Goal: Information Seeking & Learning: Learn about a topic

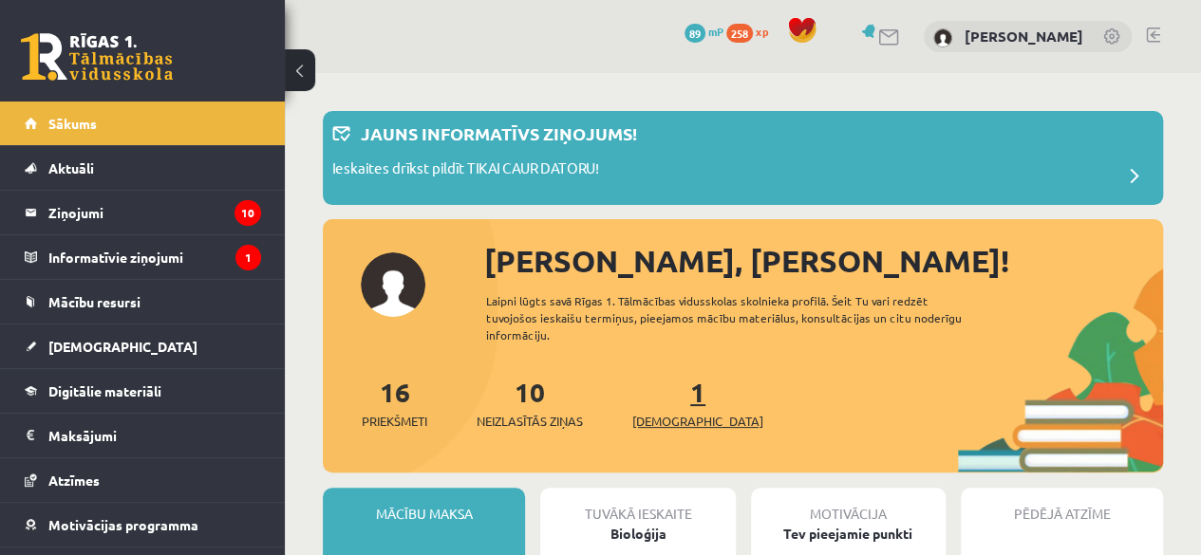
click at [668, 412] on span "[DEMOGRAPHIC_DATA]" at bounding box center [697, 421] width 131 height 19
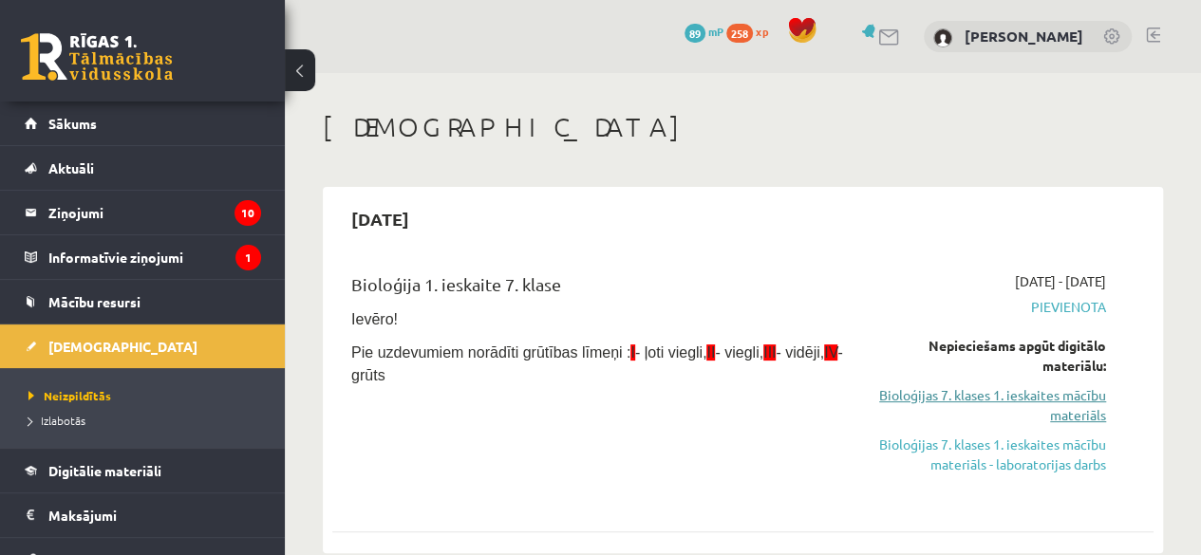
click at [1034, 405] on link "Bioloģijas 7. klases 1. ieskaites mācību materiāls" at bounding box center [989, 405] width 233 height 40
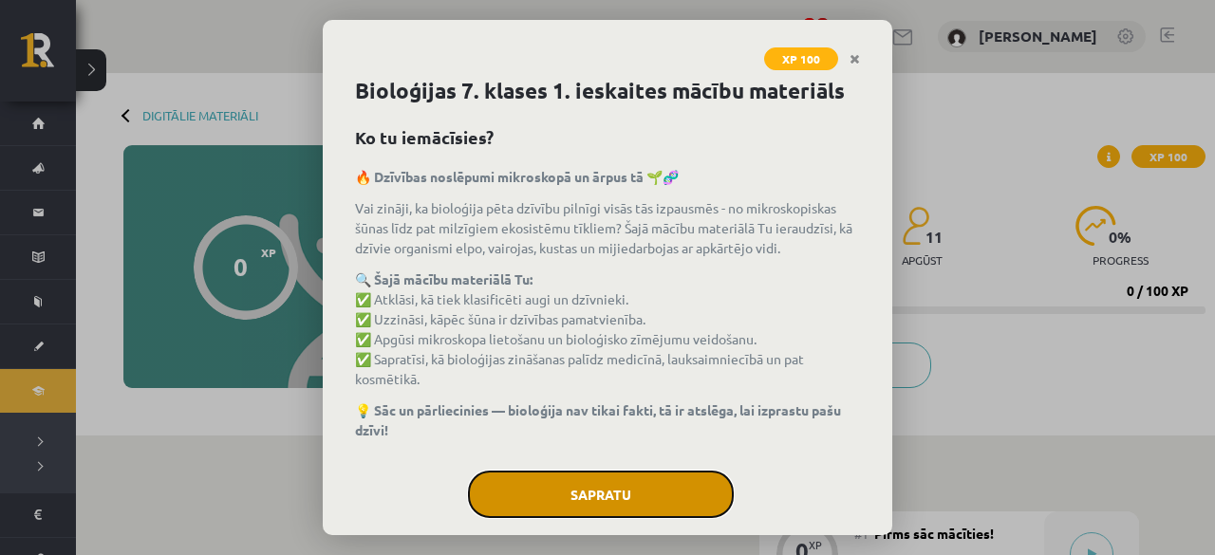
click at [600, 493] on button "Sapratu" at bounding box center [601, 494] width 266 height 47
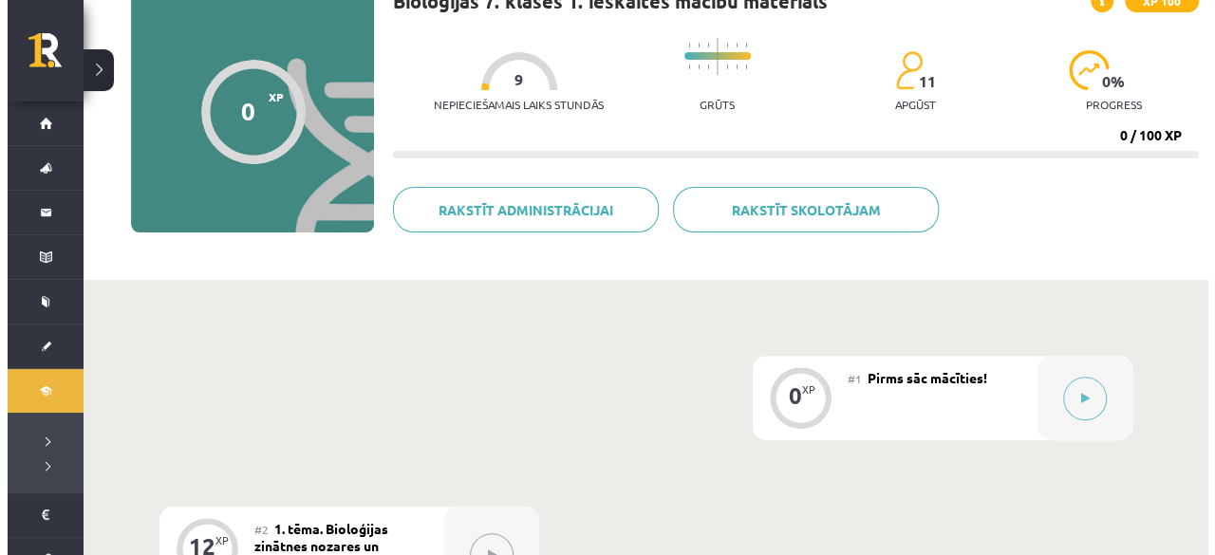
scroll to position [255, 0]
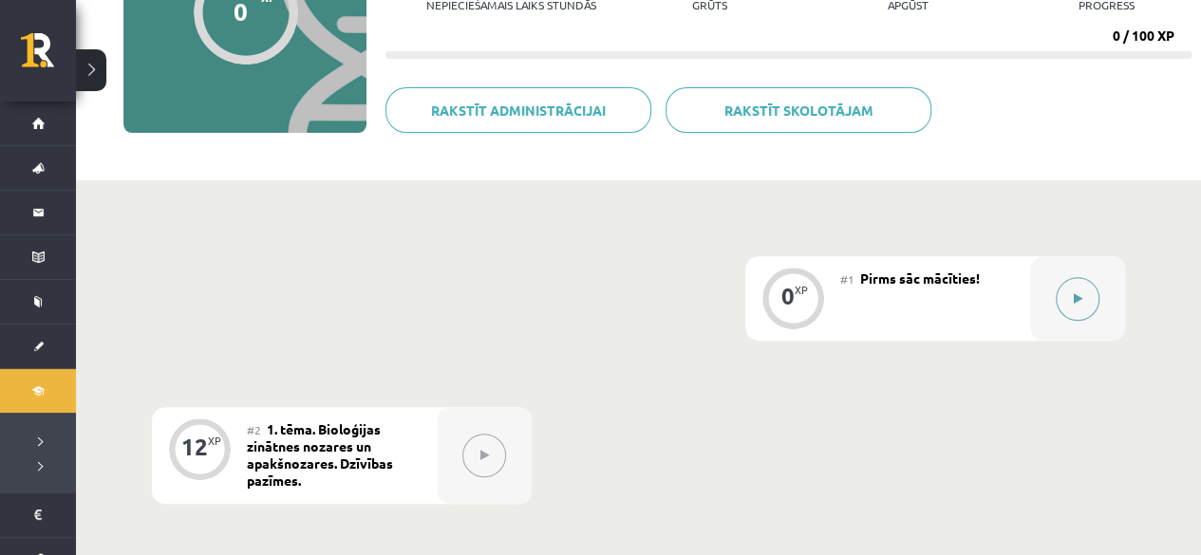
click at [1080, 291] on button at bounding box center [1078, 299] width 44 height 44
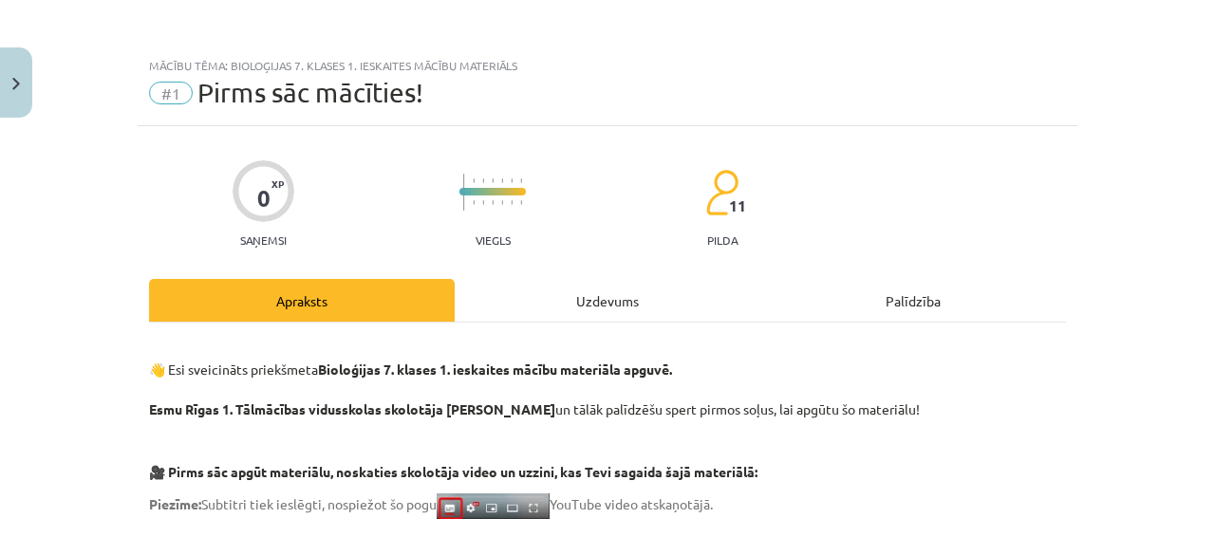
click at [596, 310] on div "Uzdevums" at bounding box center [608, 300] width 306 height 43
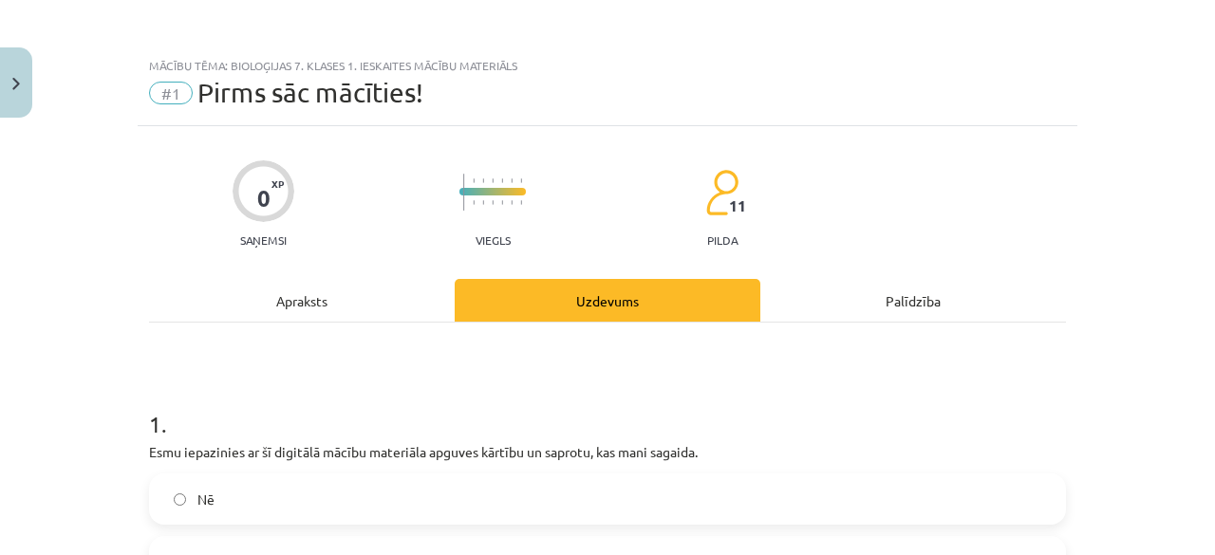
scroll to position [47, 0]
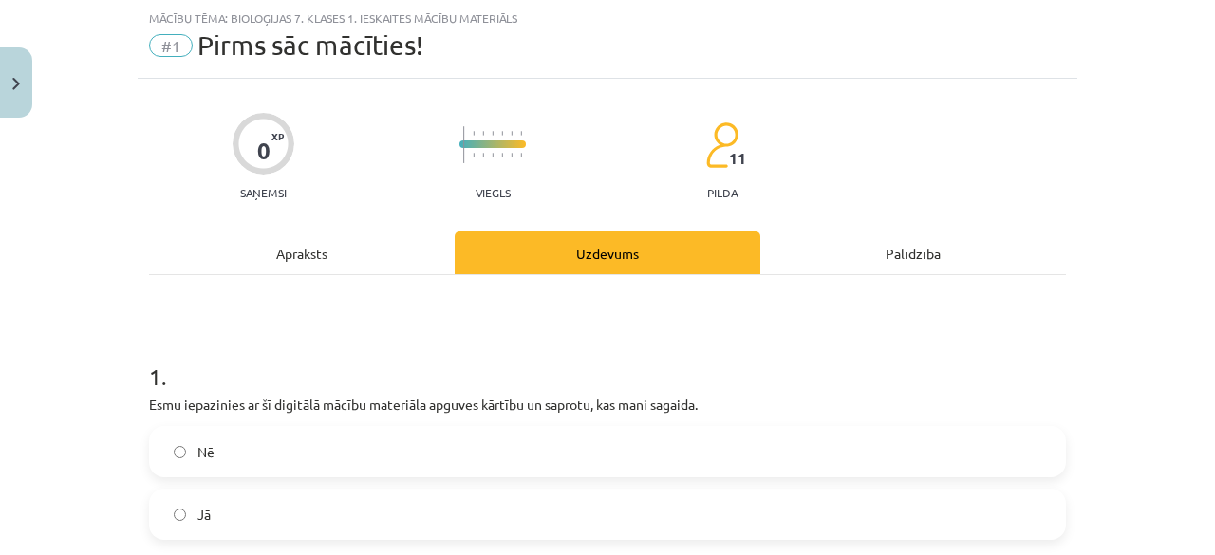
click at [491, 514] on label "Jā" at bounding box center [607, 514] width 913 height 47
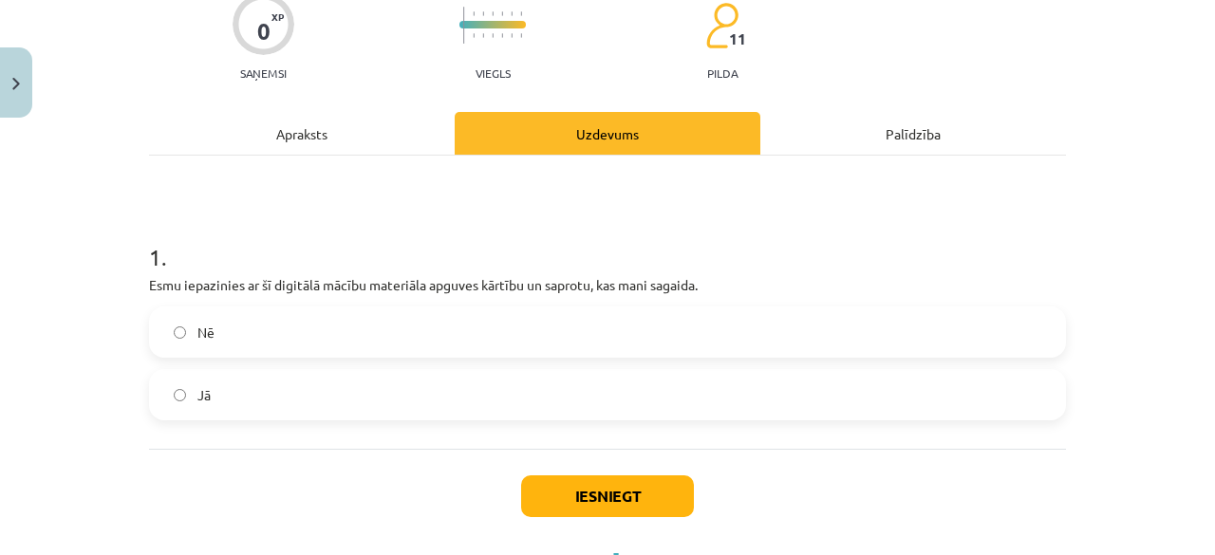
scroll to position [210, 0]
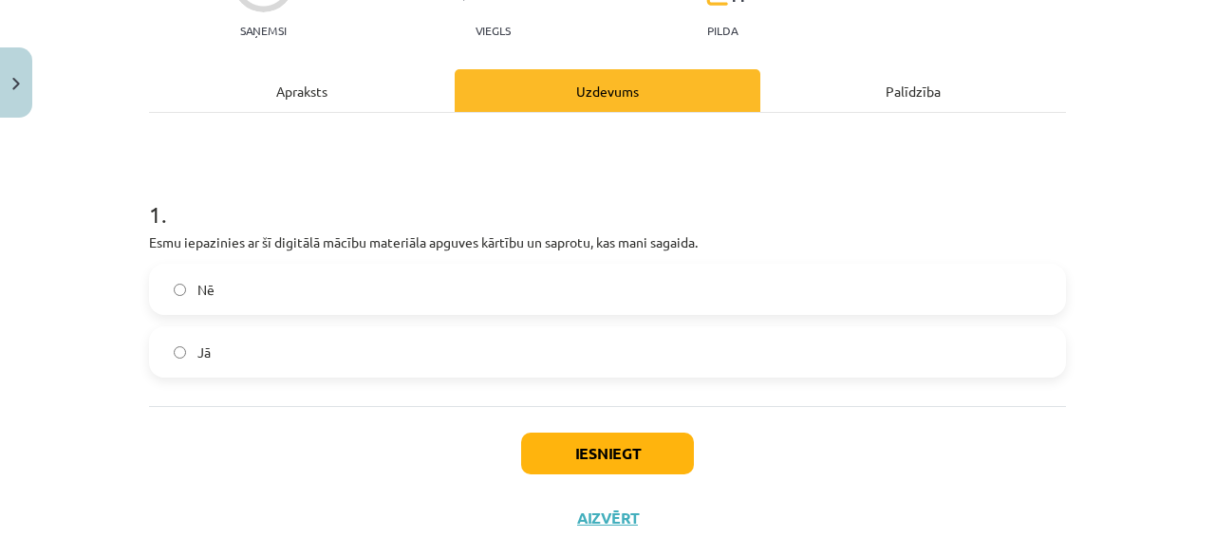
click at [655, 427] on div "Iesniegt Aizvērt" at bounding box center [607, 472] width 917 height 133
click at [651, 461] on button "Iesniegt" at bounding box center [607, 454] width 173 height 42
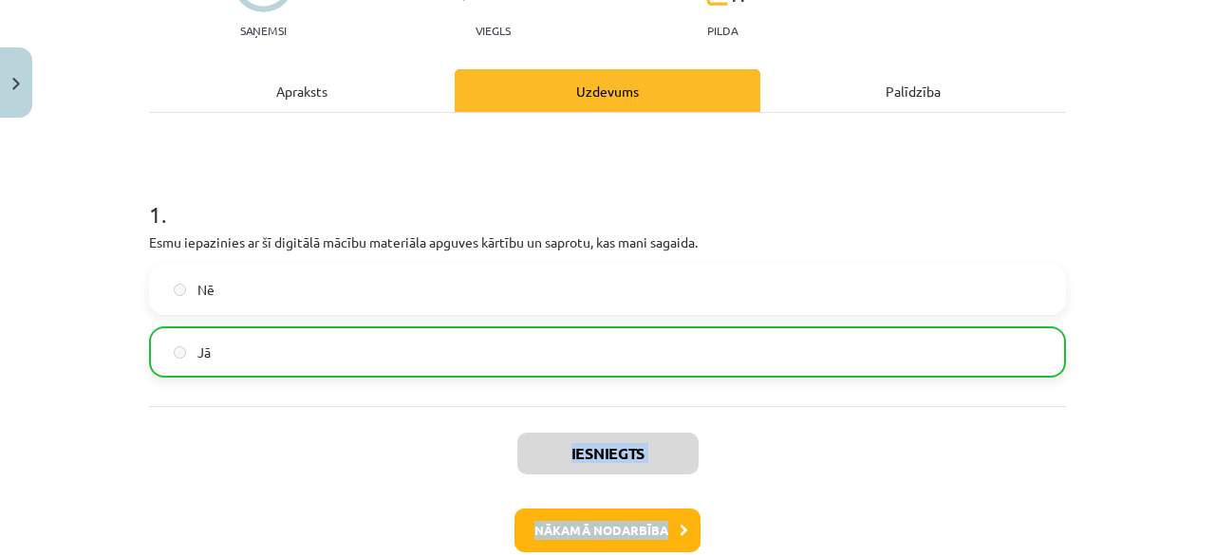
drag, startPoint x: 634, startPoint y: 507, endPoint x: 632, endPoint y: 517, distance: 10.6
click at [632, 517] on button "Nākamā nodarbība" at bounding box center [608, 531] width 186 height 44
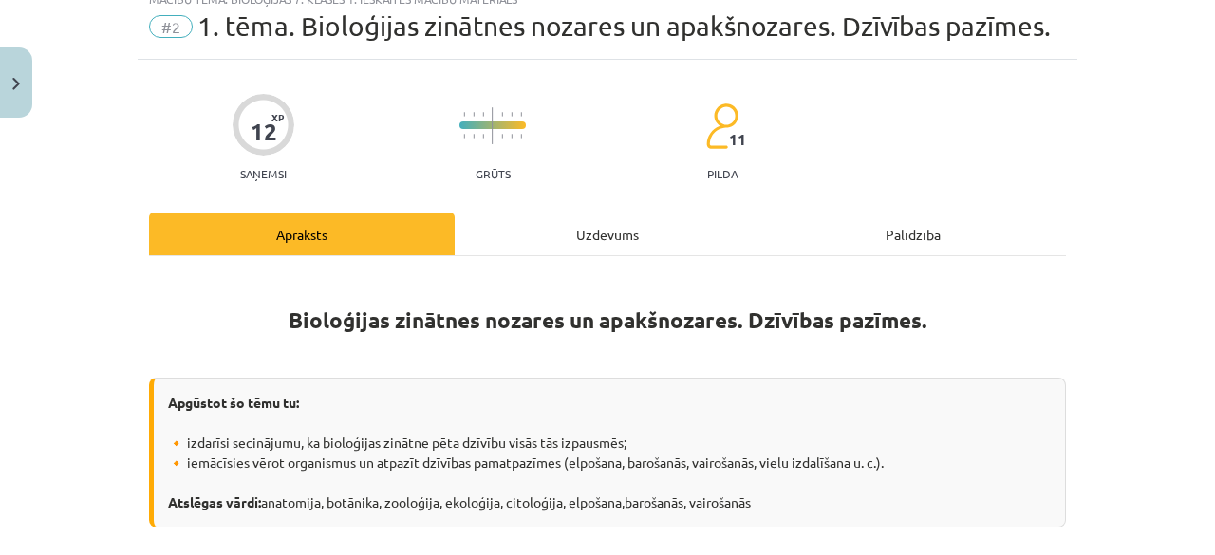
scroll to position [47, 0]
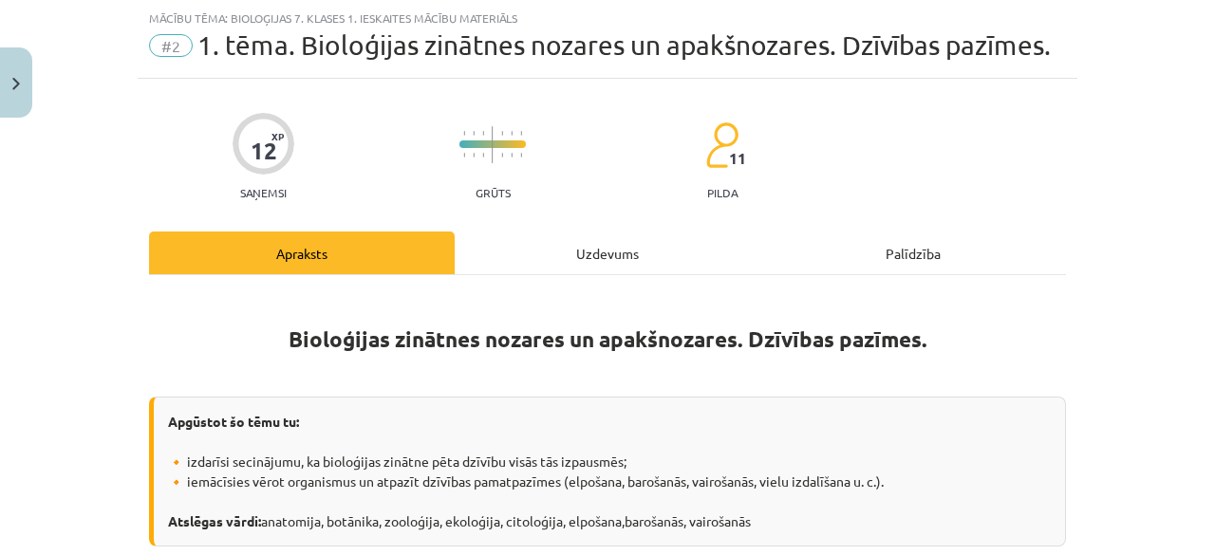
click at [581, 250] on div "Uzdevums" at bounding box center [608, 253] width 306 height 43
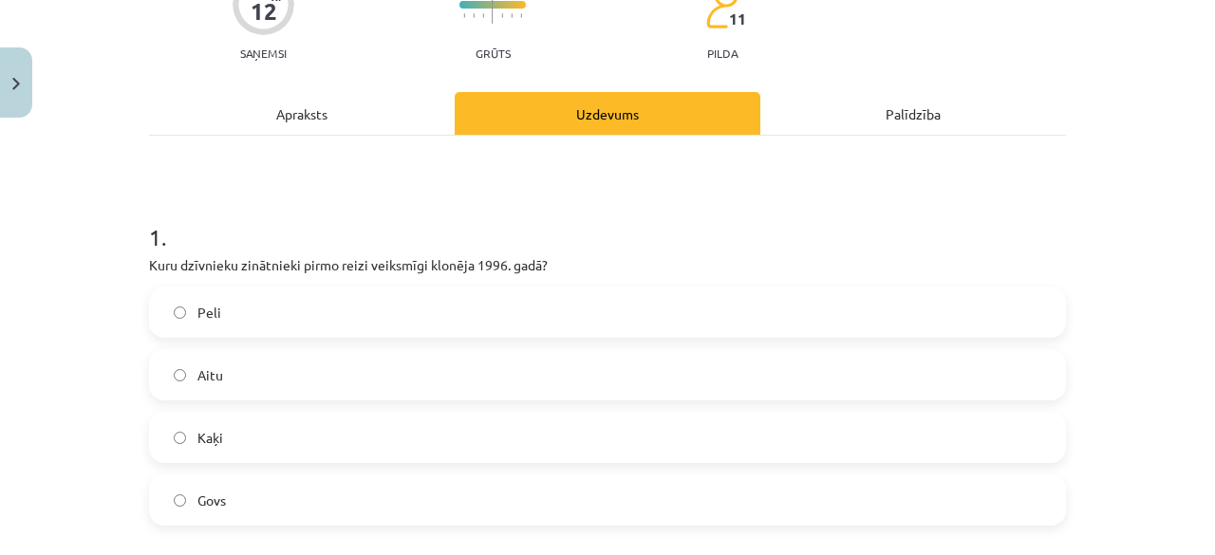
scroll to position [230, 0]
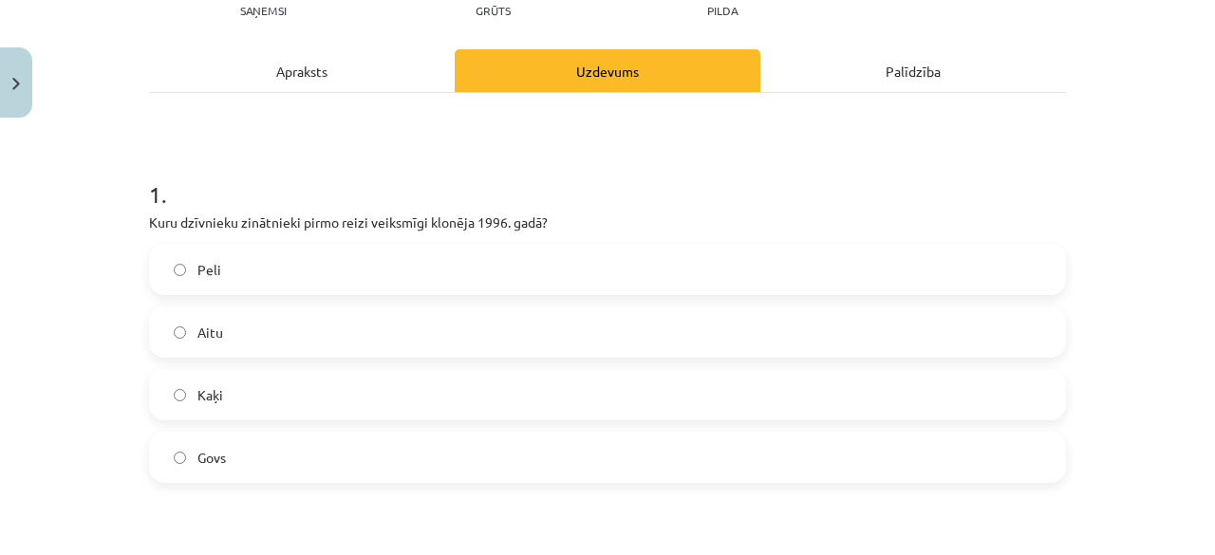
click at [688, 324] on label "Aitu" at bounding box center [607, 332] width 913 height 47
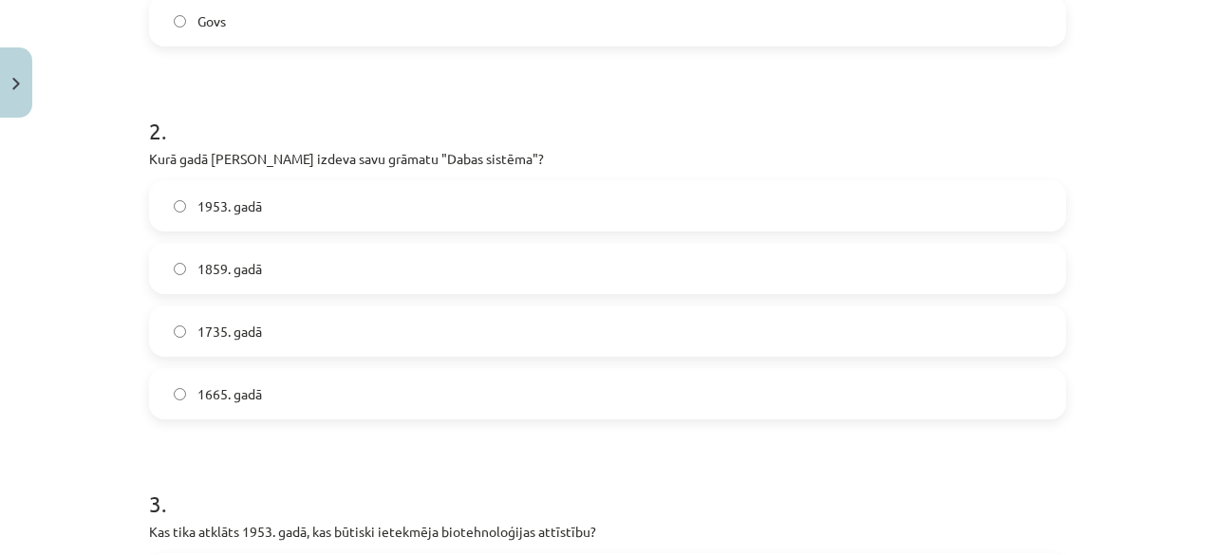
scroll to position [680, 0]
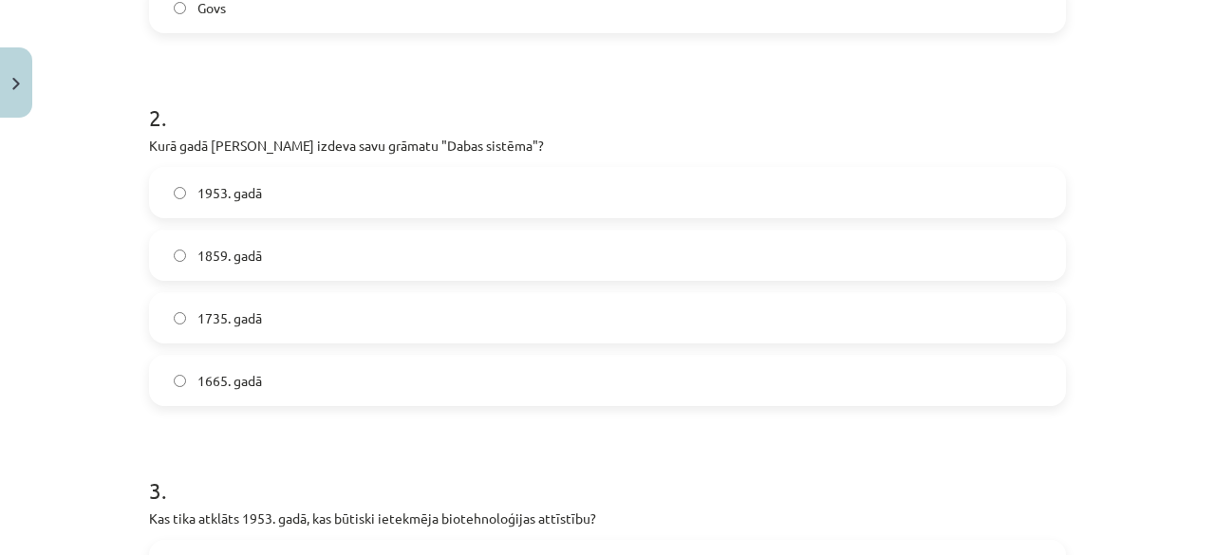
click at [309, 315] on label "1735. gadā" at bounding box center [607, 317] width 913 height 47
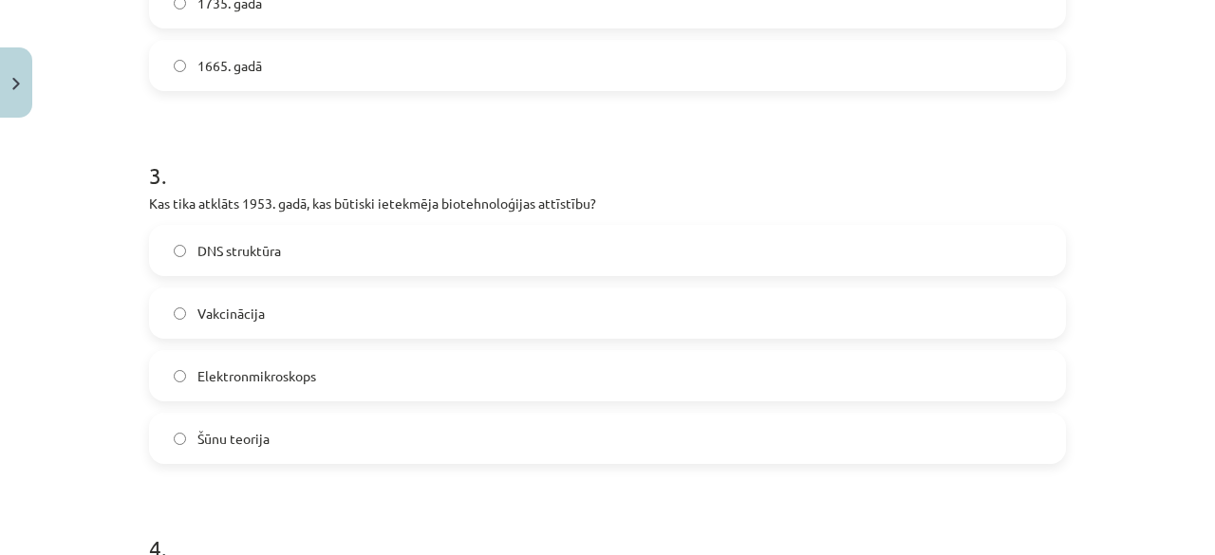
scroll to position [1017, 0]
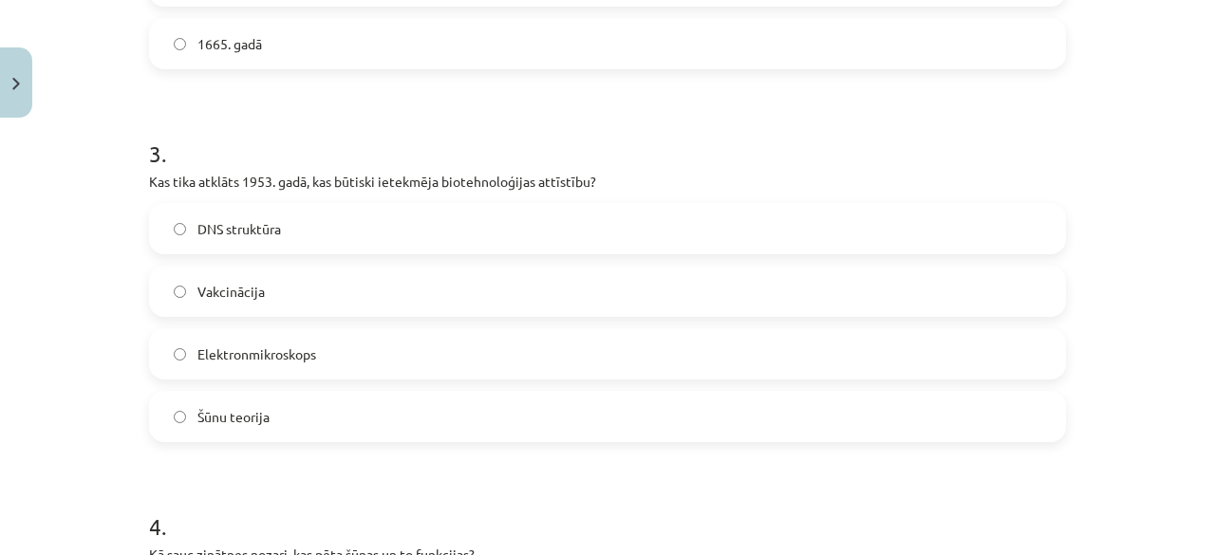
click at [317, 240] on label "DNS struktūra" at bounding box center [607, 228] width 913 height 47
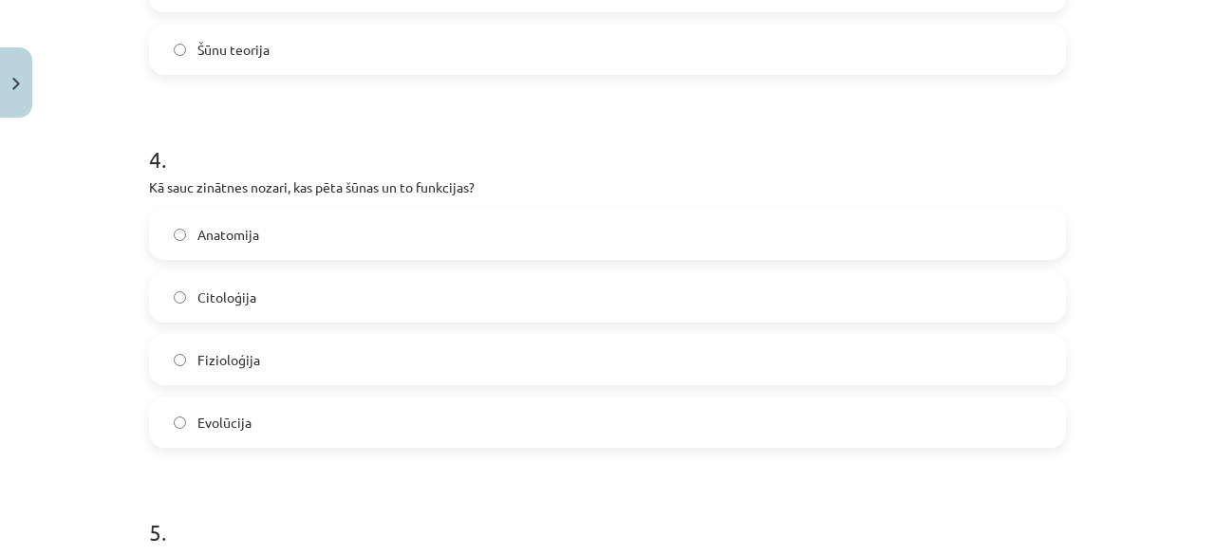
scroll to position [1423, 0]
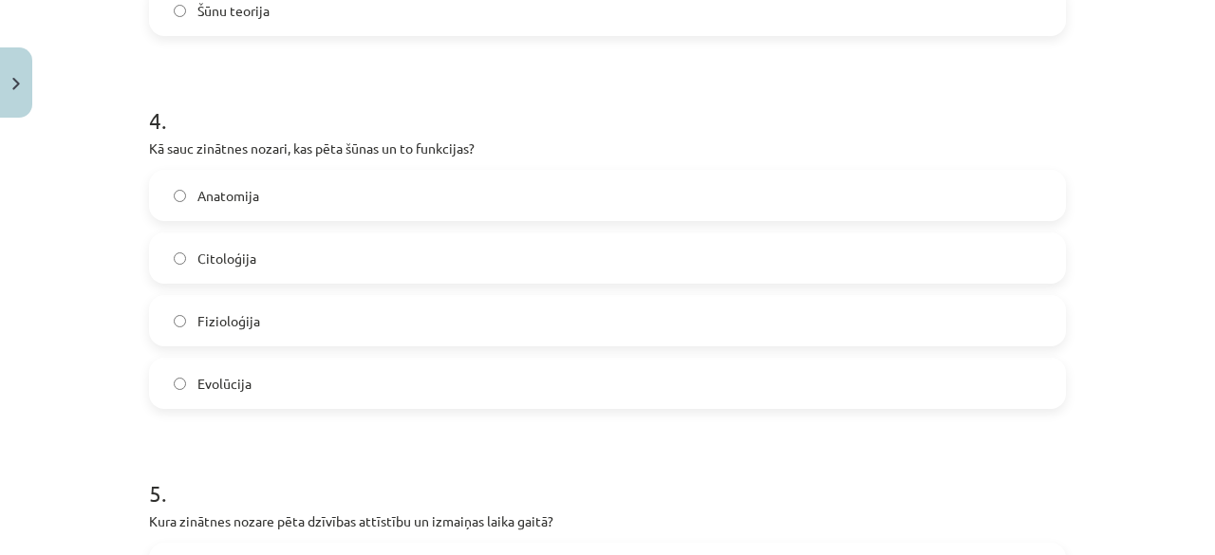
click at [981, 266] on label "Citoloģija" at bounding box center [607, 257] width 913 height 47
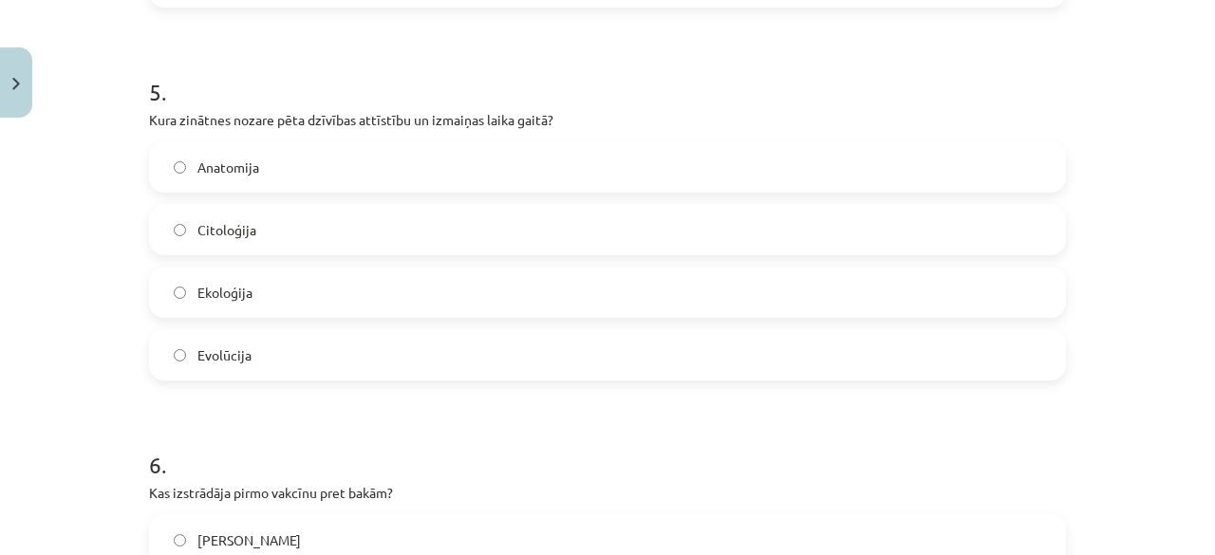
scroll to position [1838, 0]
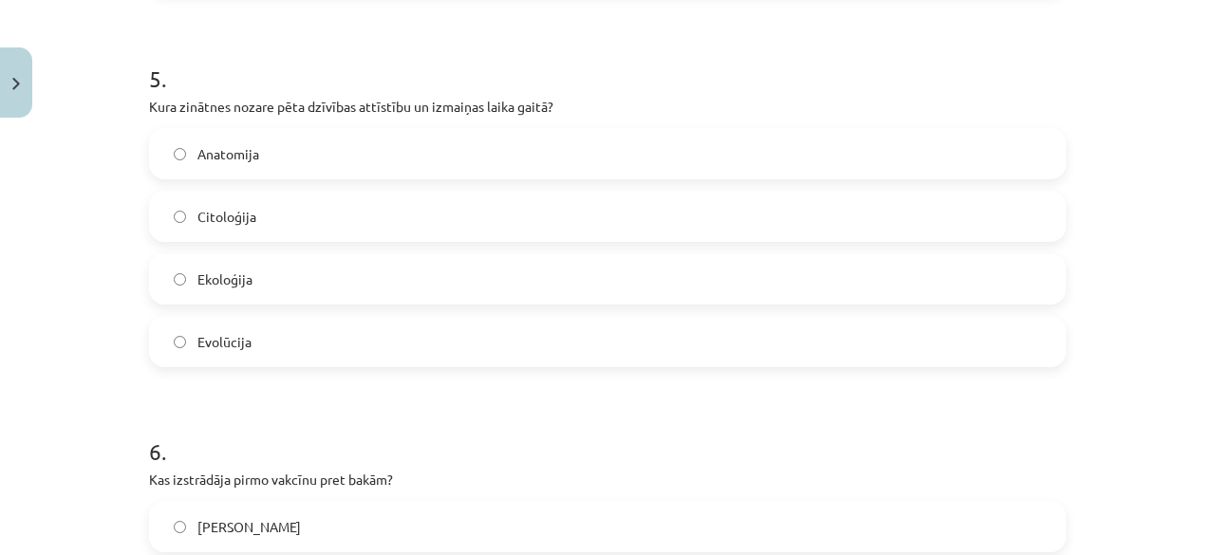
click at [342, 159] on label "Anatomija" at bounding box center [607, 153] width 913 height 47
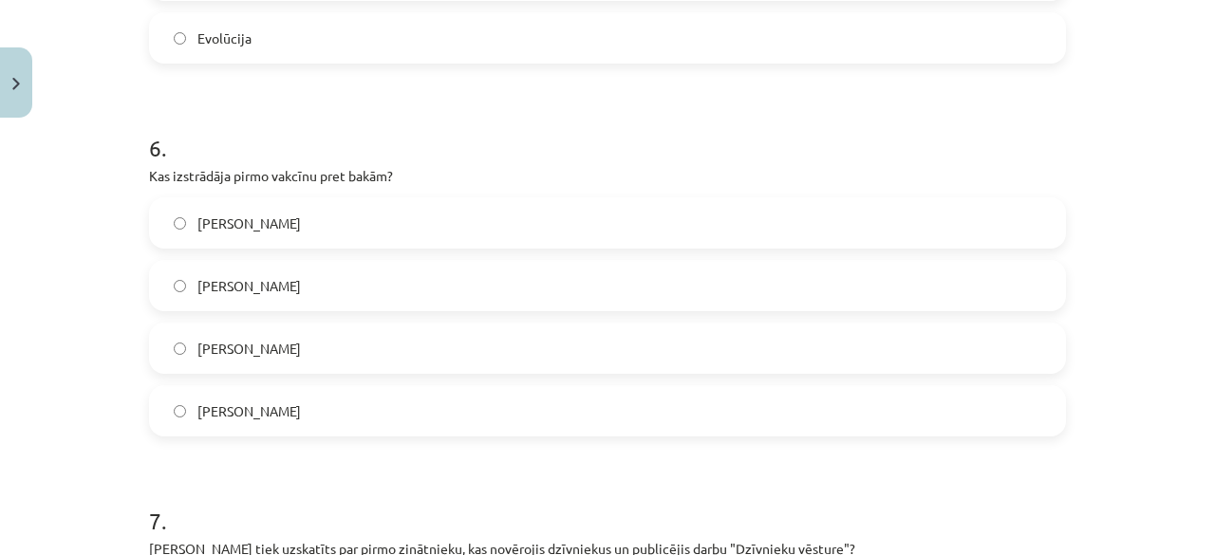
scroll to position [2149, 0]
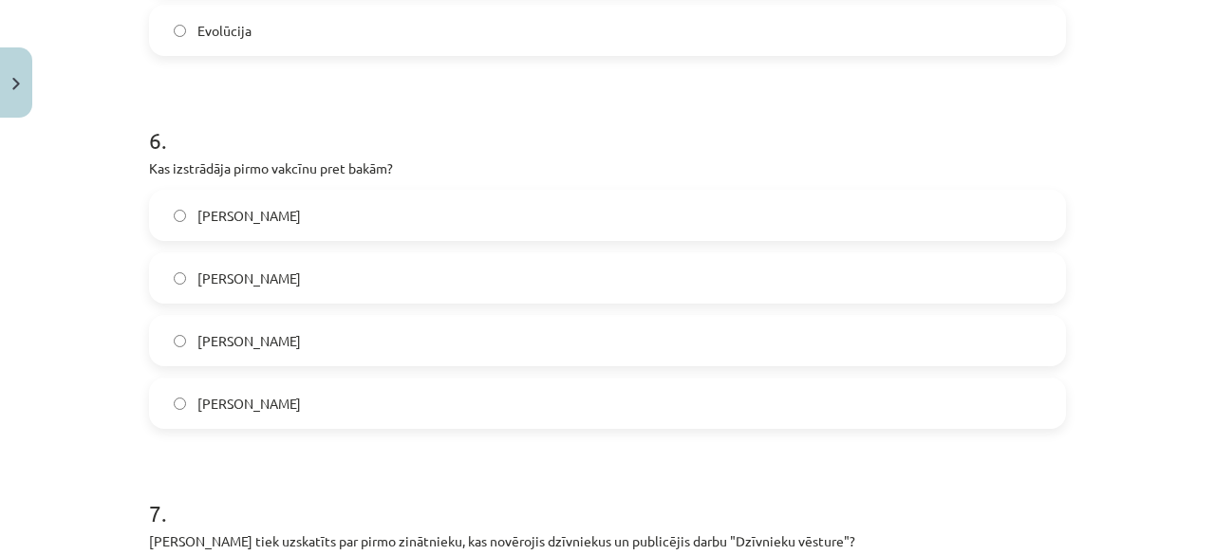
click at [548, 380] on label "Edvards Dženers" at bounding box center [607, 403] width 913 height 47
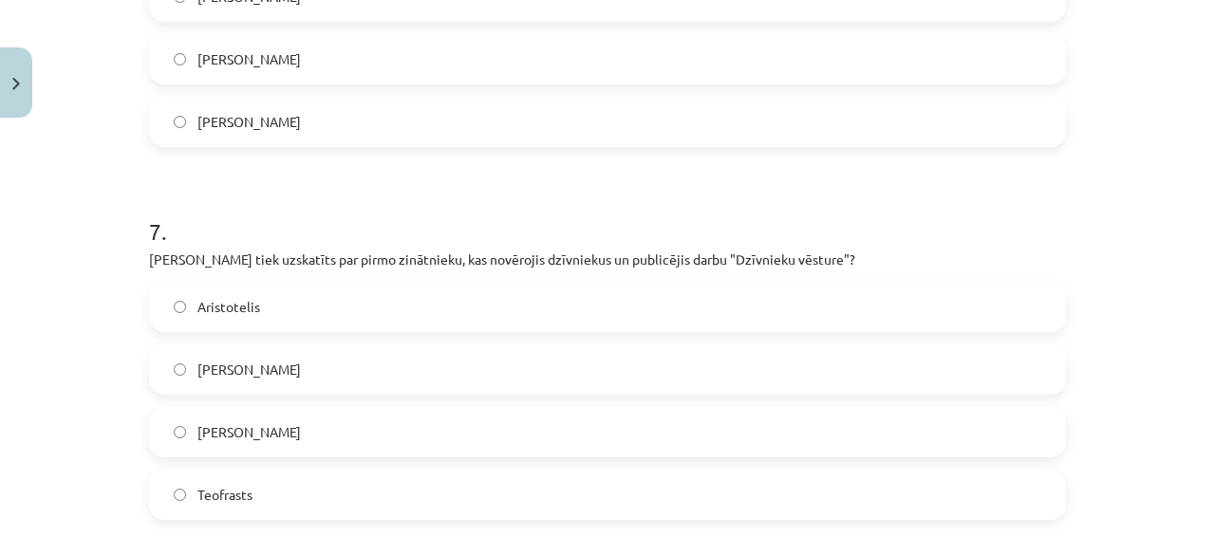
scroll to position [2436, 0]
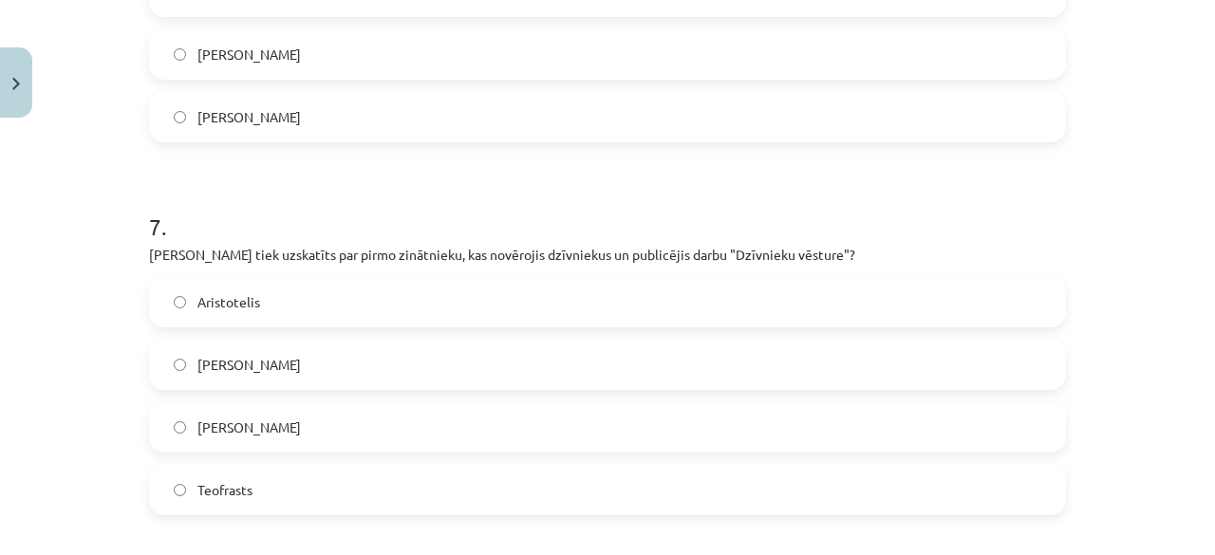
click at [457, 304] on label "Aristotelis" at bounding box center [607, 301] width 913 height 47
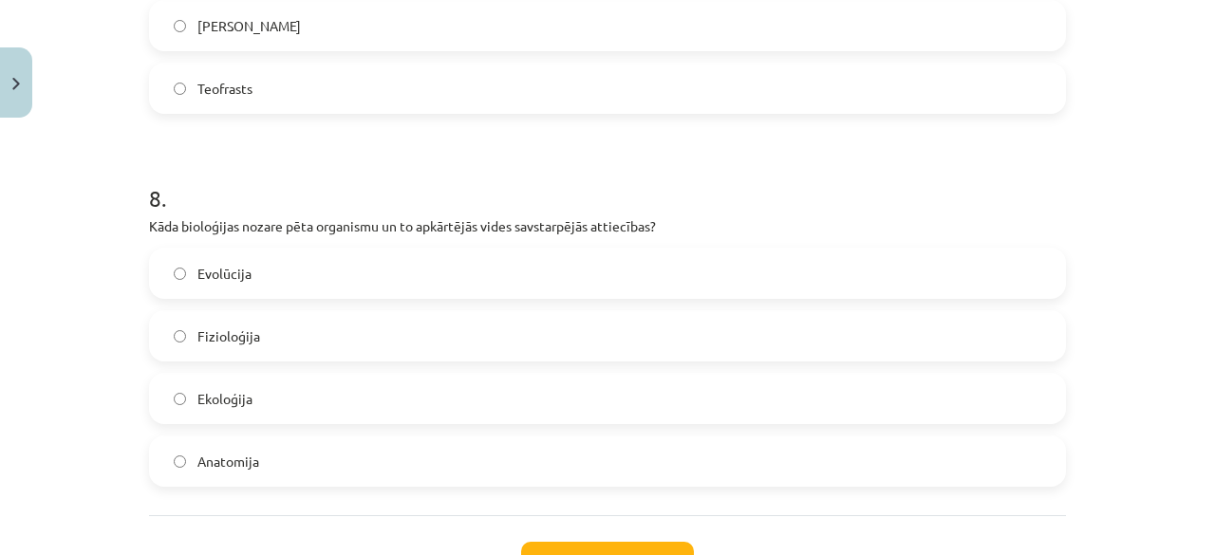
scroll to position [2873, 0]
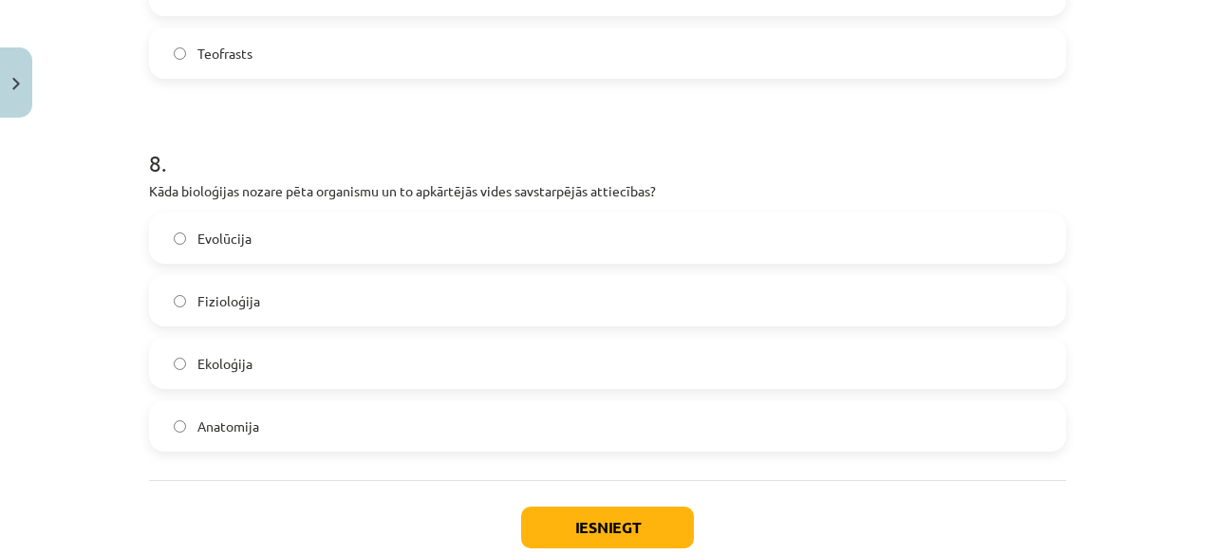
click at [473, 375] on label "Ekoloģija" at bounding box center [607, 363] width 913 height 47
click at [571, 530] on button "Iesniegt" at bounding box center [607, 528] width 173 height 42
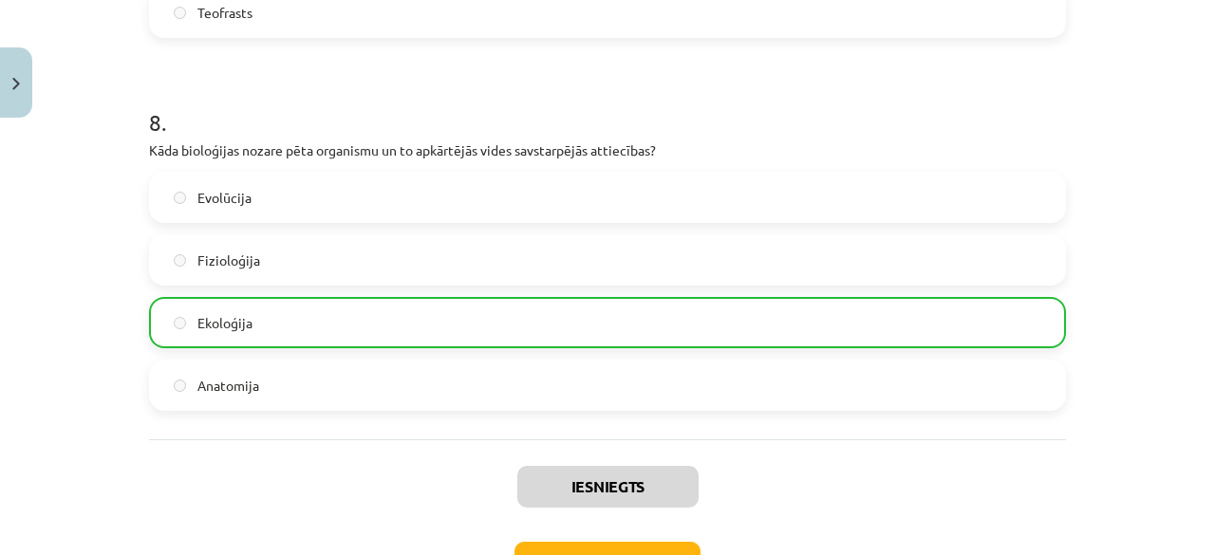
scroll to position [3047, 0]
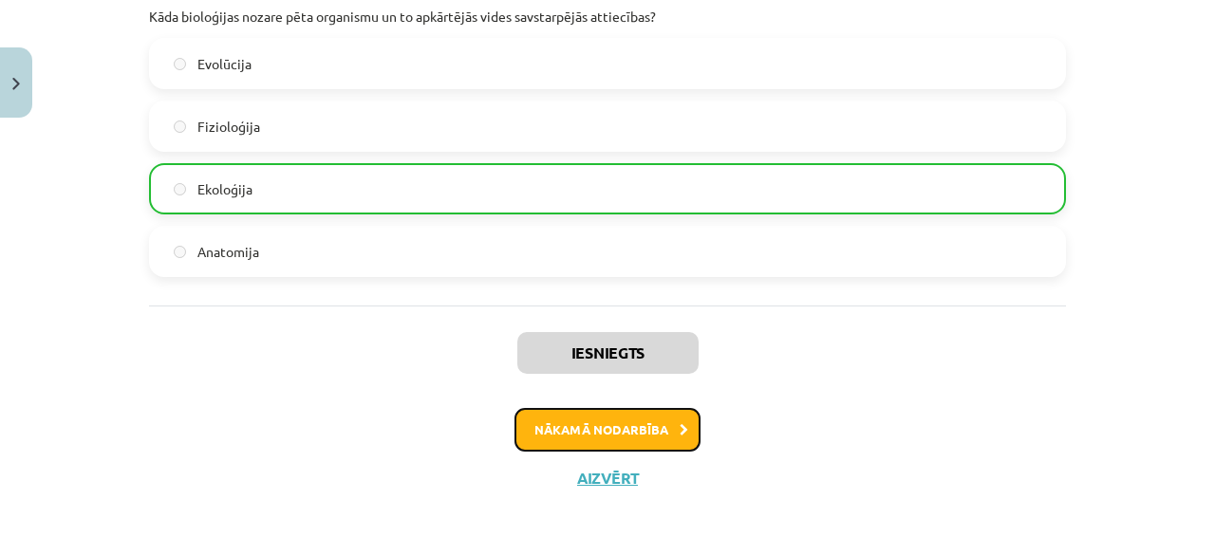
click at [599, 422] on button "Nākamā nodarbība" at bounding box center [608, 430] width 186 height 44
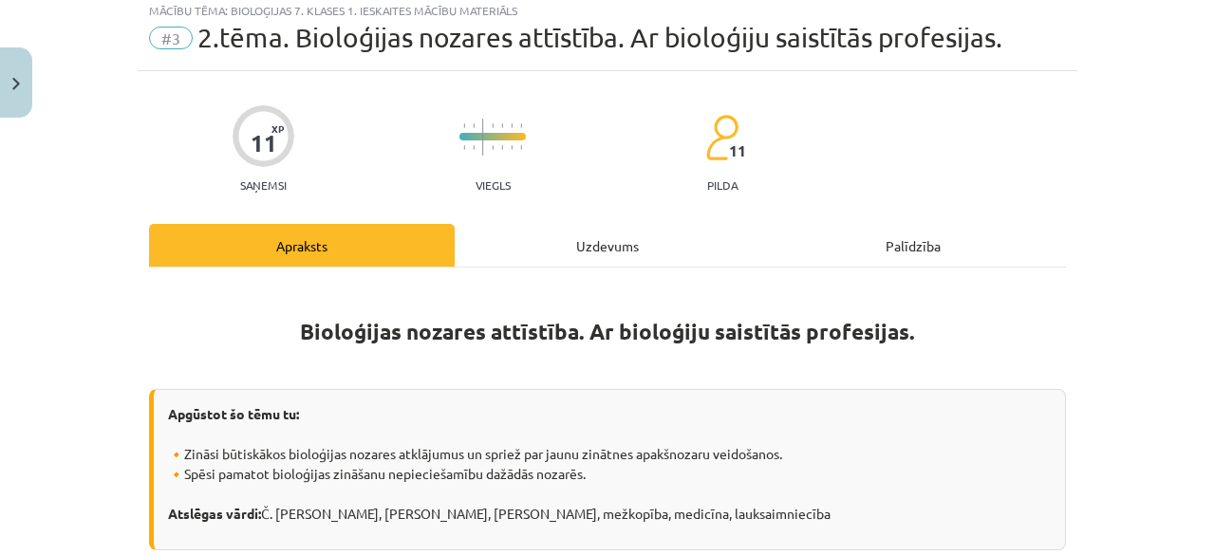
scroll to position [47, 0]
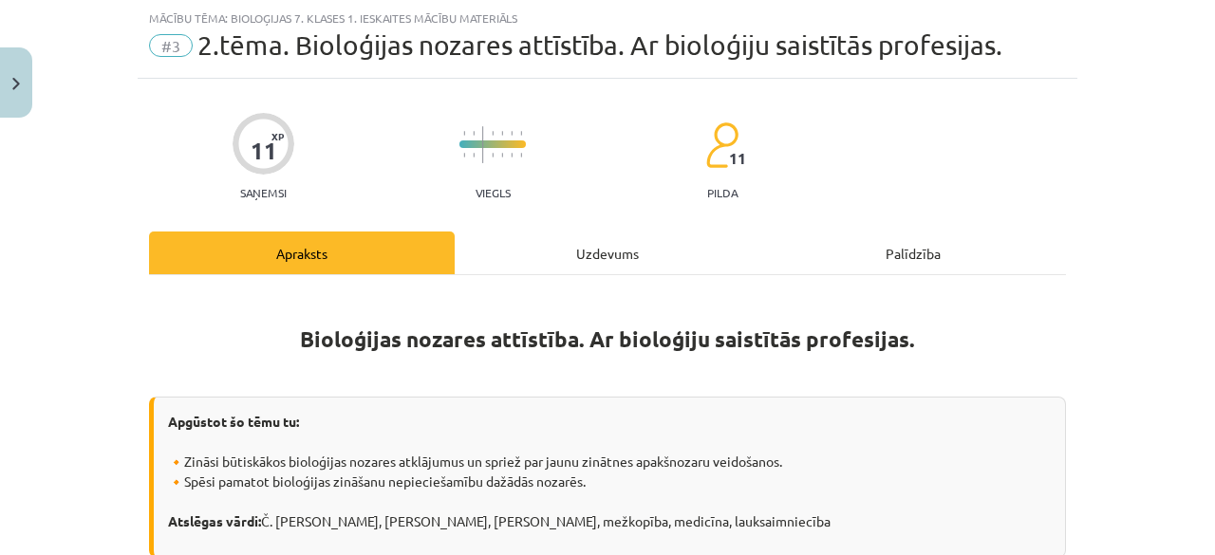
click at [584, 243] on div "Uzdevums" at bounding box center [608, 253] width 306 height 43
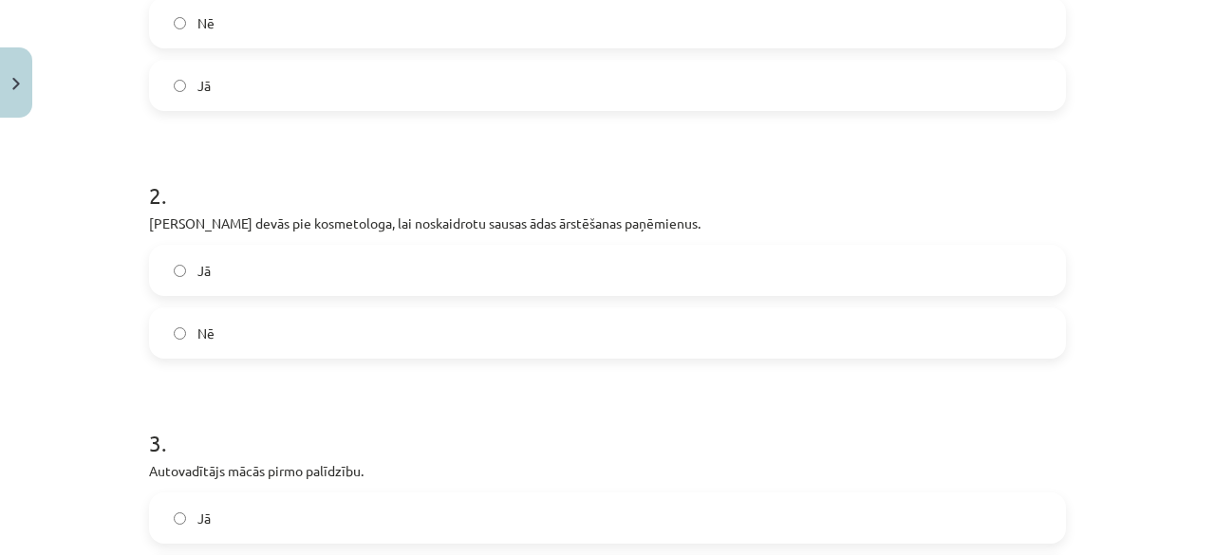
scroll to position [459, 0]
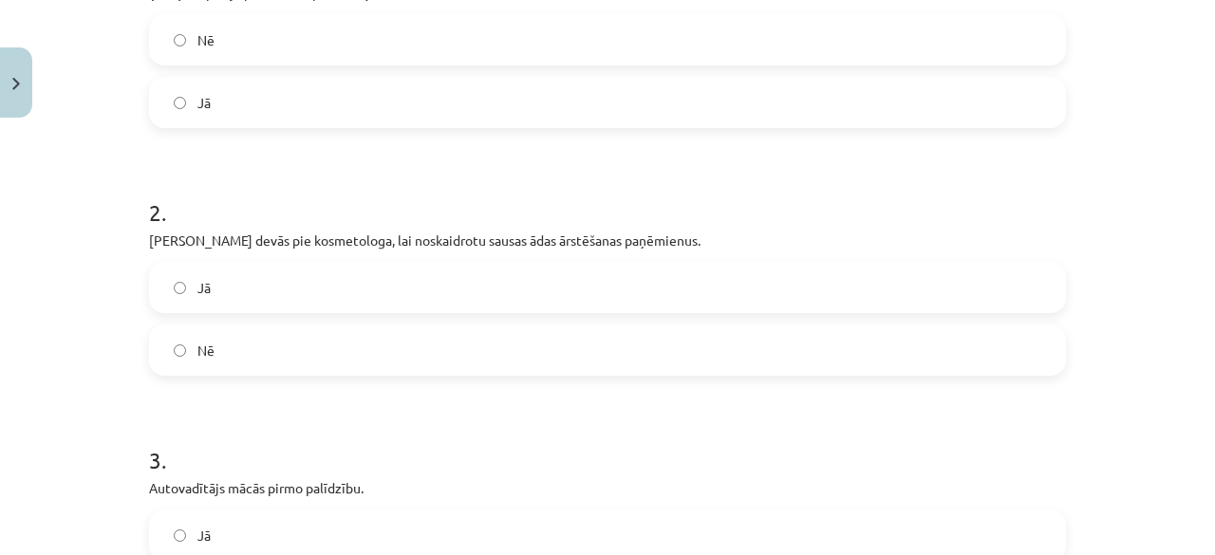
click at [752, 279] on label "Jā" at bounding box center [607, 287] width 913 height 47
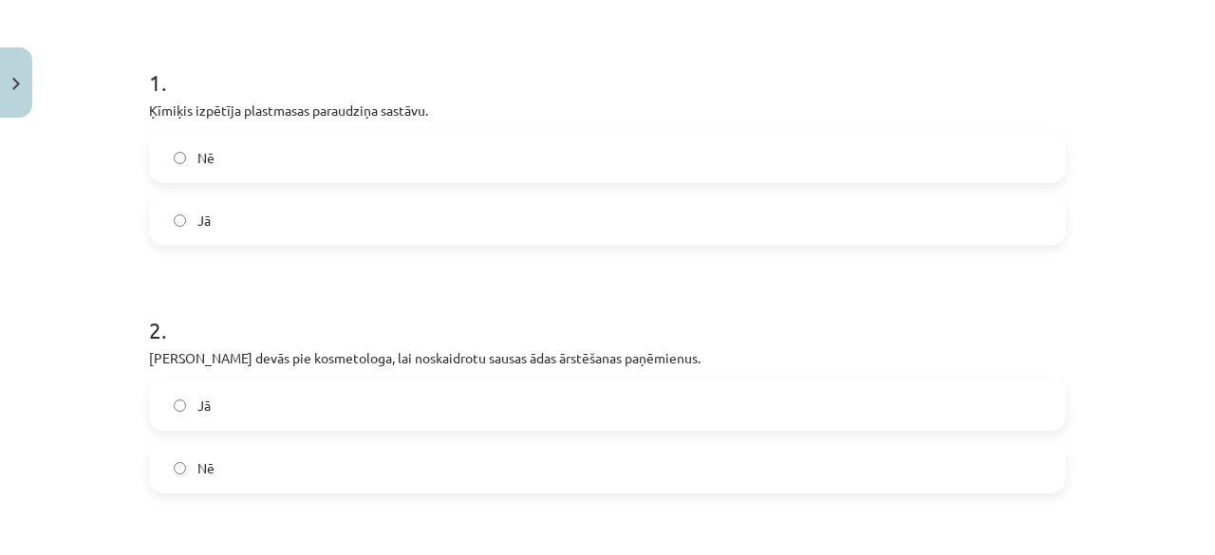
scroll to position [339, 0]
click at [778, 159] on label "Nē" at bounding box center [607, 160] width 913 height 47
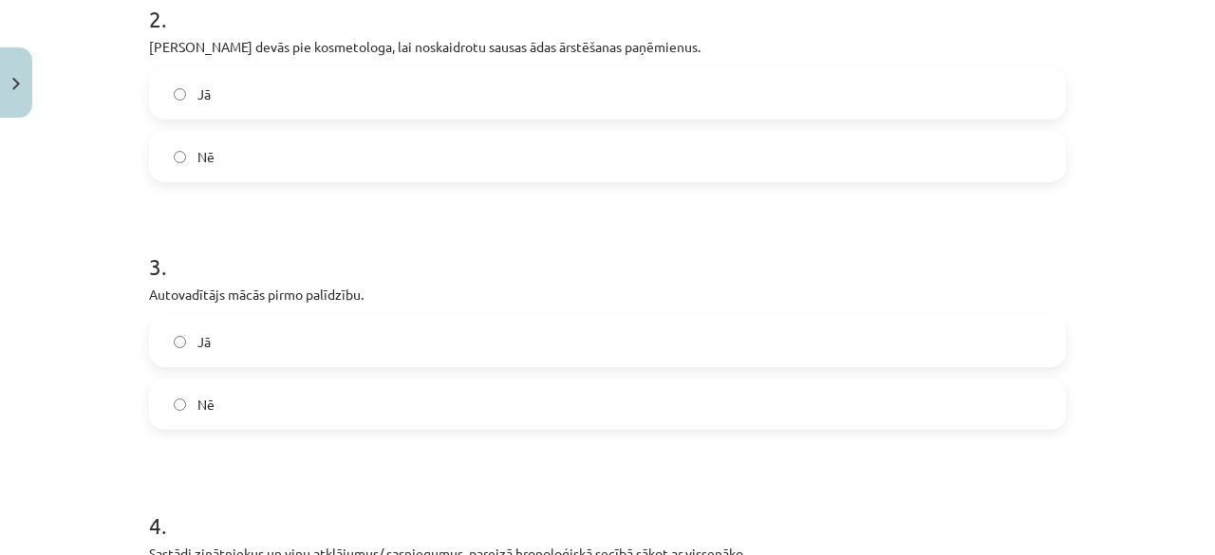
scroll to position [664, 0]
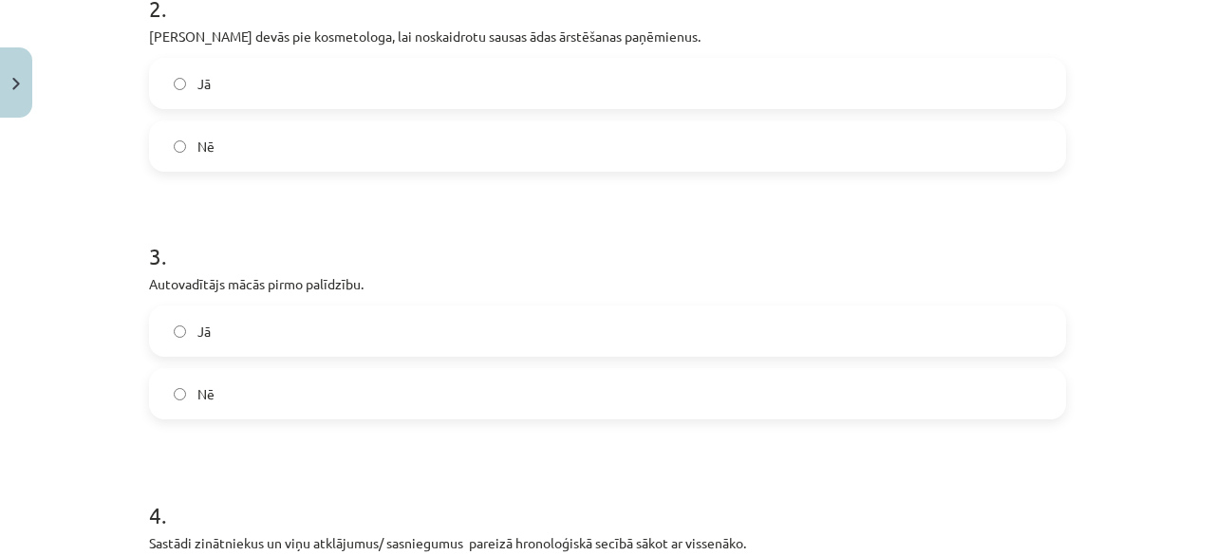
click at [708, 337] on label "Jā" at bounding box center [607, 331] width 913 height 47
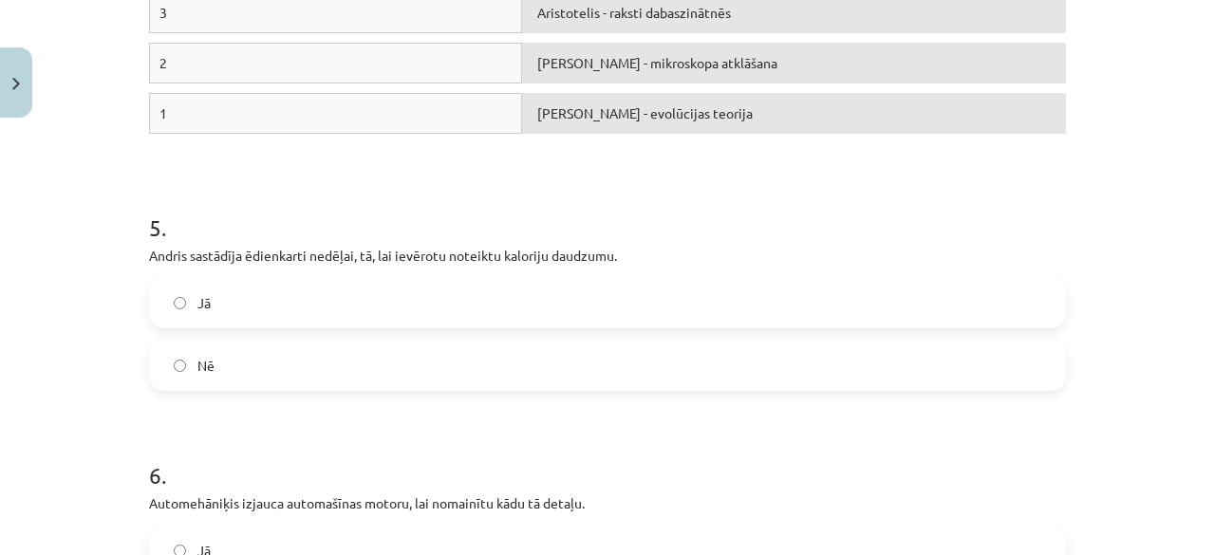
scroll to position [1393, 0]
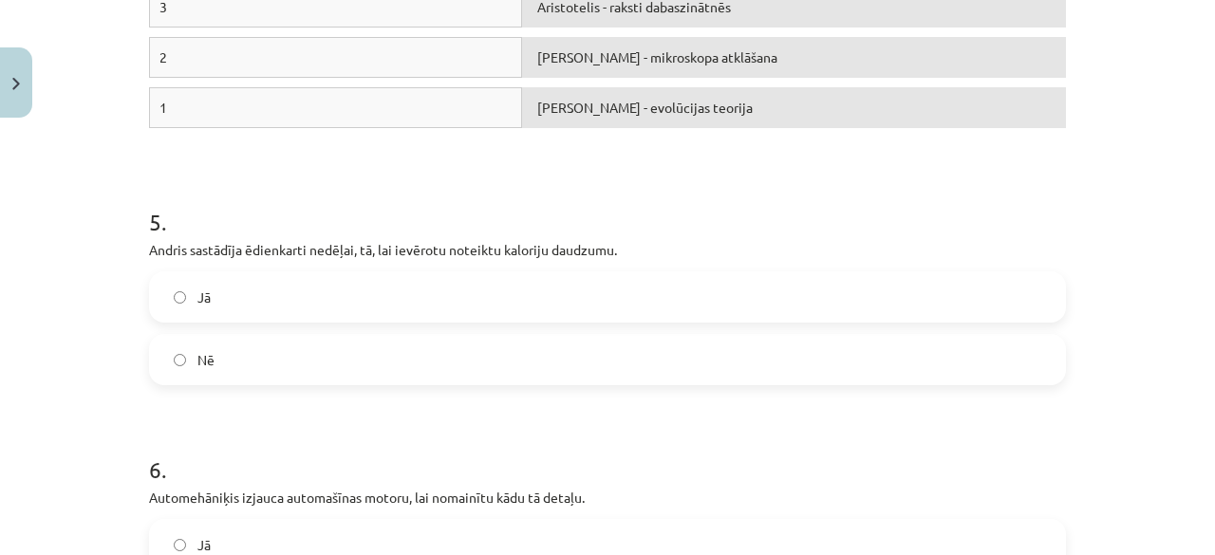
click at [662, 290] on label "Jā" at bounding box center [607, 296] width 913 height 47
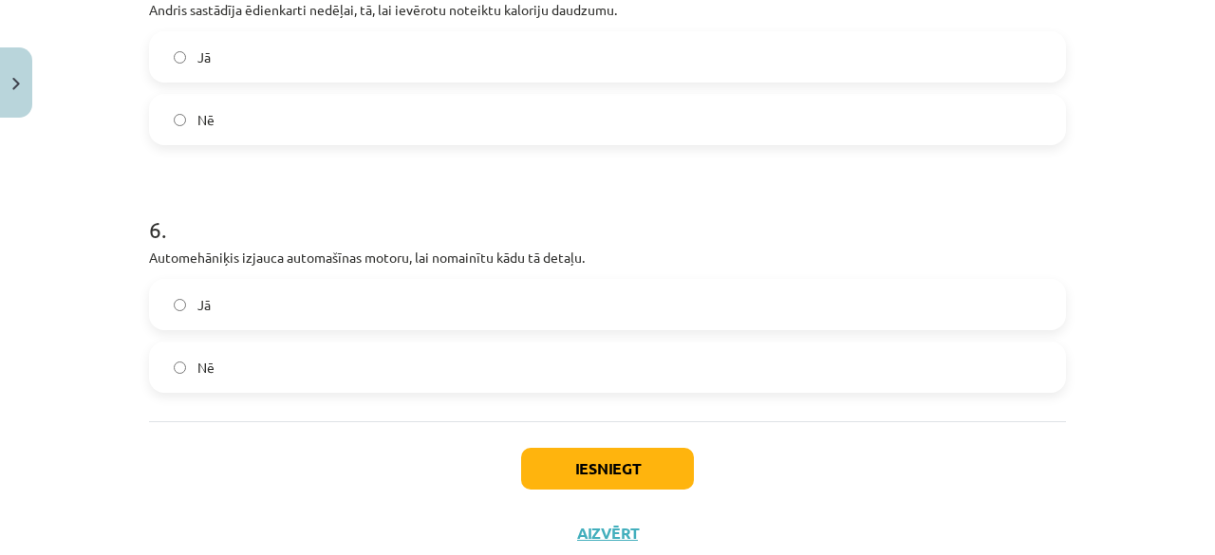
scroll to position [1639, 0]
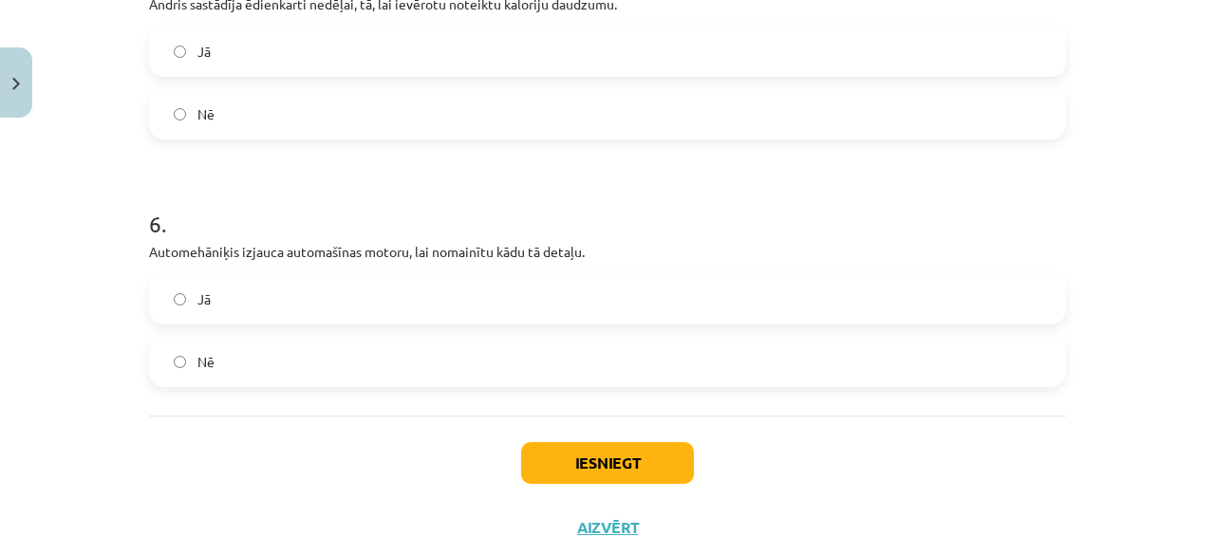
click at [807, 339] on label "Nē" at bounding box center [607, 361] width 913 height 47
click at [554, 460] on button "Iesniegt" at bounding box center [607, 463] width 173 height 42
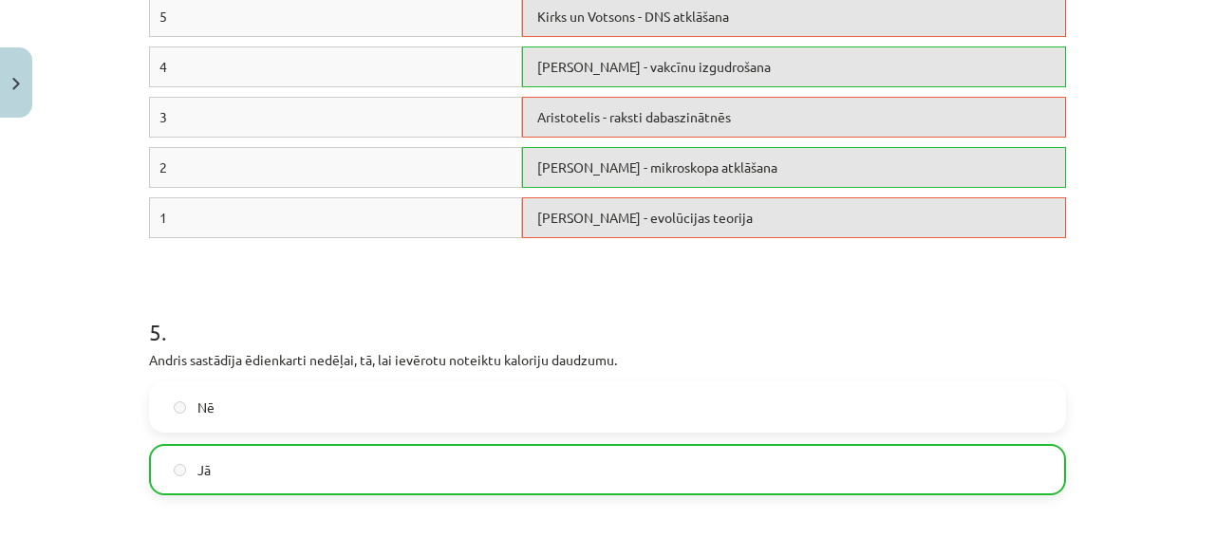
scroll to position [1745, 0]
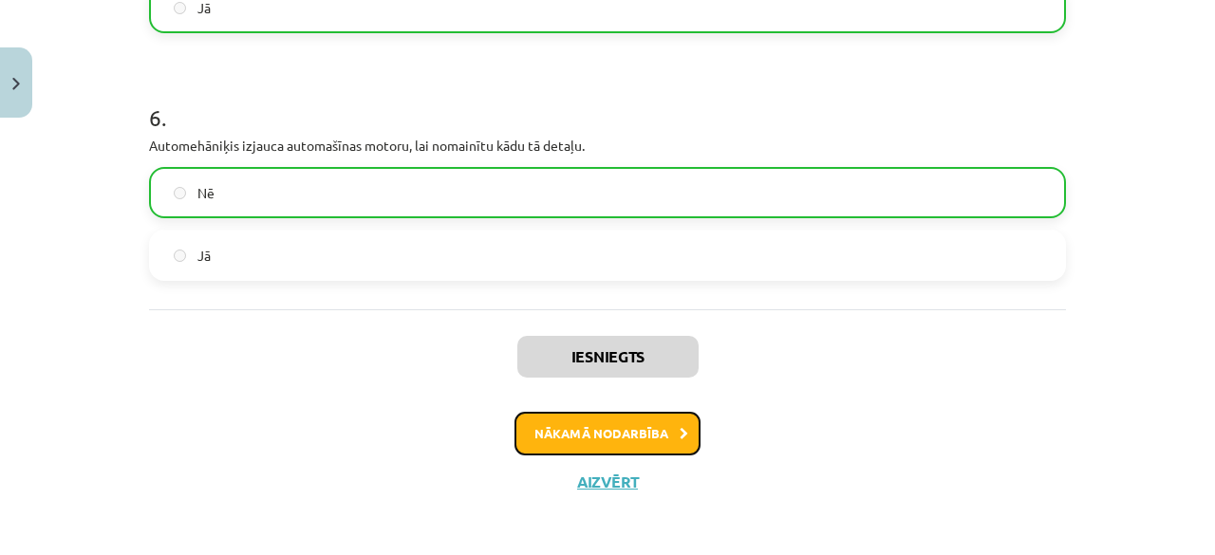
click at [648, 422] on button "Nākamā nodarbība" at bounding box center [608, 434] width 186 height 44
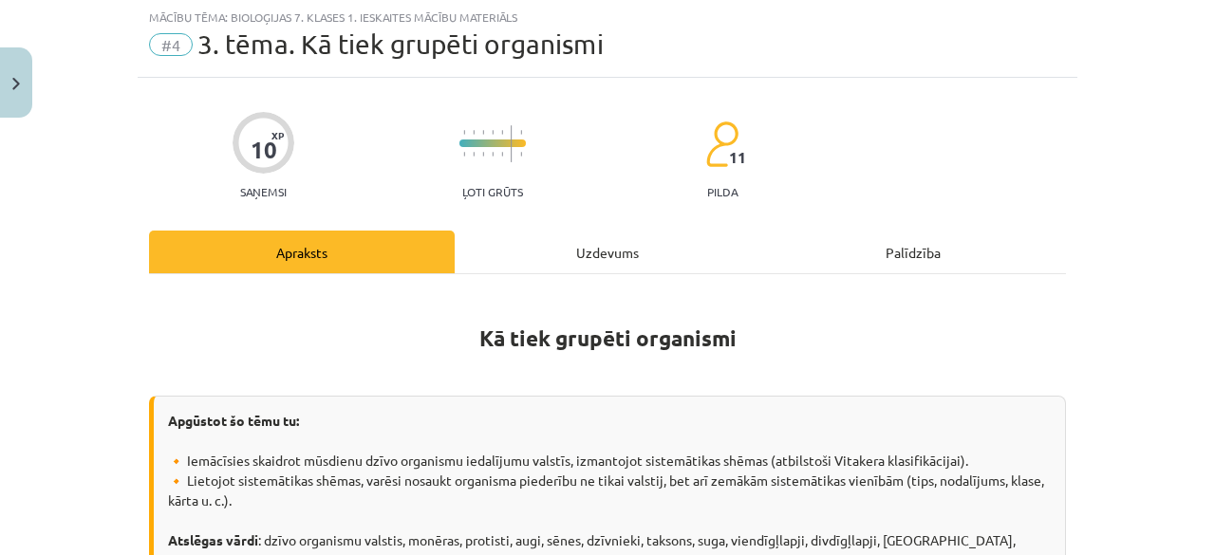
scroll to position [47, 0]
click at [601, 236] on div "Uzdevums" at bounding box center [608, 253] width 306 height 43
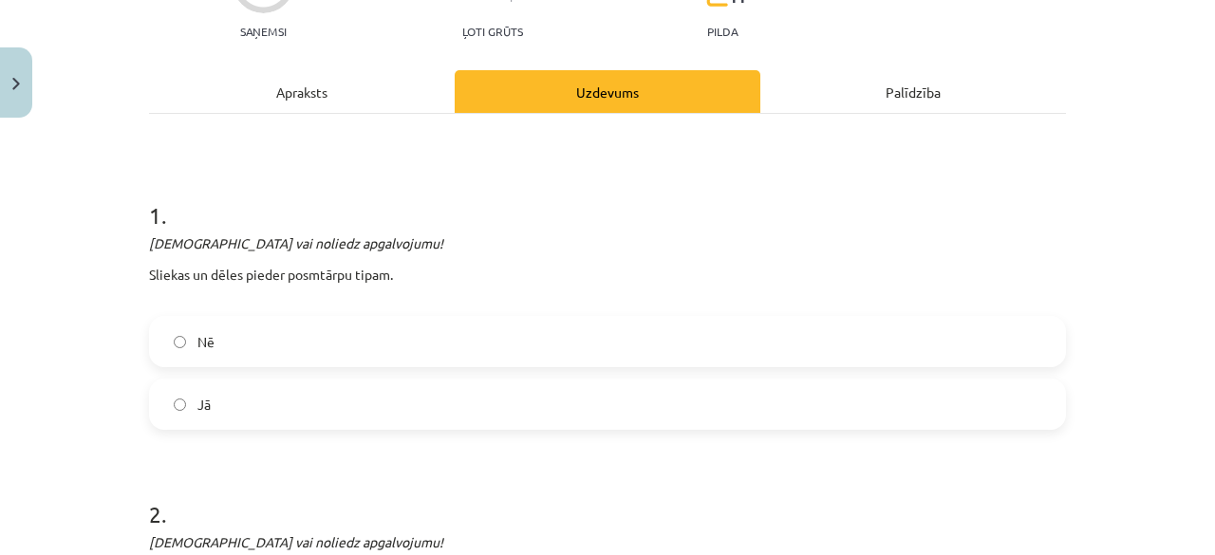
scroll to position [213, 0]
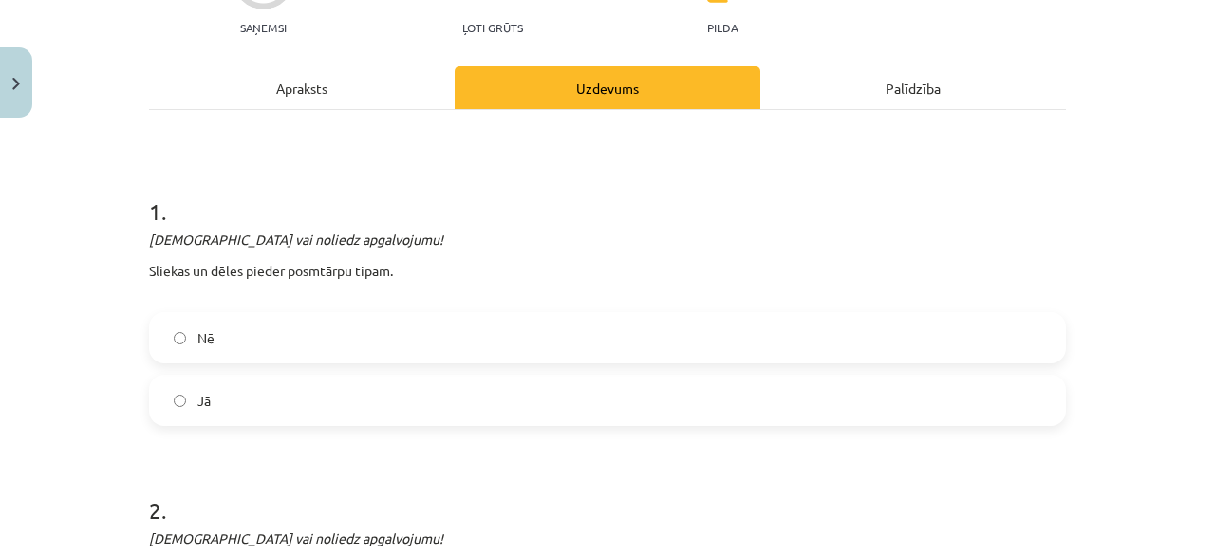
click at [752, 383] on label "Jā" at bounding box center [607, 400] width 913 height 47
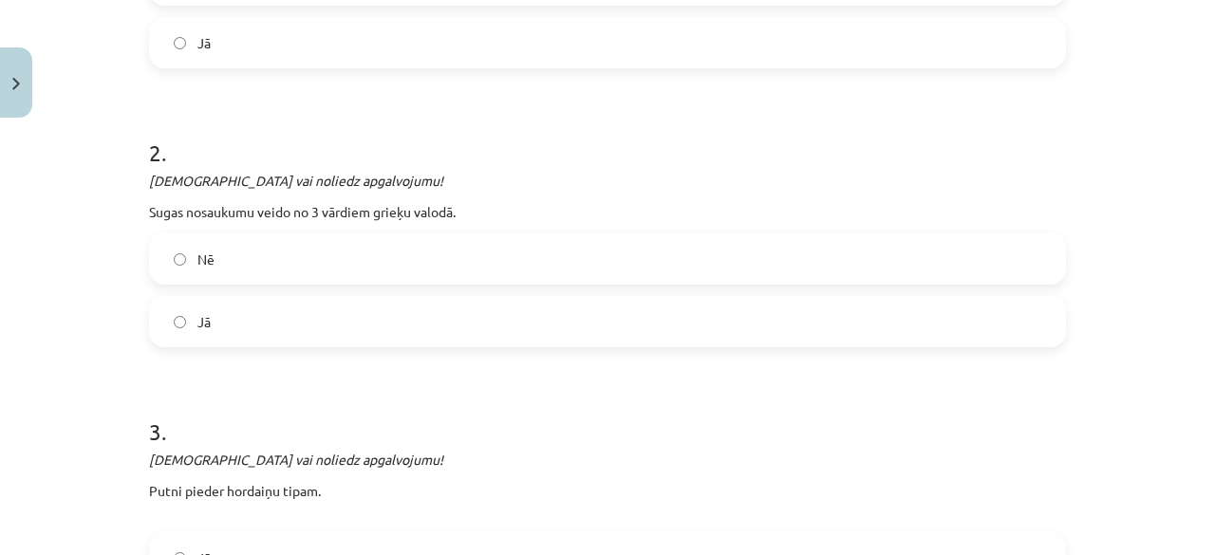
scroll to position [577, 0]
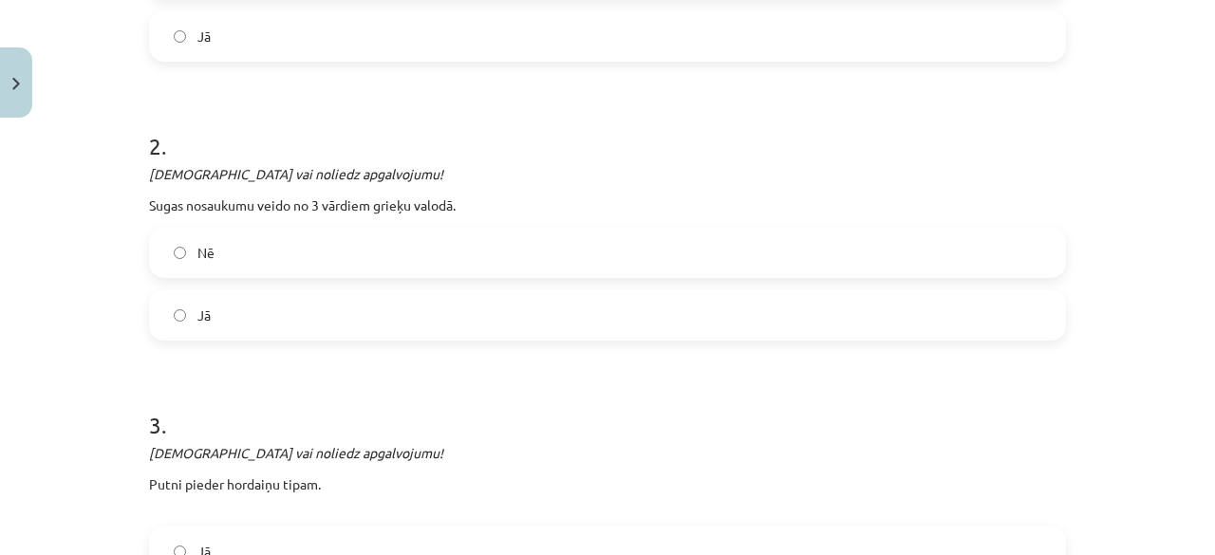
click at [1027, 259] on label "Nē" at bounding box center [607, 252] width 913 height 47
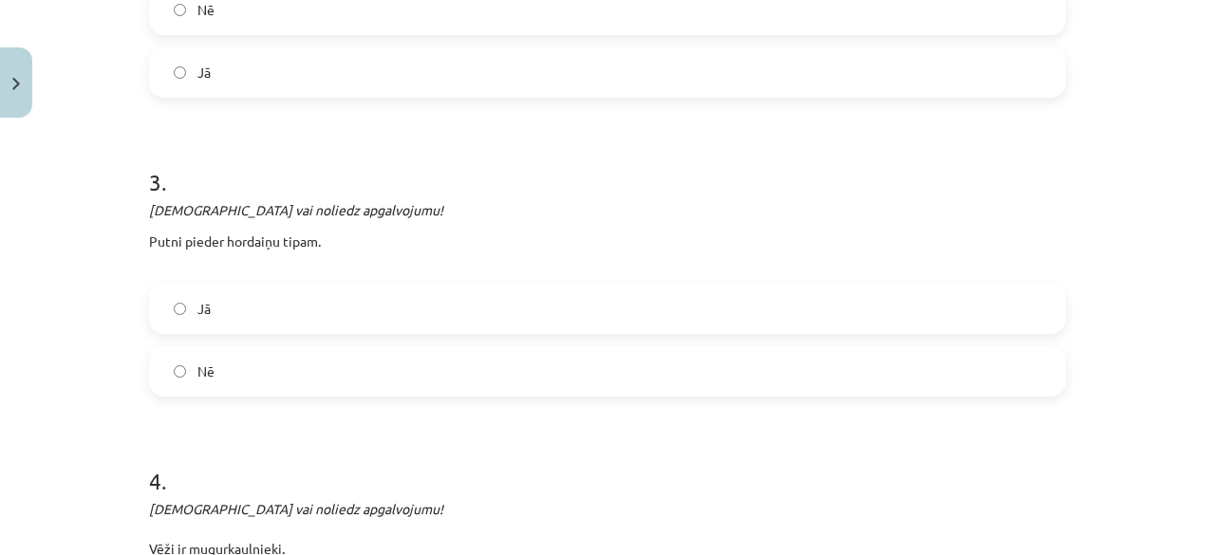
scroll to position [824, 0]
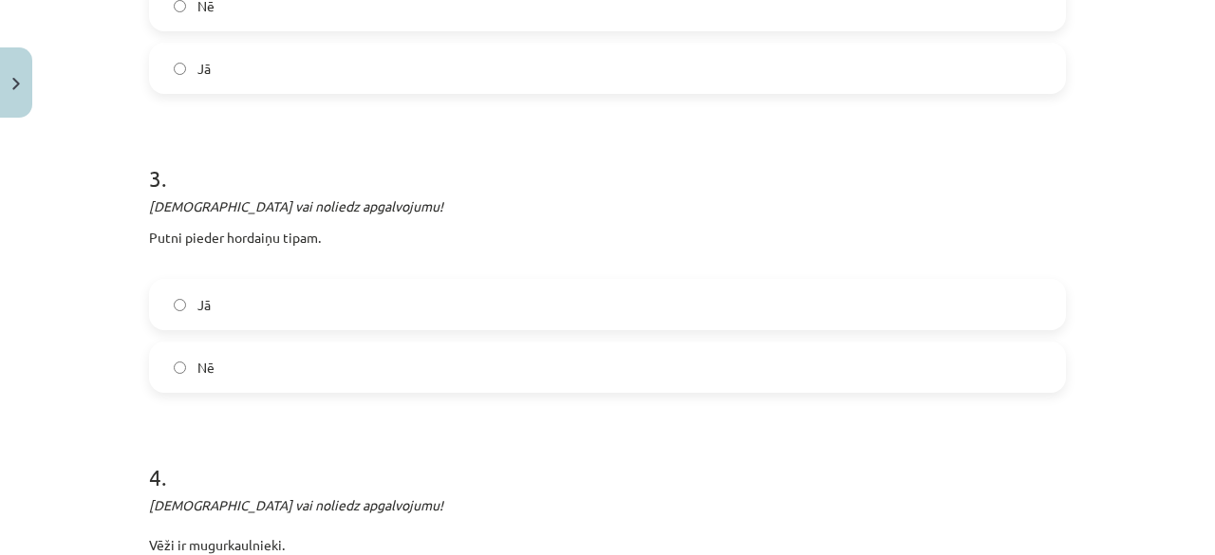
click at [332, 366] on label "Nē" at bounding box center [607, 367] width 913 height 47
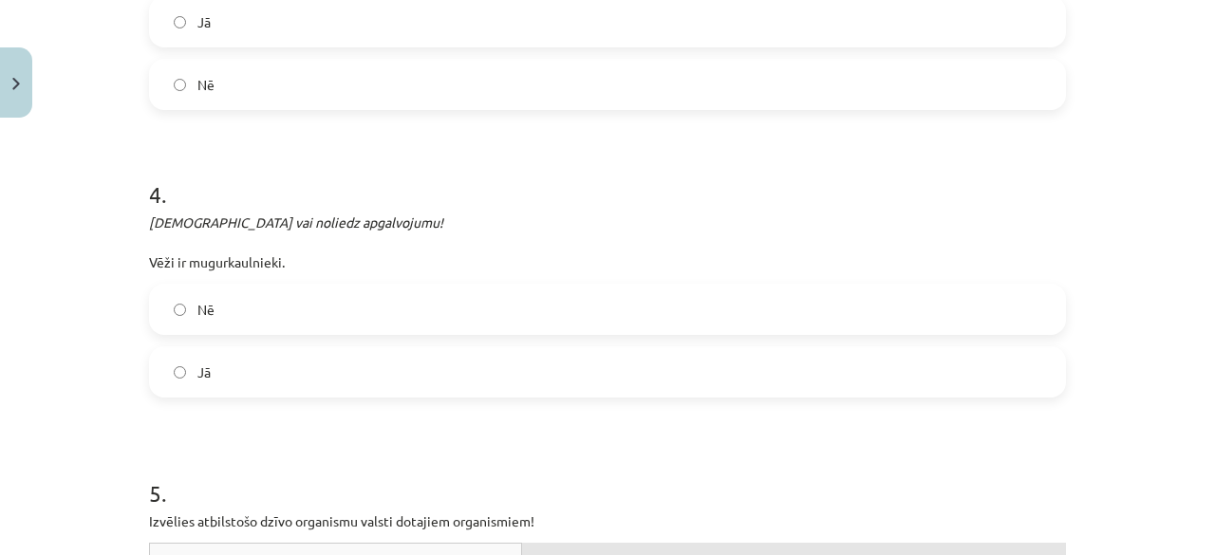
scroll to position [1122, 0]
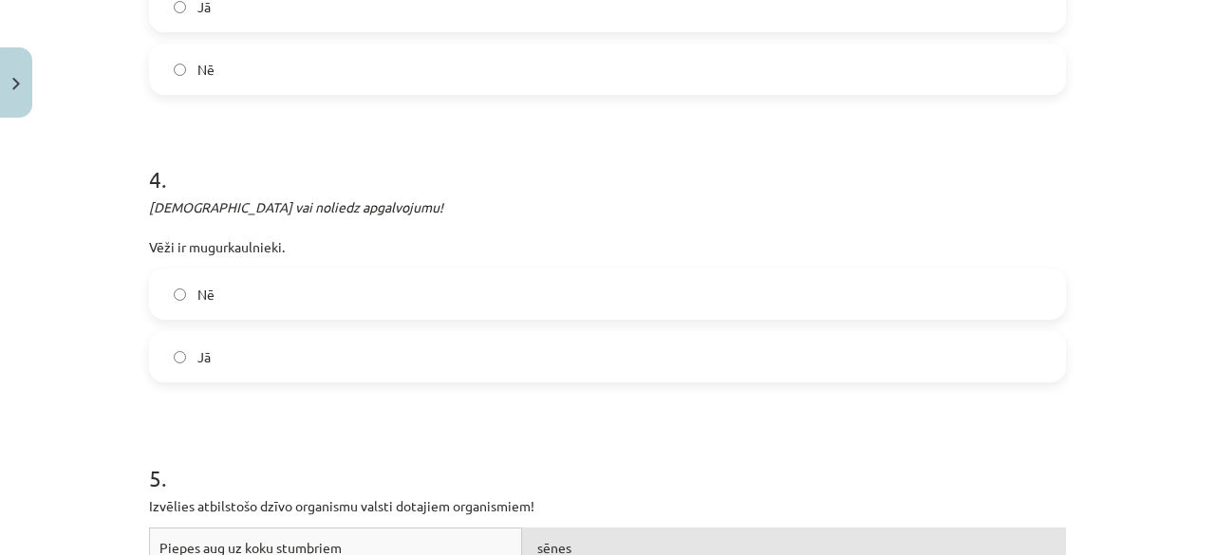
click at [797, 295] on label "Nē" at bounding box center [607, 294] width 913 height 47
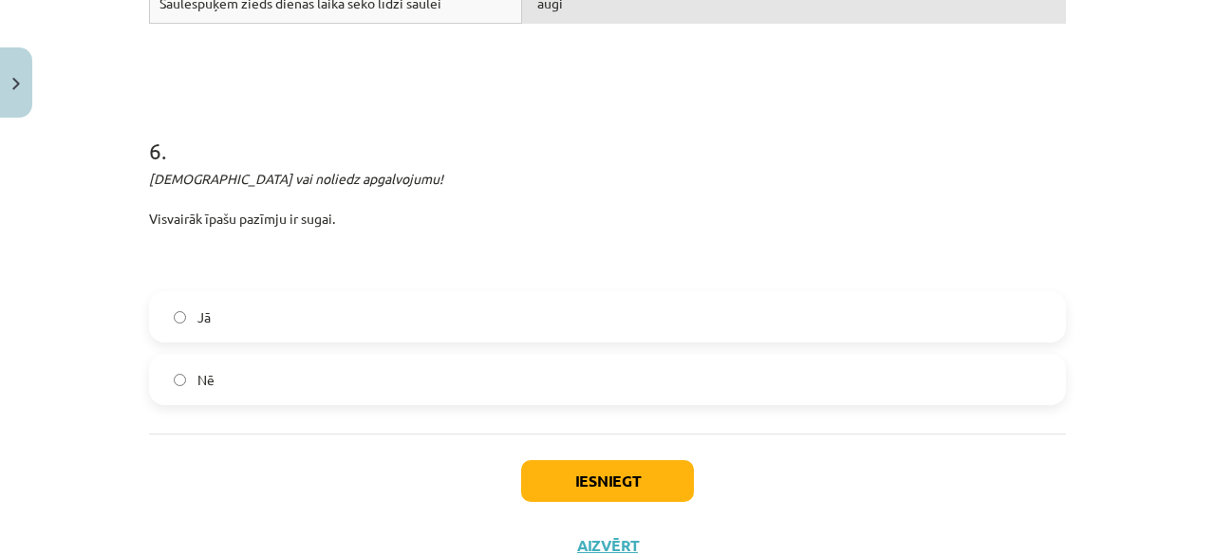
scroll to position [1871, 0]
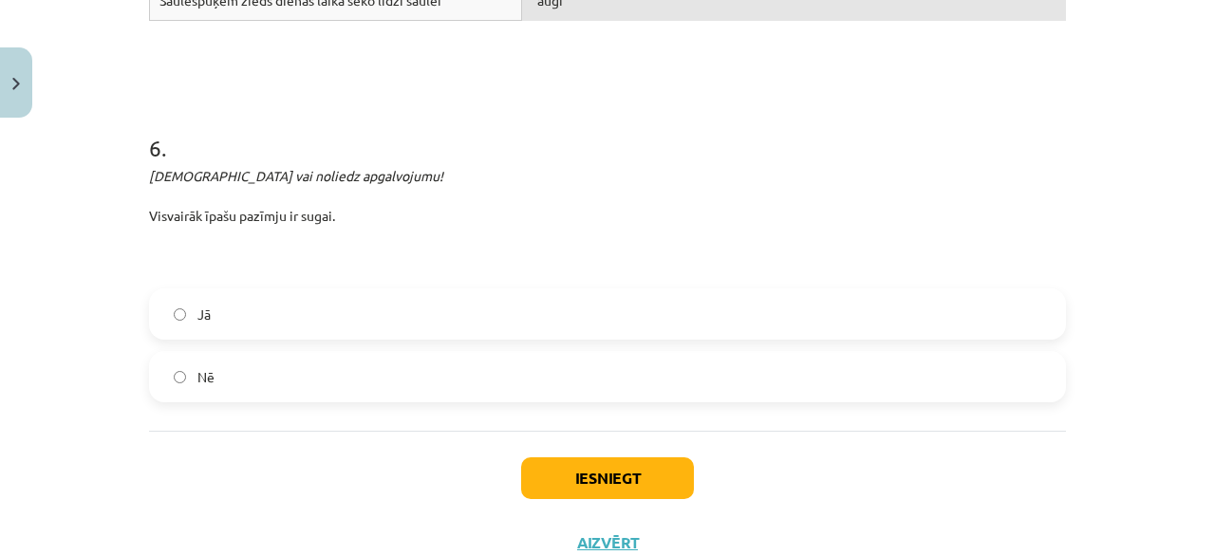
click at [579, 324] on label "Jā" at bounding box center [607, 314] width 913 height 47
click at [615, 485] on button "Iesniegt" at bounding box center [607, 479] width 173 height 42
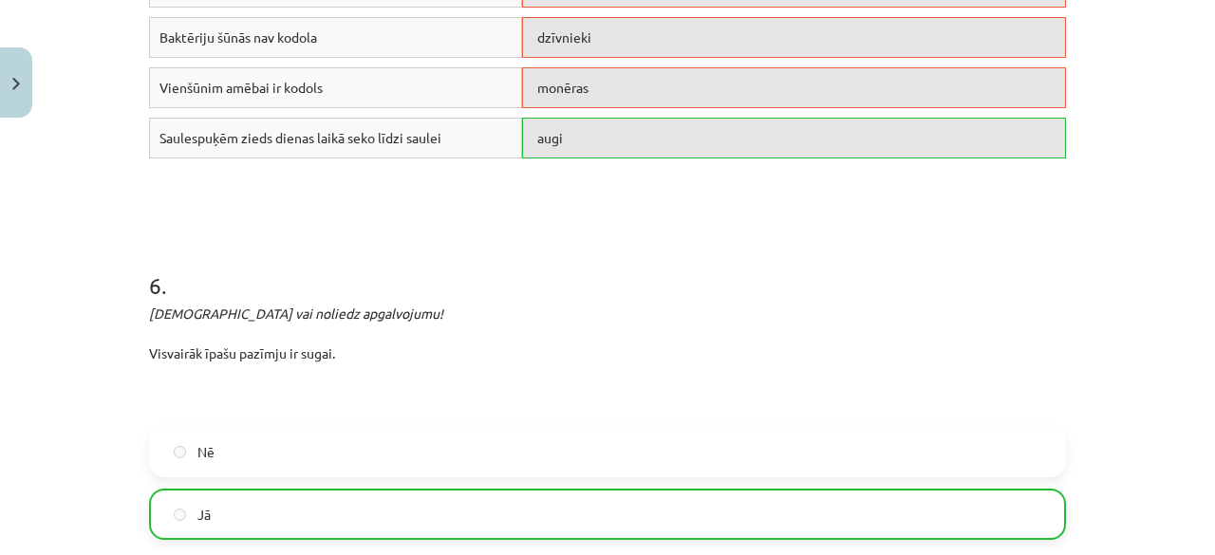
scroll to position [1879, 0]
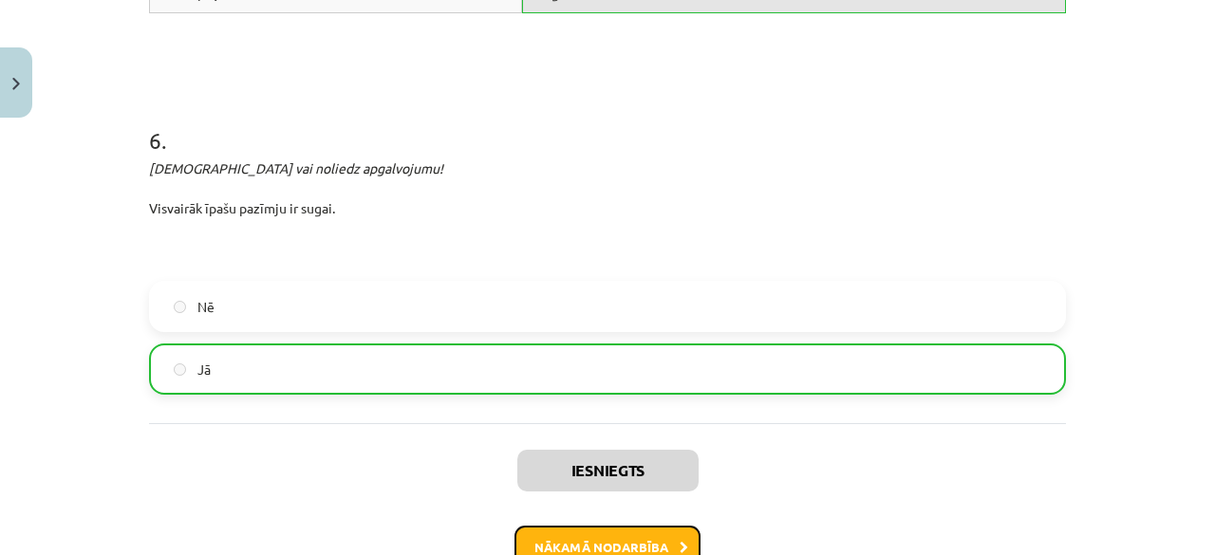
click at [659, 543] on button "Nākamā nodarbība" at bounding box center [608, 548] width 186 height 44
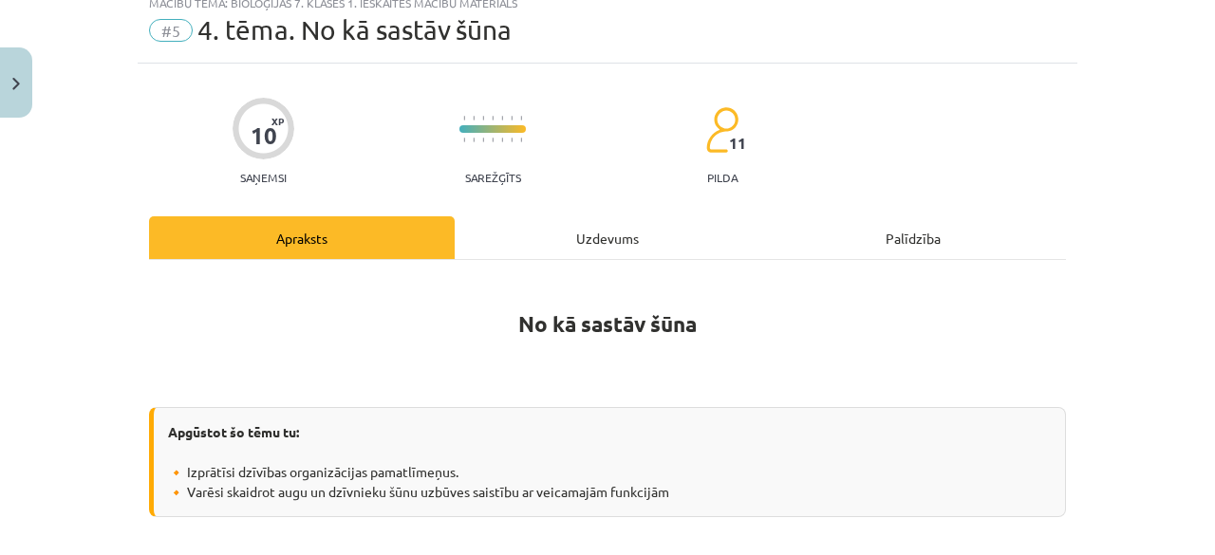
scroll to position [47, 0]
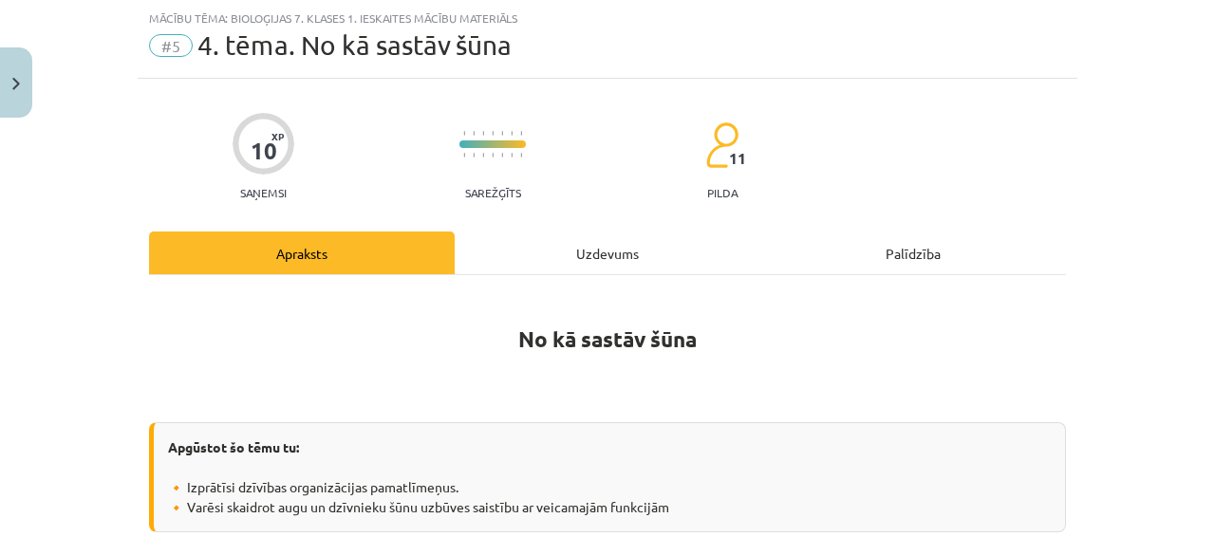
click at [585, 268] on div "Uzdevums" at bounding box center [608, 253] width 306 height 43
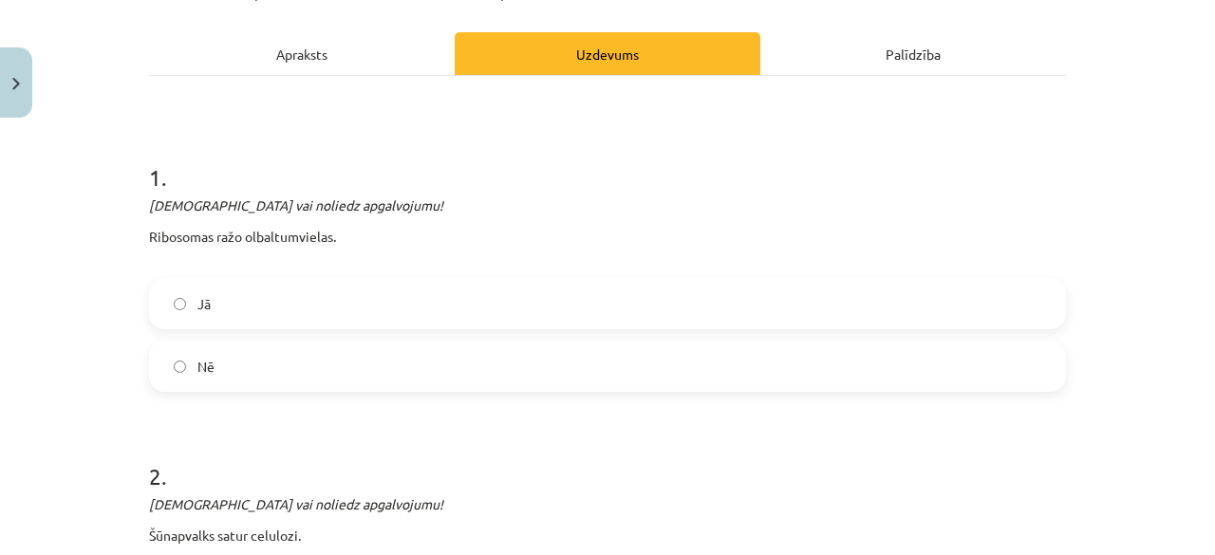
scroll to position [251, 0]
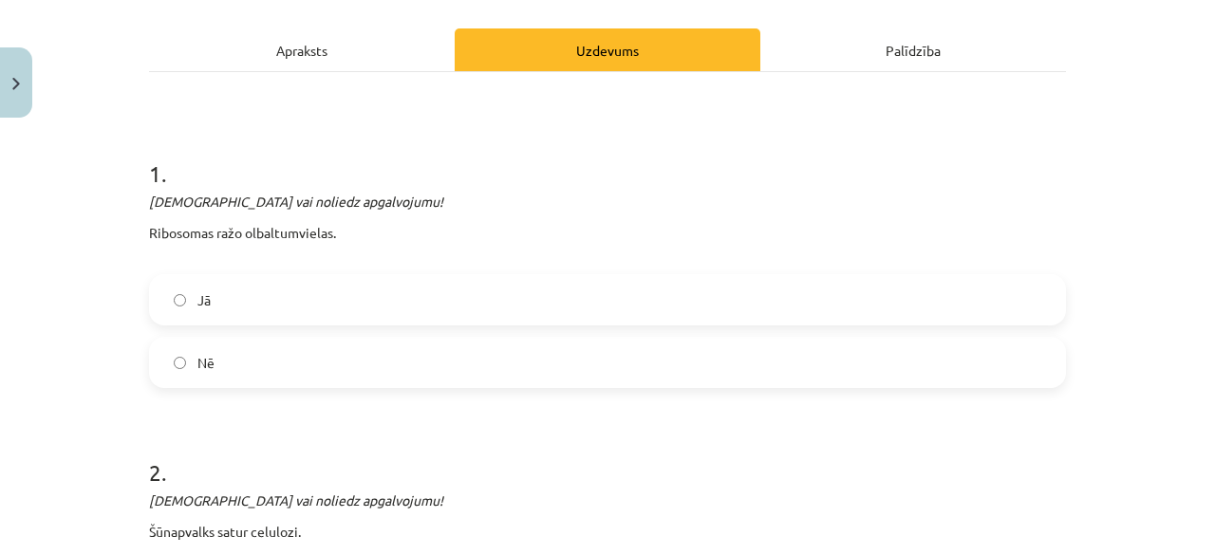
click at [448, 366] on label "Nē" at bounding box center [607, 362] width 913 height 47
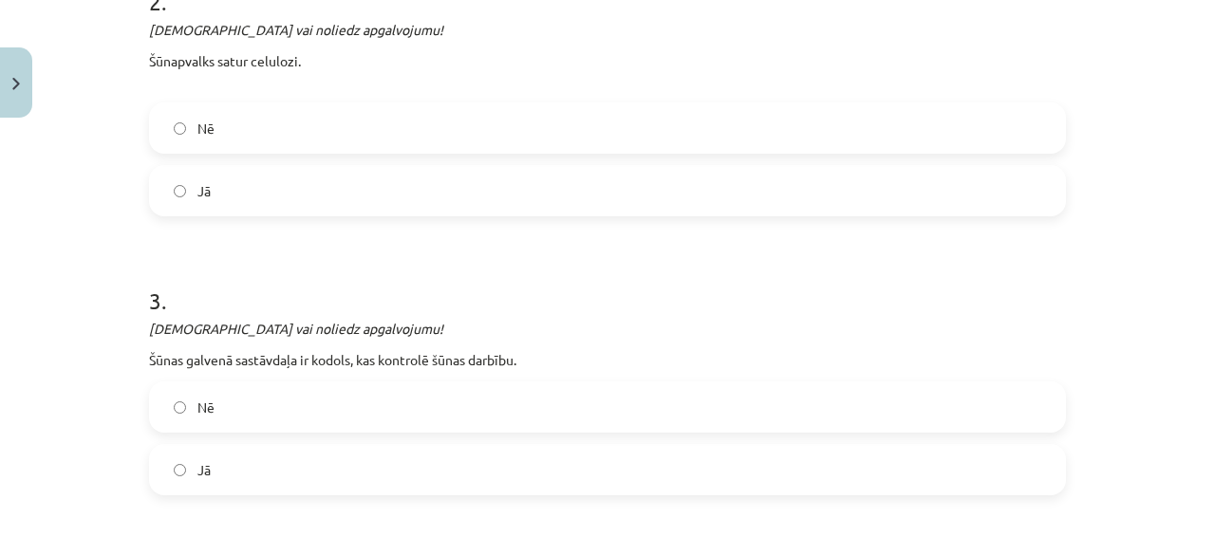
scroll to position [726, 0]
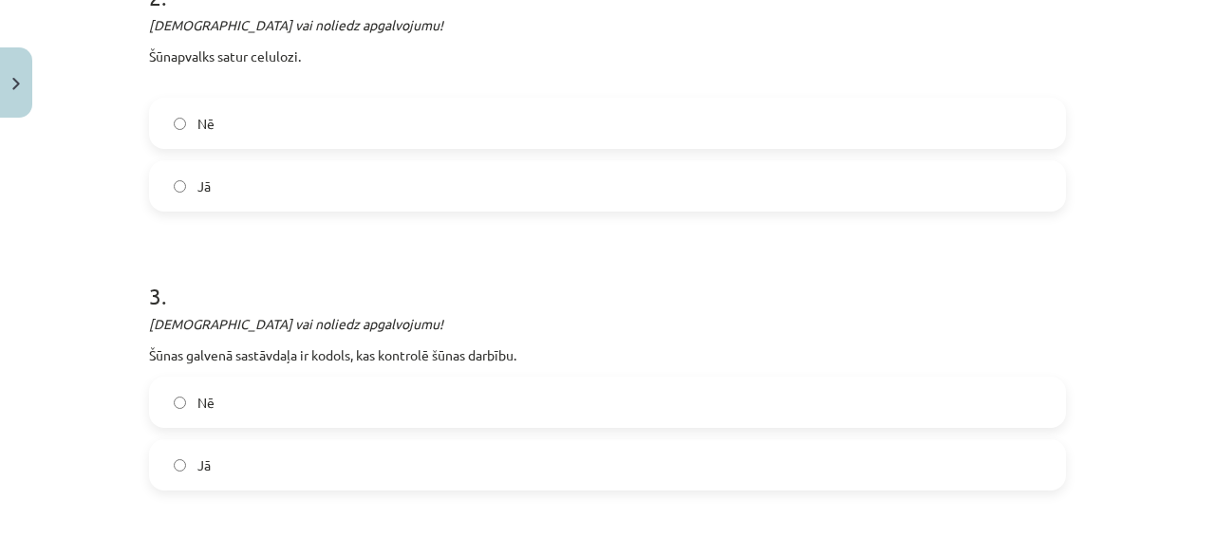
click at [516, 405] on label "Nē" at bounding box center [607, 402] width 913 height 47
click at [421, 172] on label "Jā" at bounding box center [607, 185] width 913 height 47
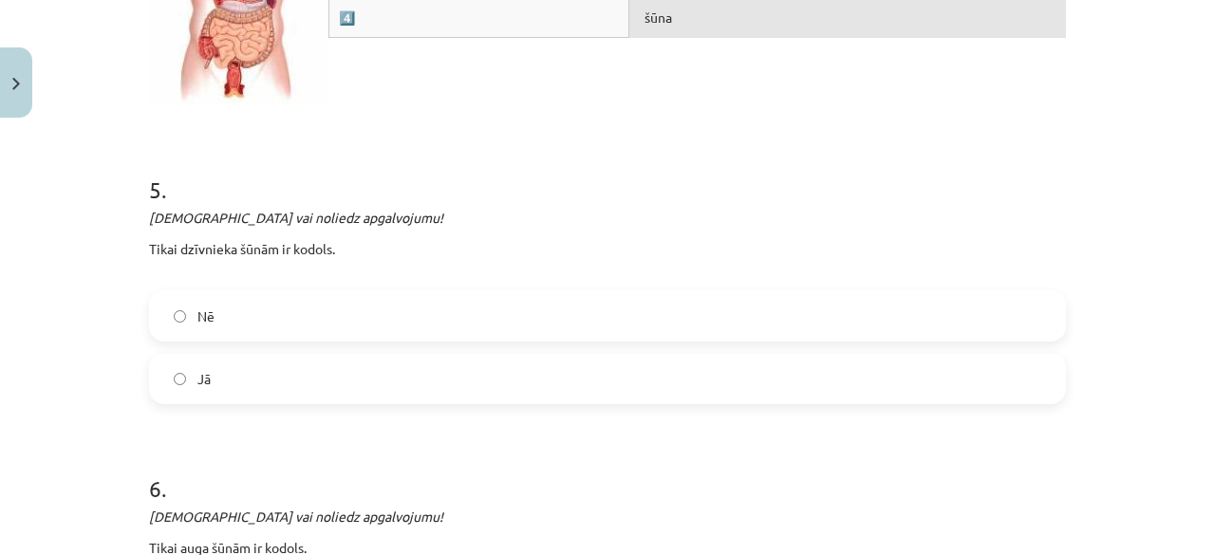
scroll to position [2564, 0]
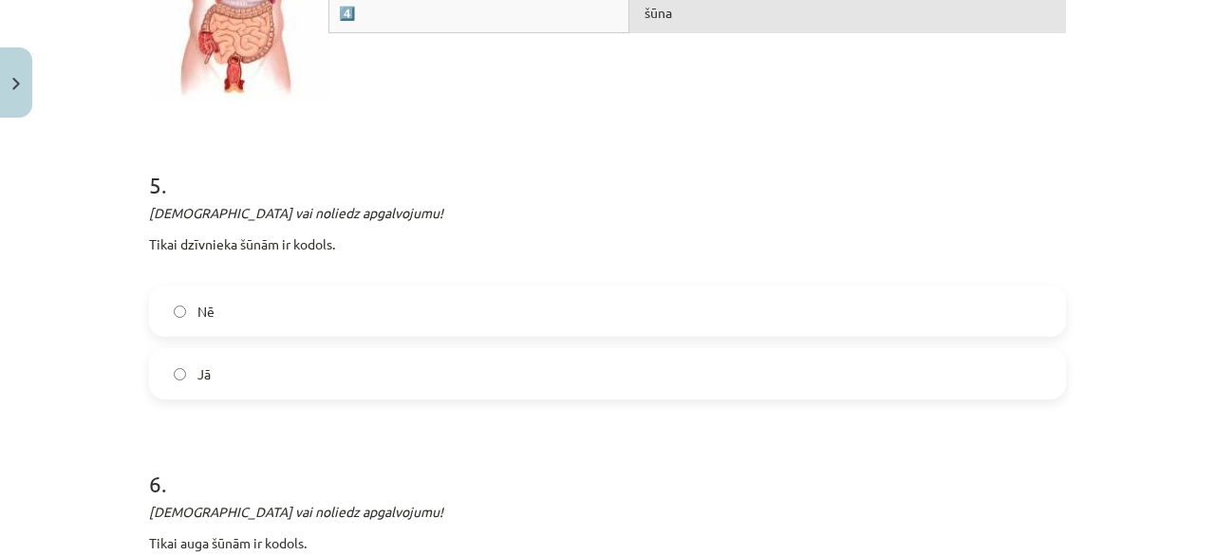
click at [901, 309] on label "Nē" at bounding box center [607, 311] width 913 height 47
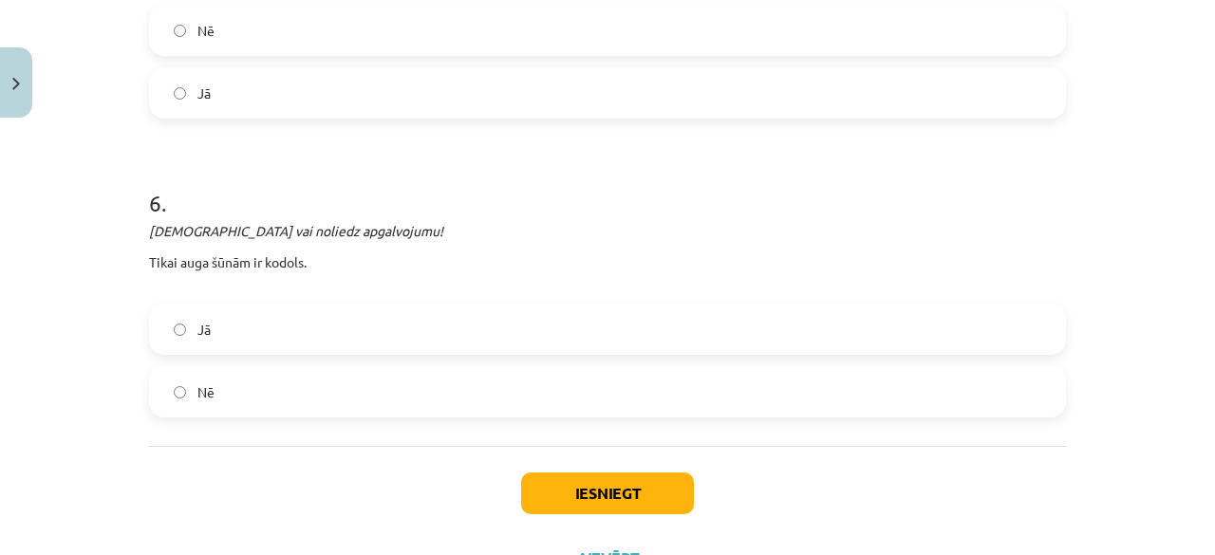
scroll to position [2849, 0]
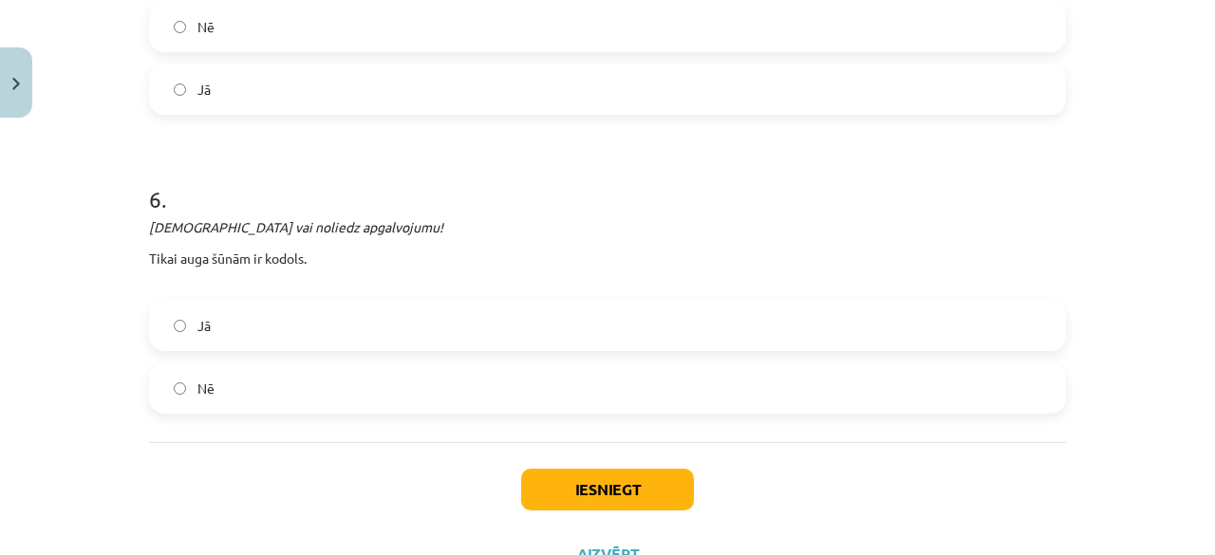
click at [309, 384] on label "Nē" at bounding box center [607, 388] width 913 height 47
click at [542, 490] on button "Iesniegt" at bounding box center [607, 490] width 173 height 42
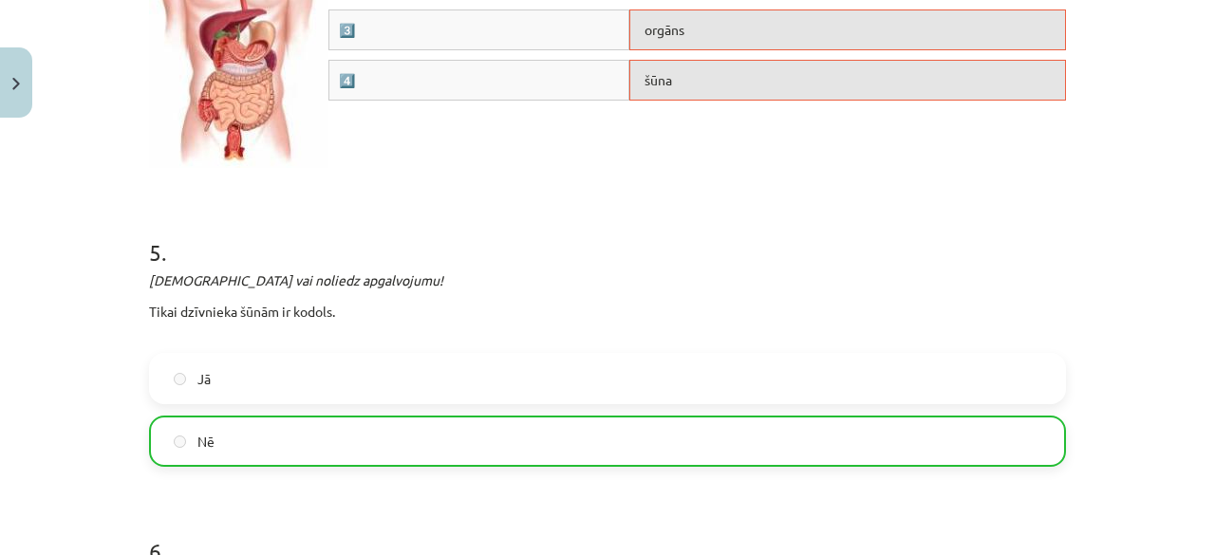
scroll to position [2983, 0]
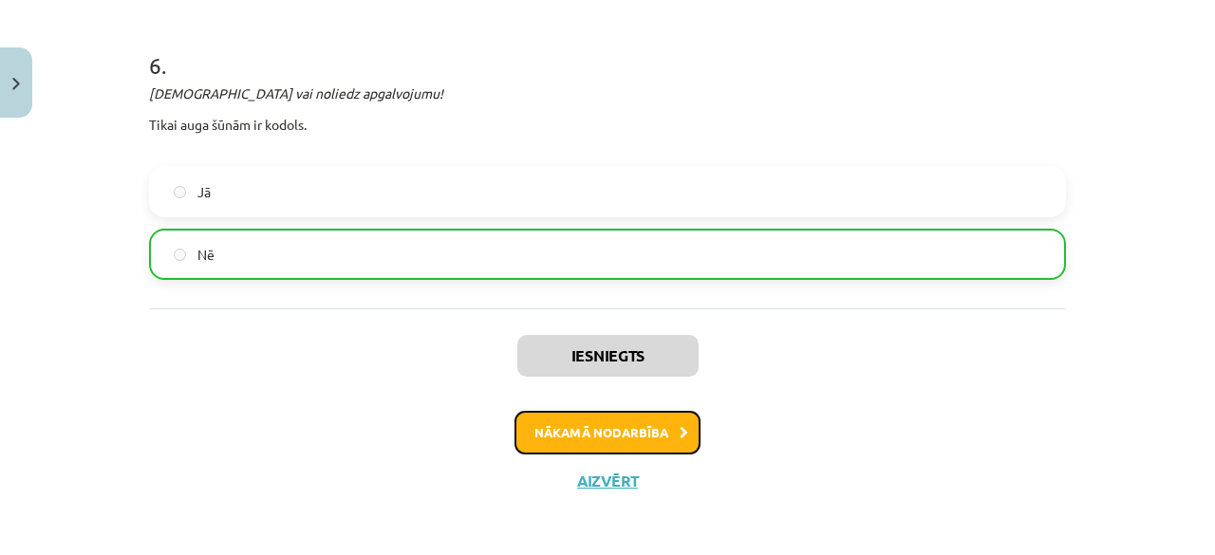
click at [648, 423] on button "Nākamā nodarbība" at bounding box center [608, 433] width 186 height 44
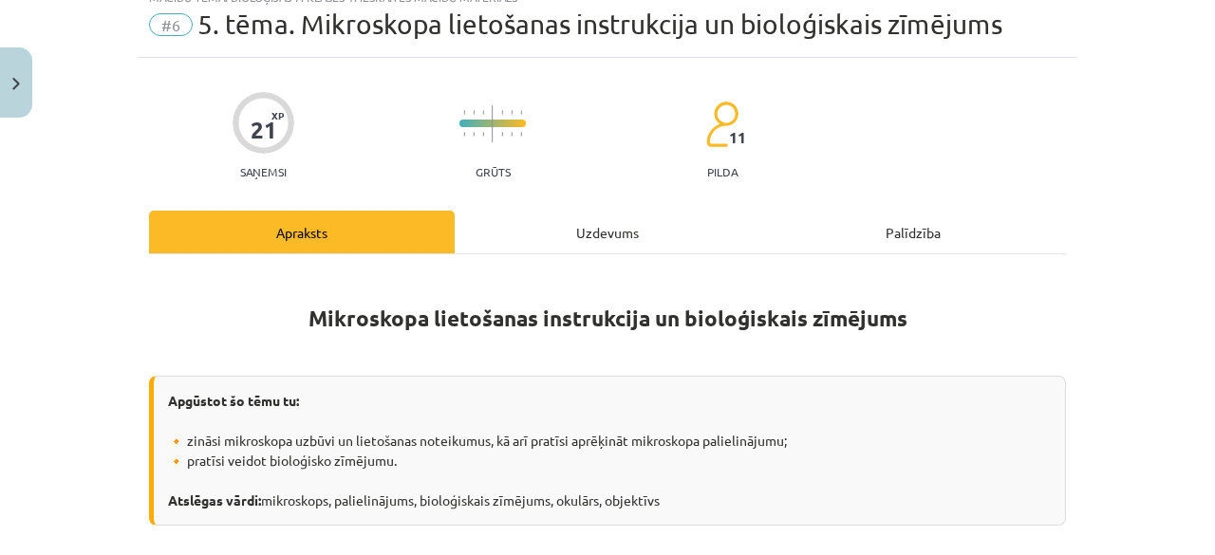
scroll to position [47, 0]
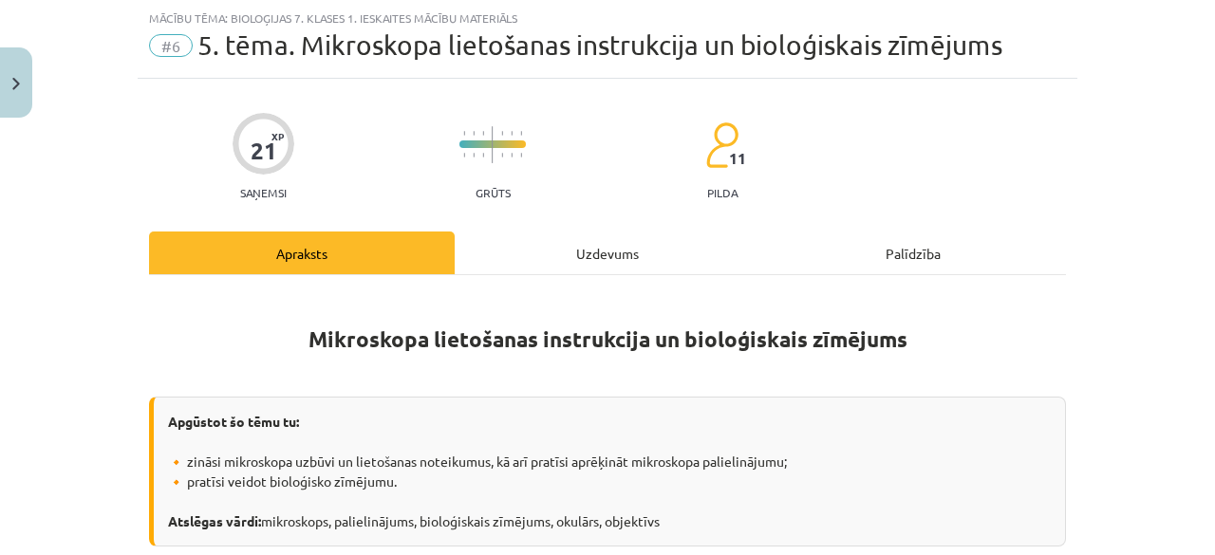
click at [585, 244] on div "Uzdevums" at bounding box center [608, 253] width 306 height 43
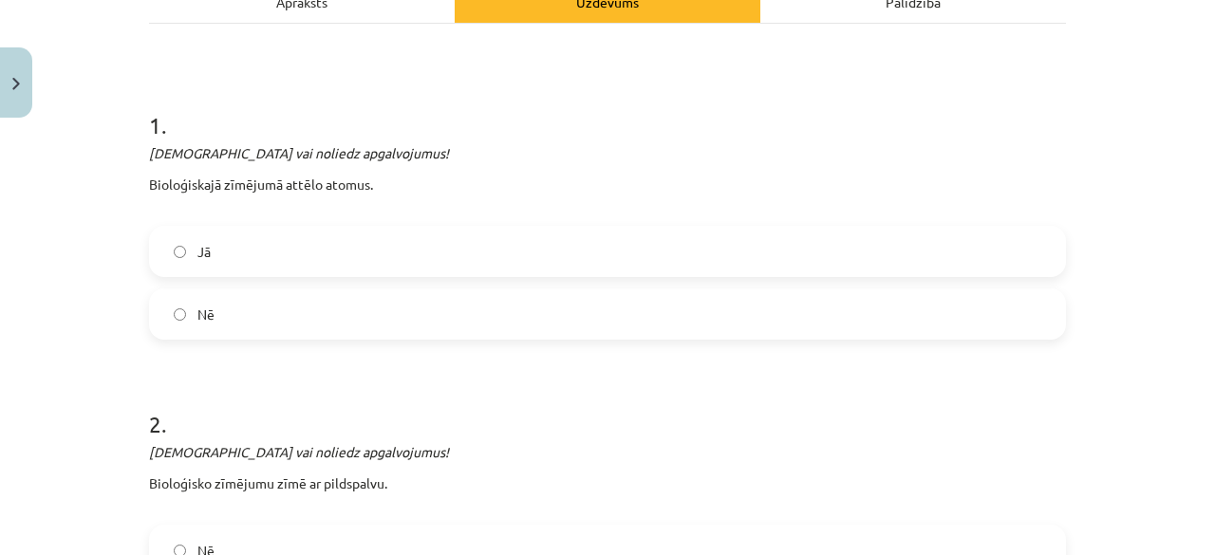
scroll to position [305, 0]
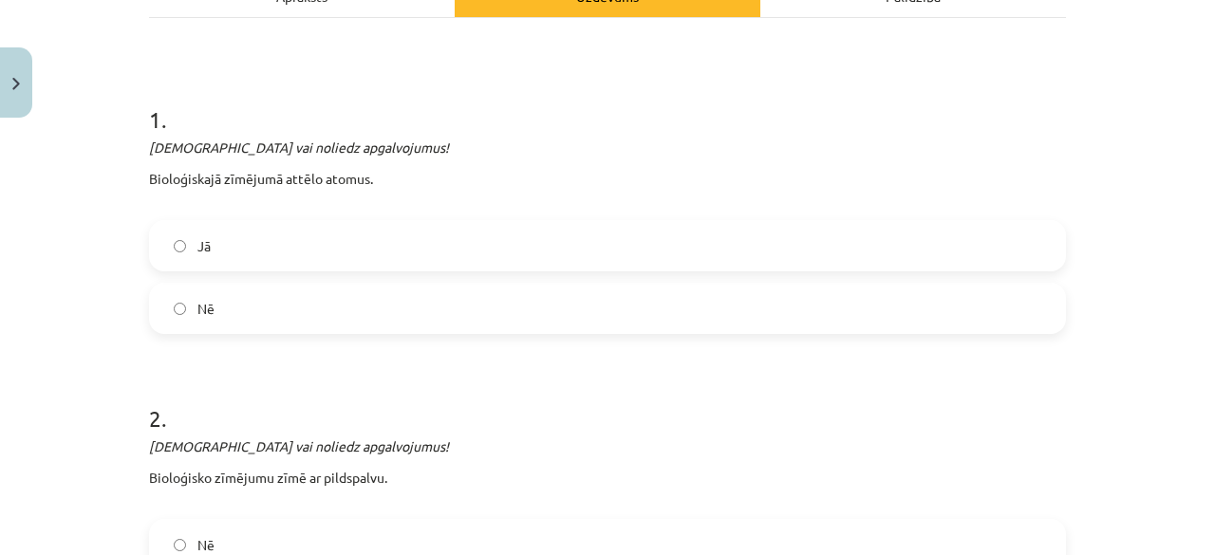
click at [572, 293] on label "Nē" at bounding box center [607, 308] width 913 height 47
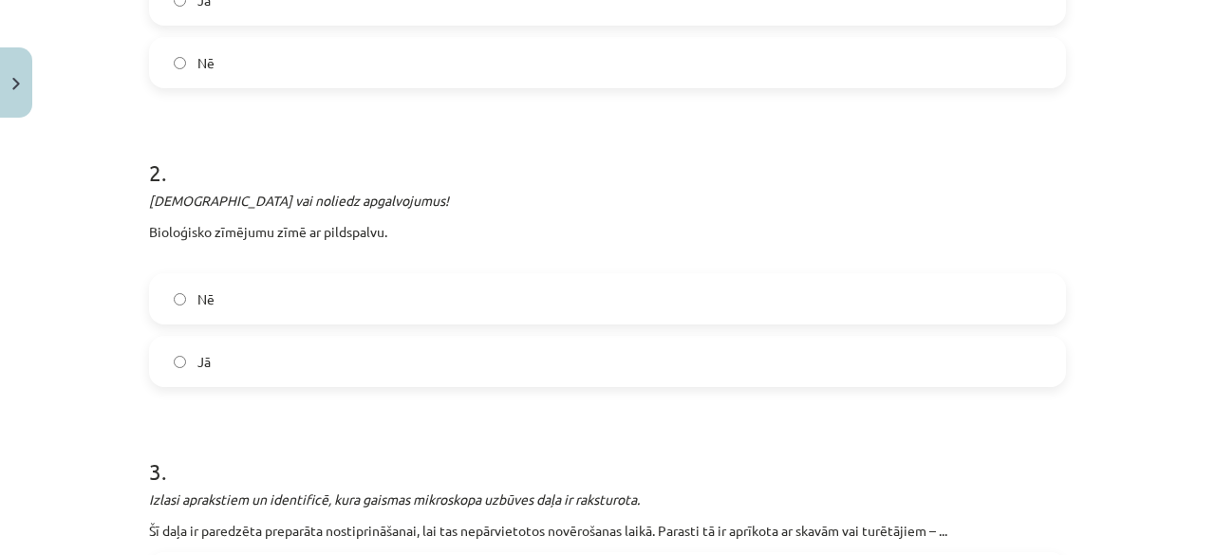
scroll to position [668, 0]
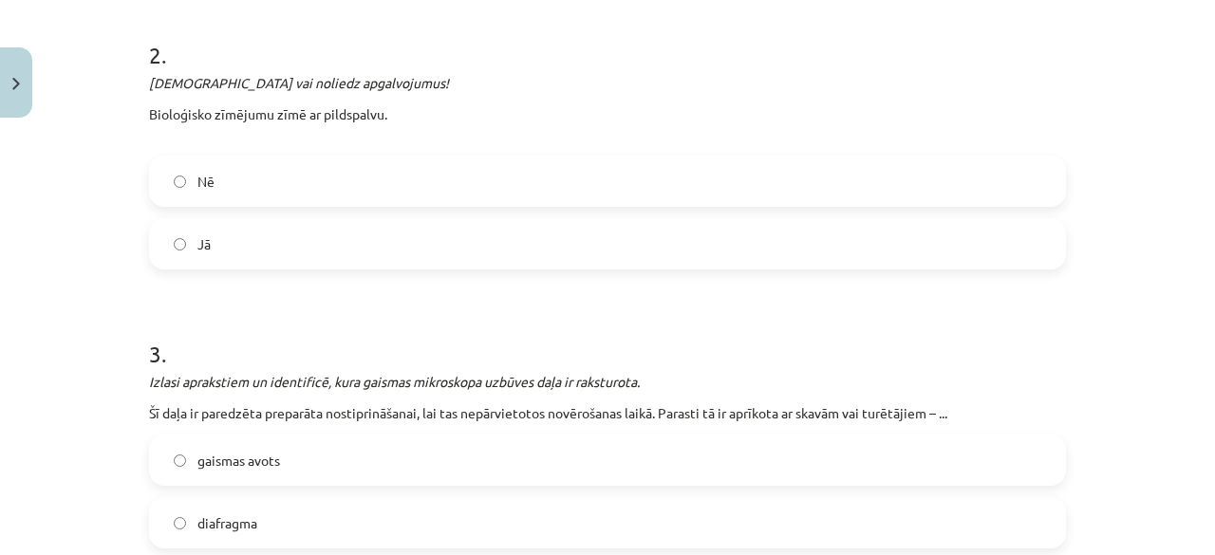
click at [438, 198] on label "Nē" at bounding box center [607, 181] width 913 height 47
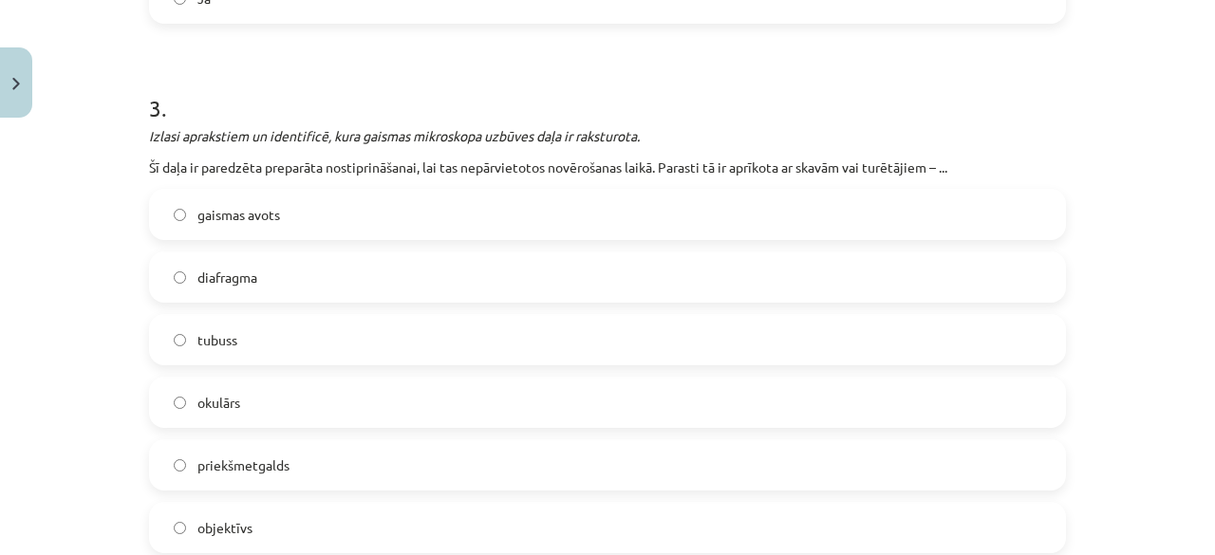
scroll to position [941, 0]
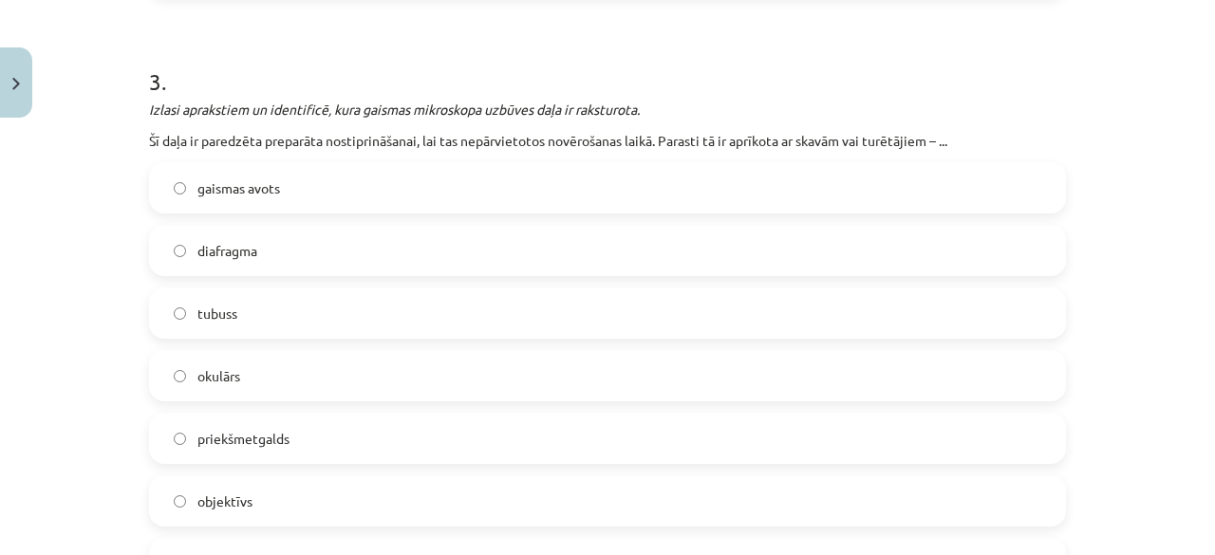
click at [418, 431] on label "priekšmetgalds" at bounding box center [607, 438] width 913 height 47
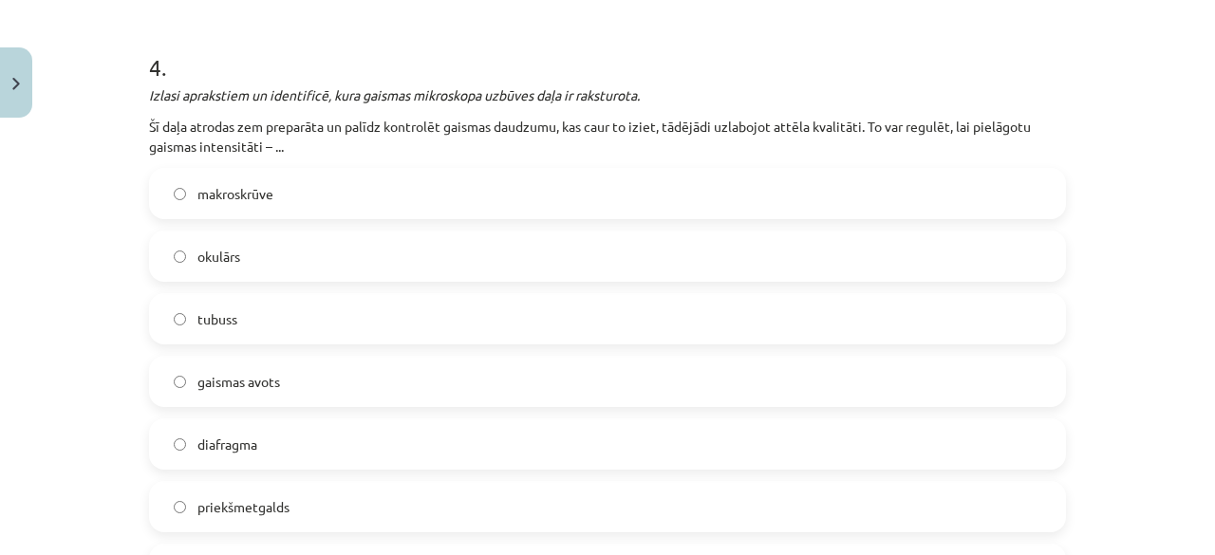
scroll to position [1572, 0]
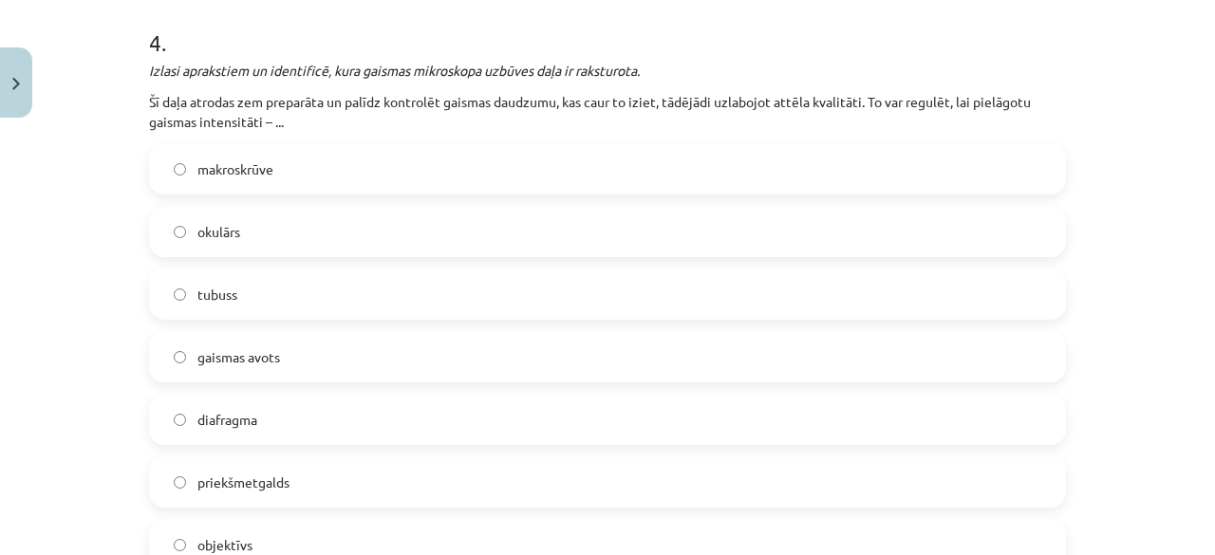
click at [486, 418] on label "diafragma" at bounding box center [607, 419] width 913 height 47
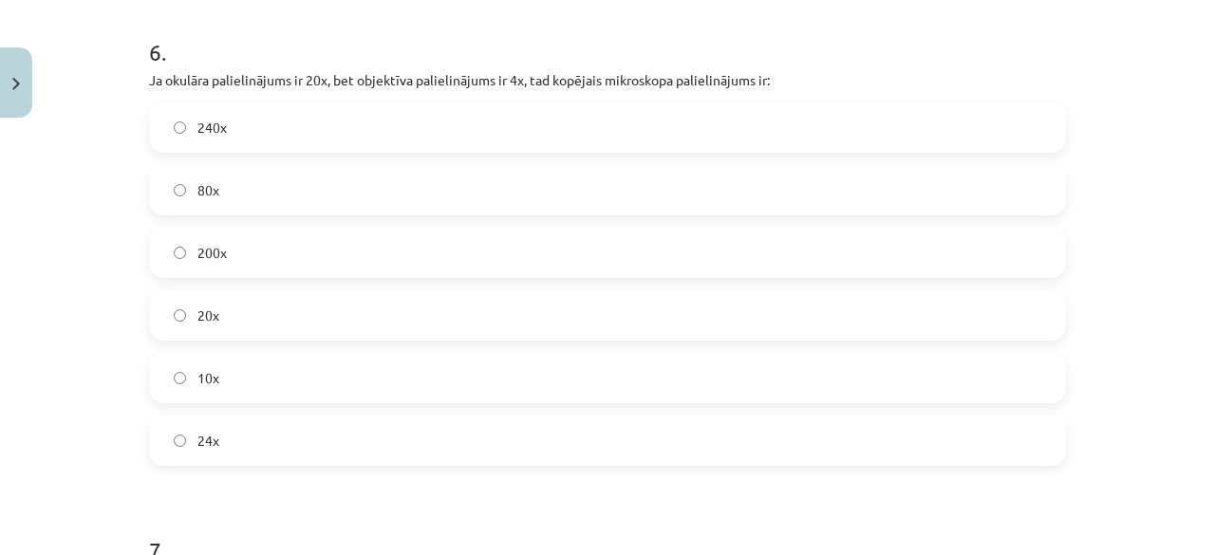
scroll to position [2679, 0]
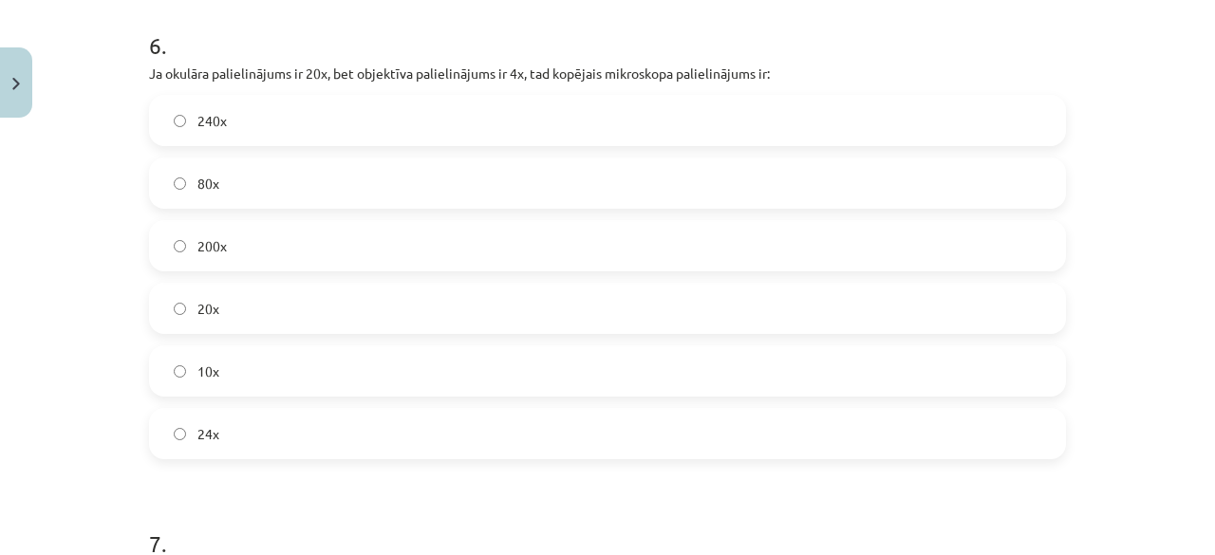
click at [617, 410] on label "24x" at bounding box center [607, 433] width 913 height 47
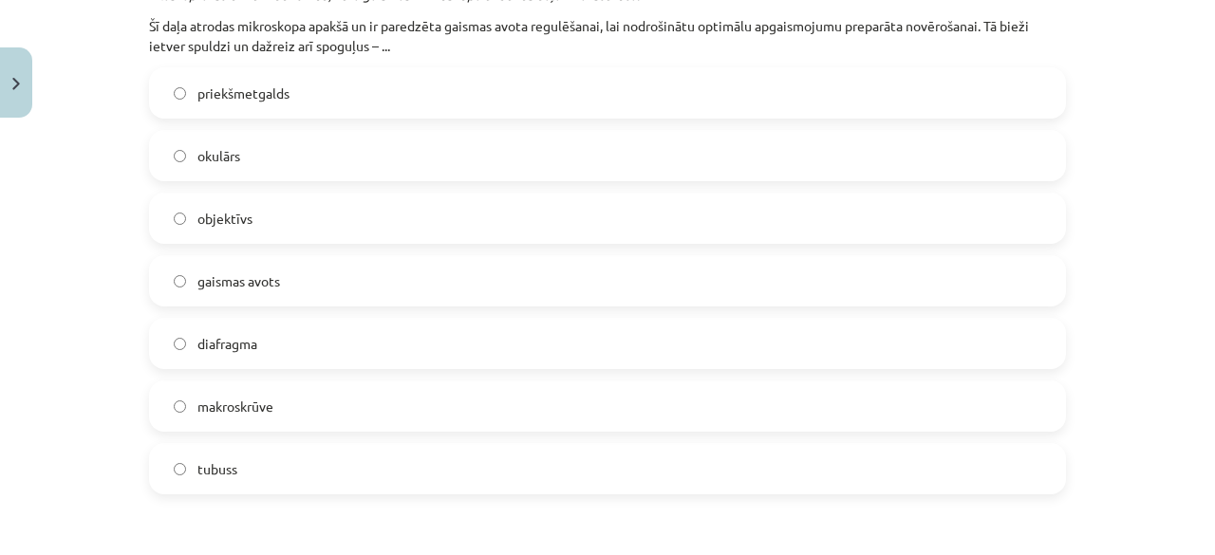
scroll to position [3262, 0]
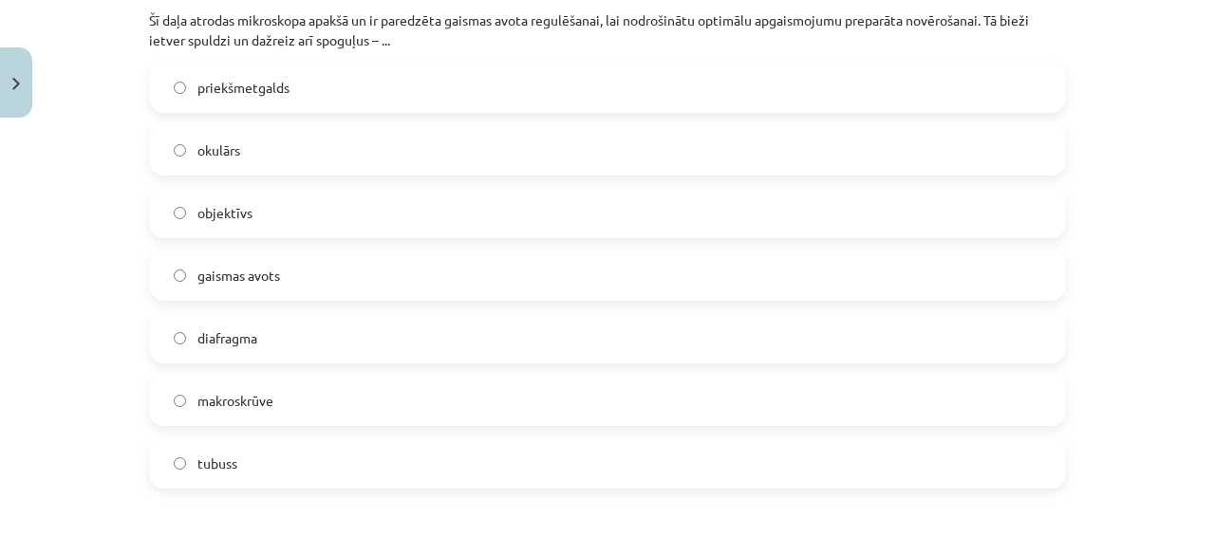
click at [602, 272] on label "gaismas avots" at bounding box center [607, 275] width 913 height 47
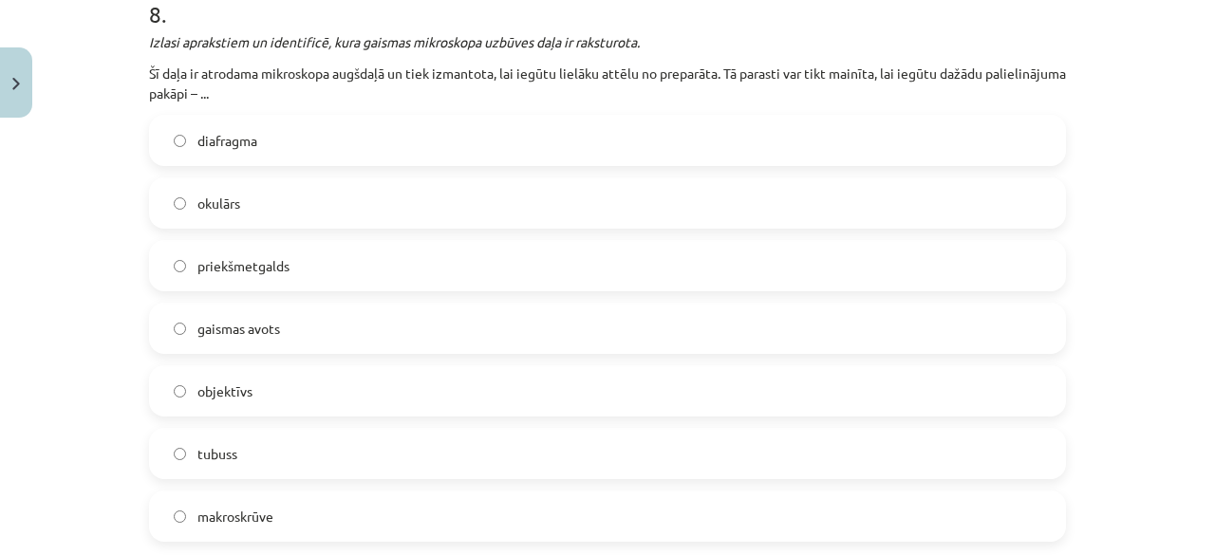
scroll to position [3834, 0]
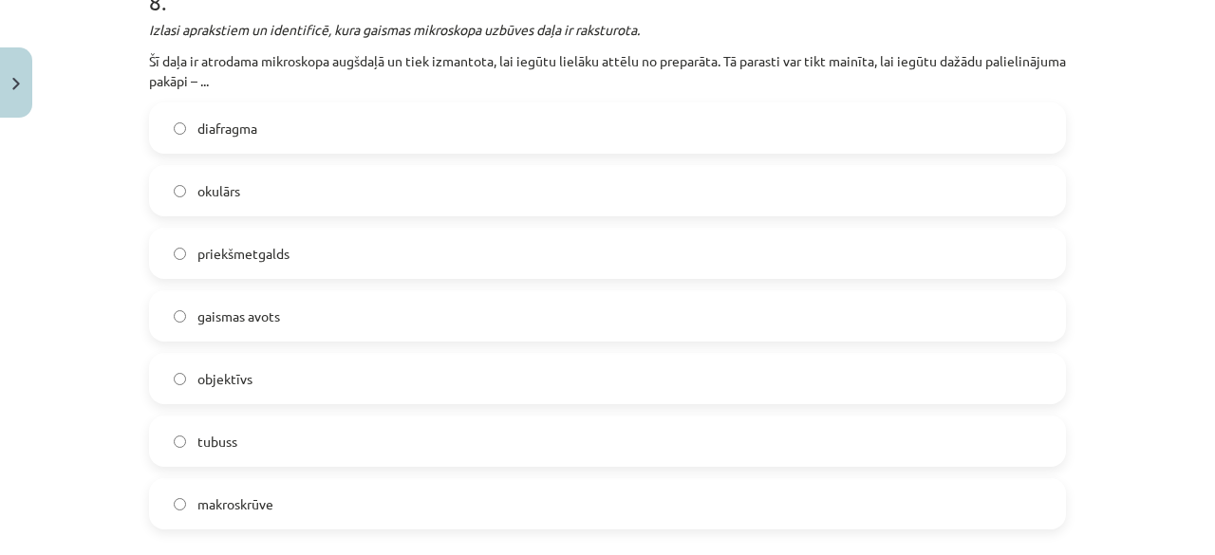
click at [621, 167] on label "okulārs" at bounding box center [607, 190] width 913 height 47
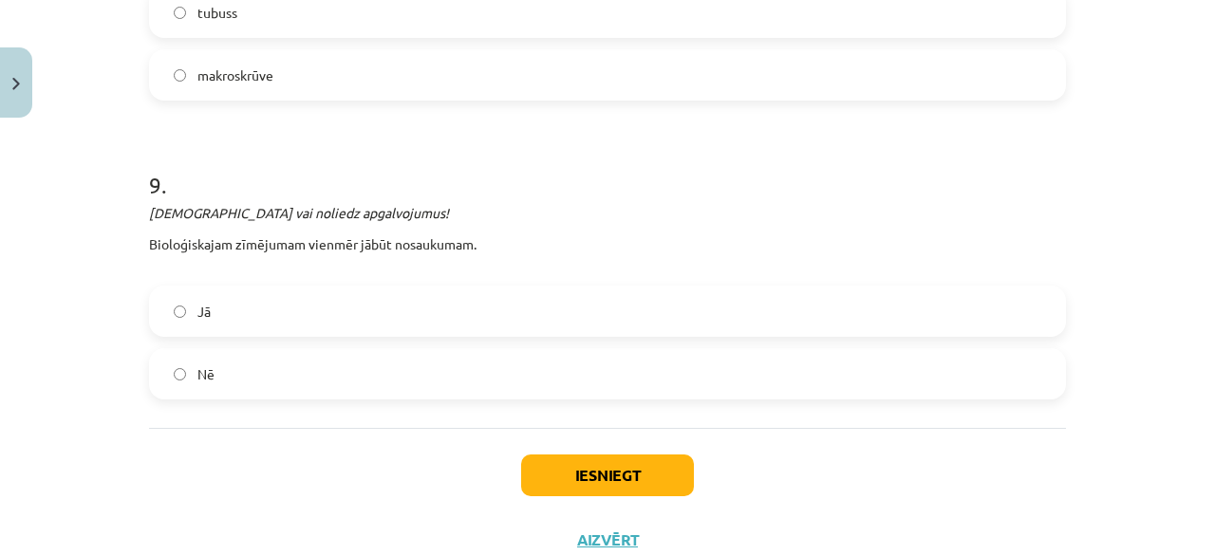
scroll to position [4268, 0]
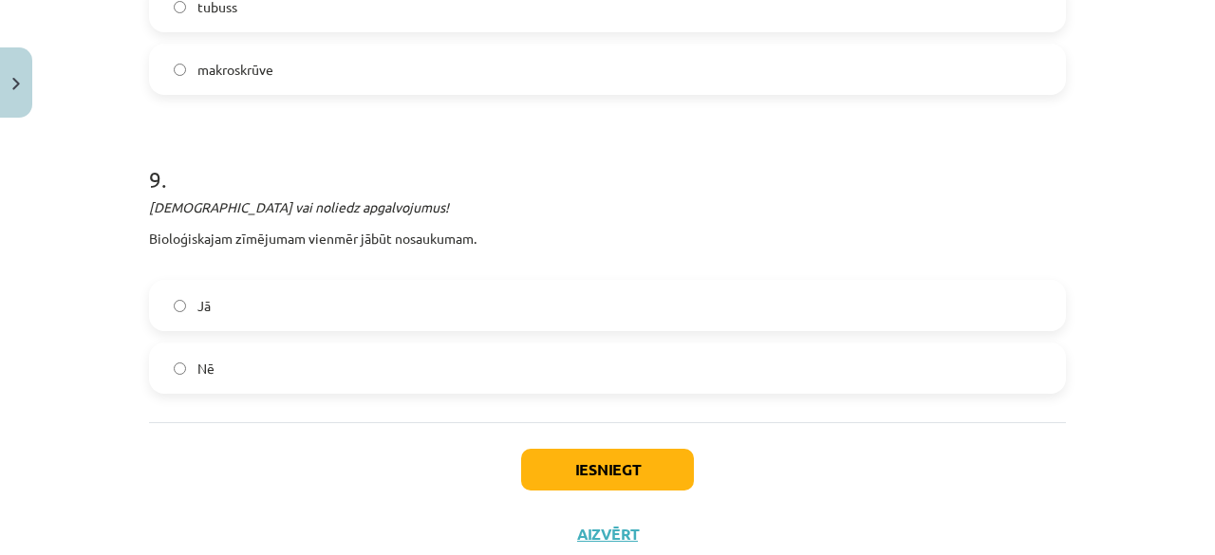
click at [558, 301] on label "Jā" at bounding box center [607, 305] width 913 height 47
click at [592, 450] on button "Iesniegt" at bounding box center [607, 470] width 173 height 42
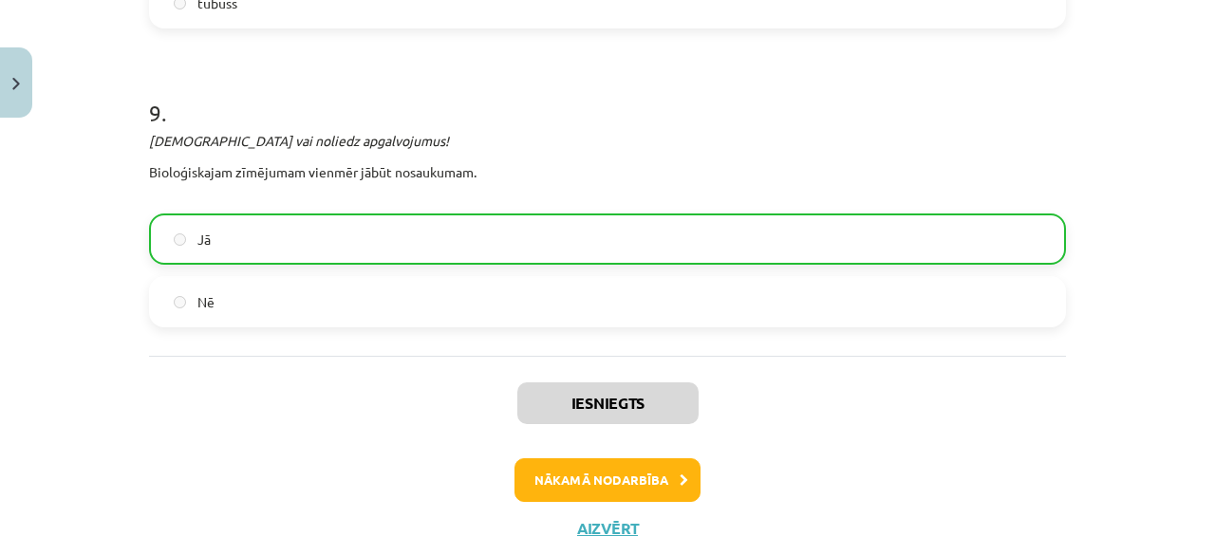
scroll to position [4380, 0]
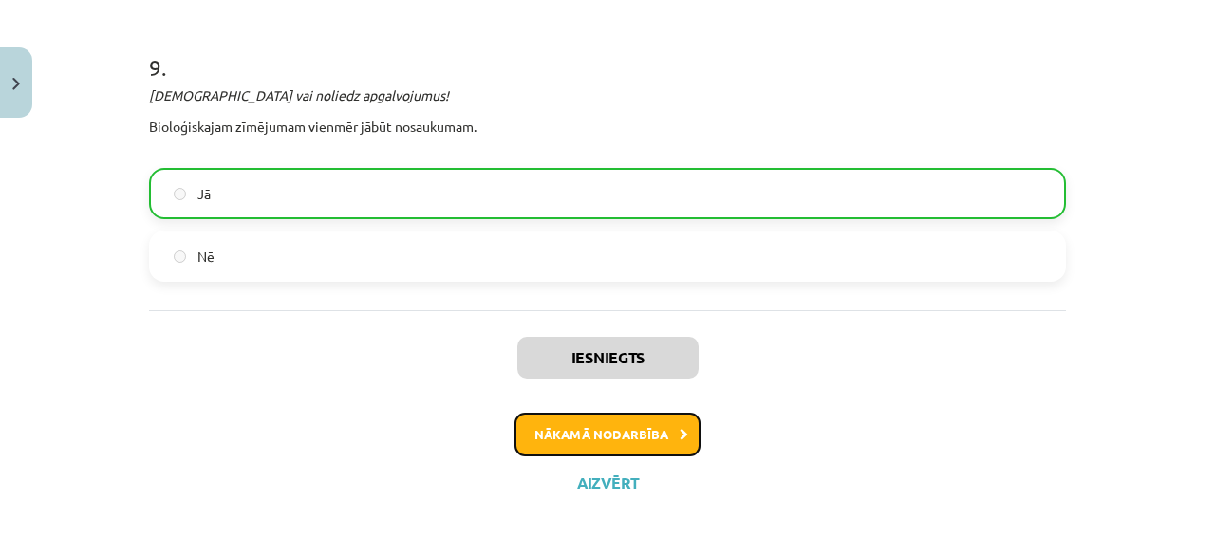
click at [609, 416] on button "Nākamā nodarbība" at bounding box center [608, 435] width 186 height 44
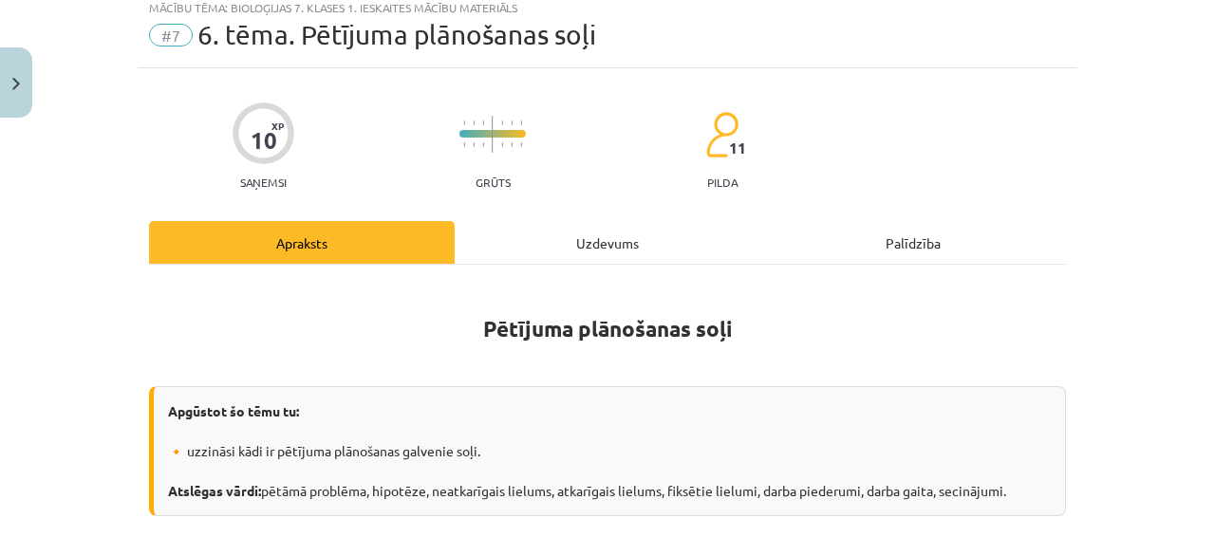
scroll to position [47, 0]
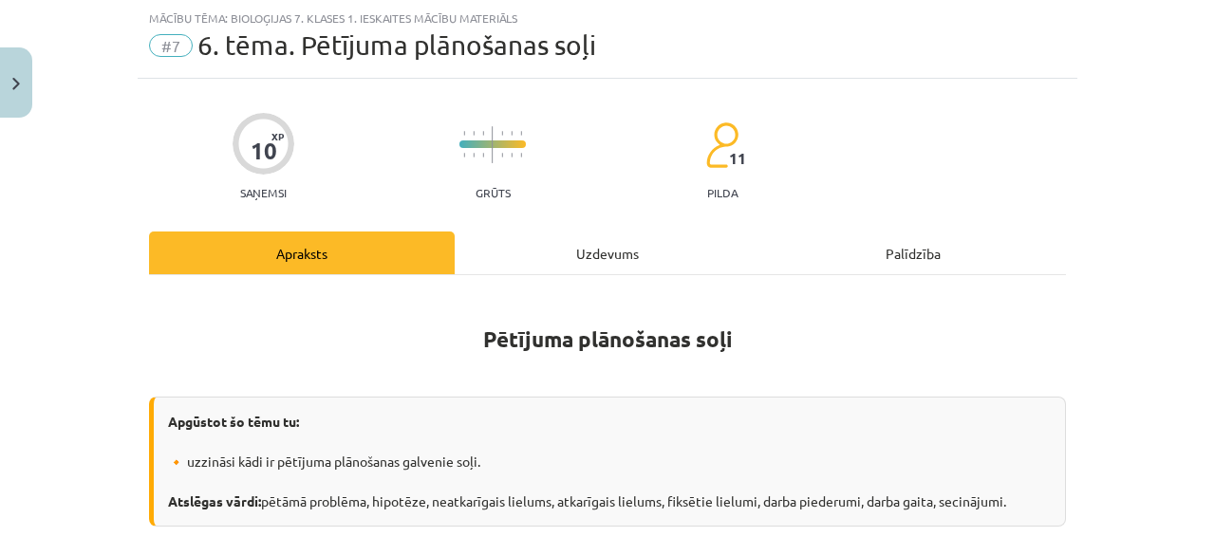
click at [617, 238] on div "Uzdevums" at bounding box center [608, 253] width 306 height 43
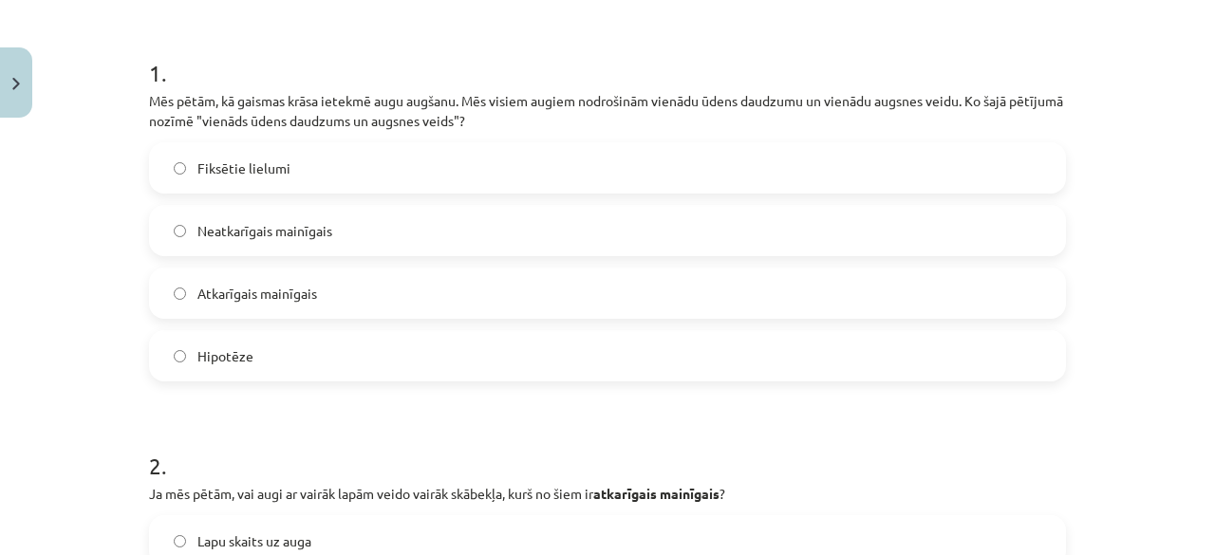
scroll to position [360, 0]
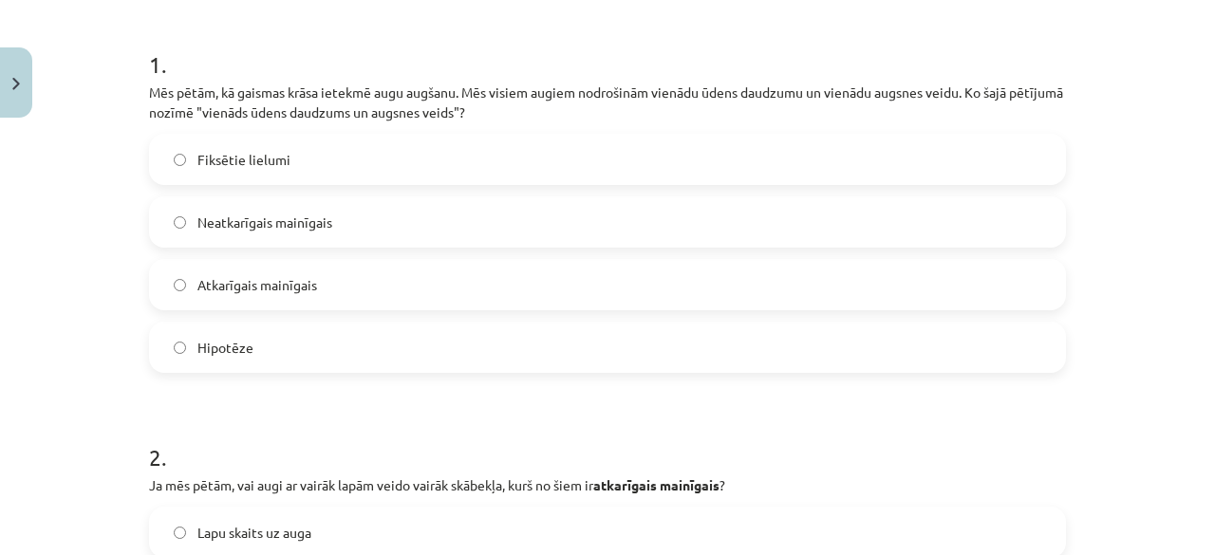
click at [461, 160] on label "Fiksētie lielumi" at bounding box center [607, 159] width 913 height 47
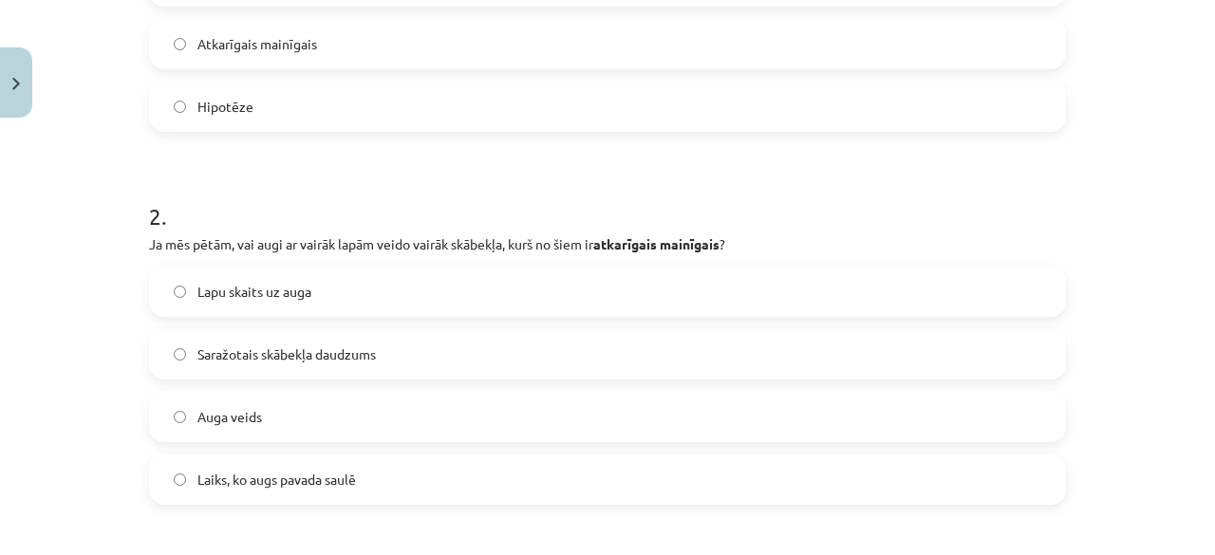
scroll to position [604, 0]
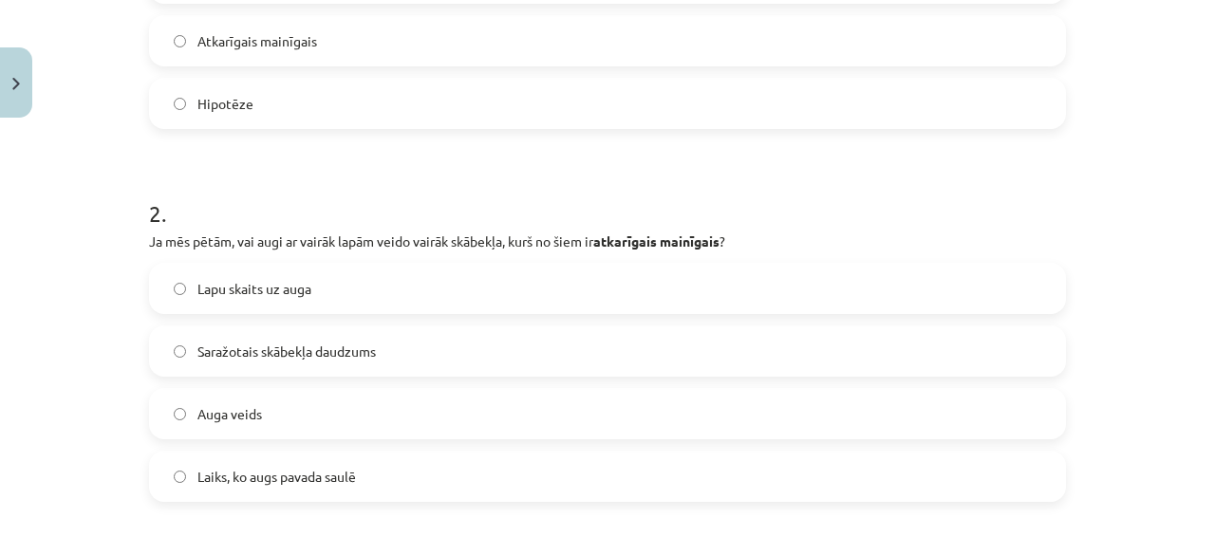
click at [355, 356] on span "Saražotais skābekļa daudzums" at bounding box center [286, 352] width 178 height 20
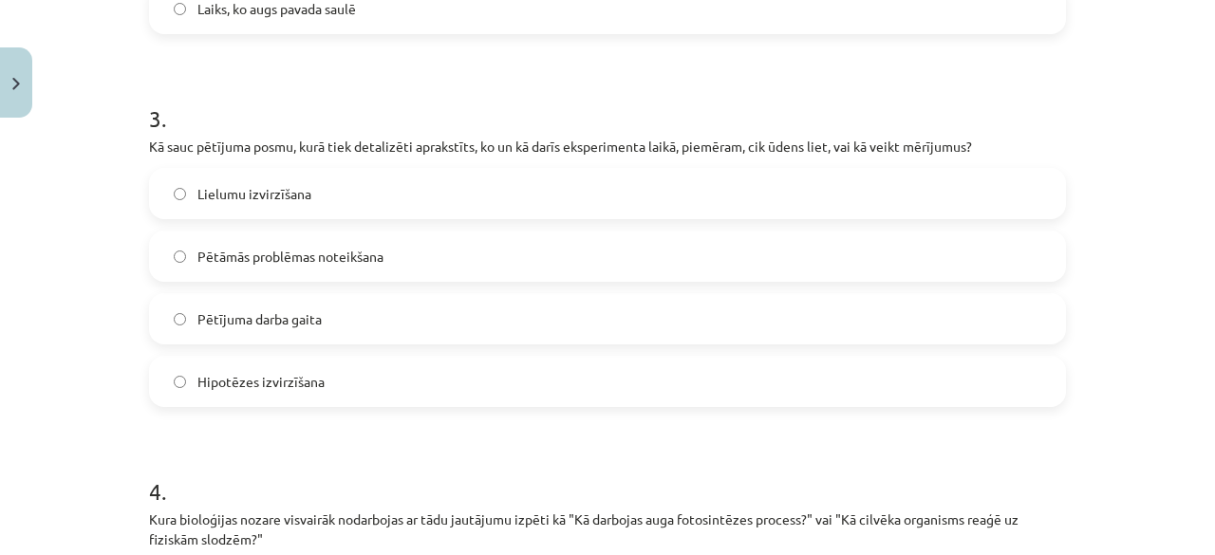
scroll to position [1090, 0]
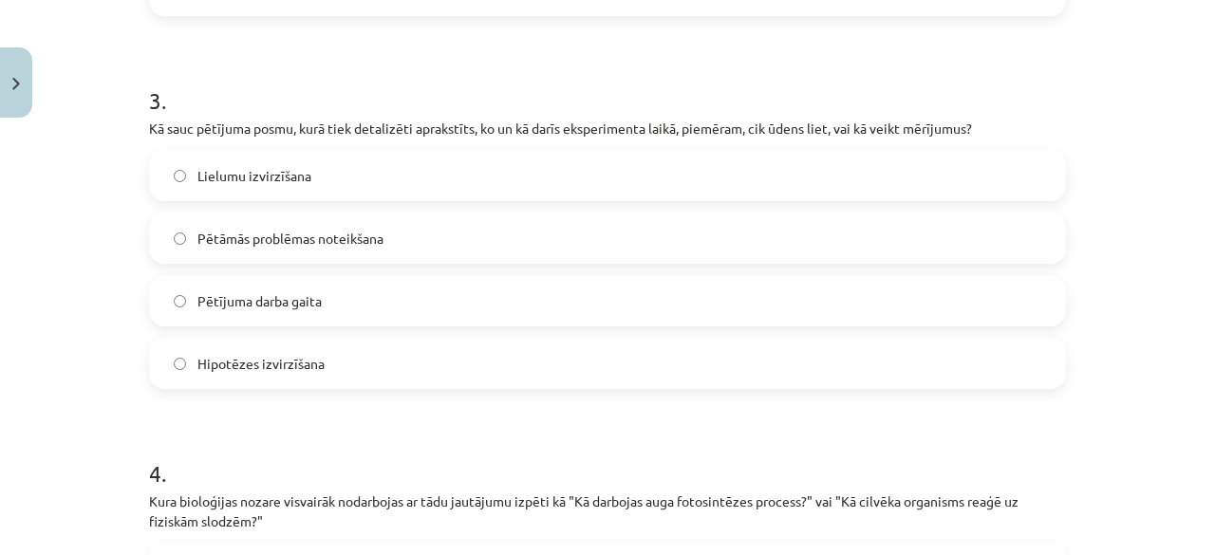
click at [461, 227] on label "Pētāmās problēmas noteikšana" at bounding box center [607, 238] width 913 height 47
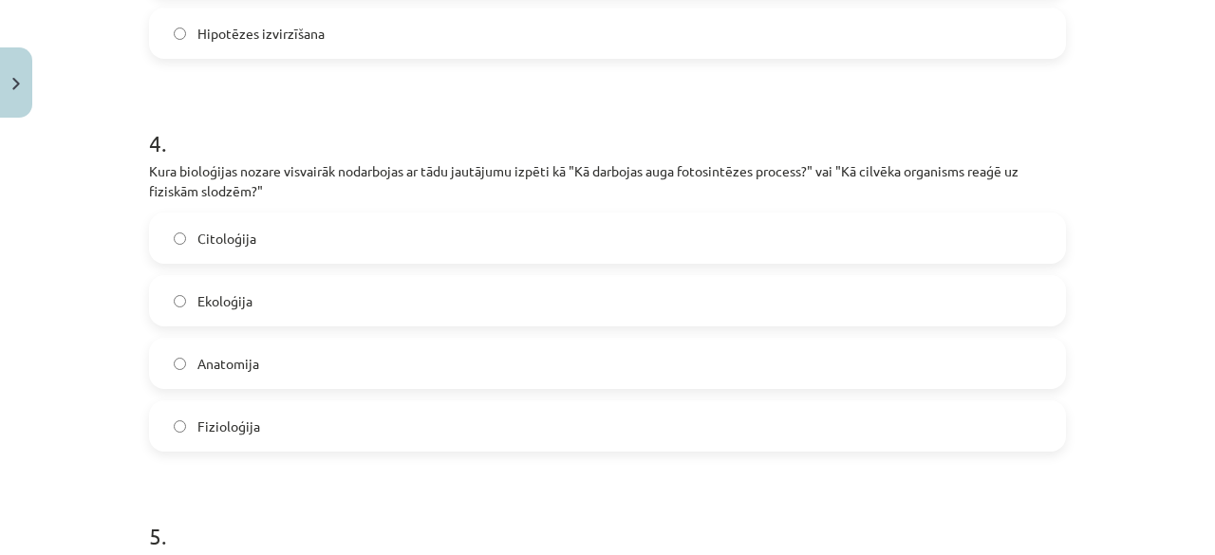
scroll to position [1426, 0]
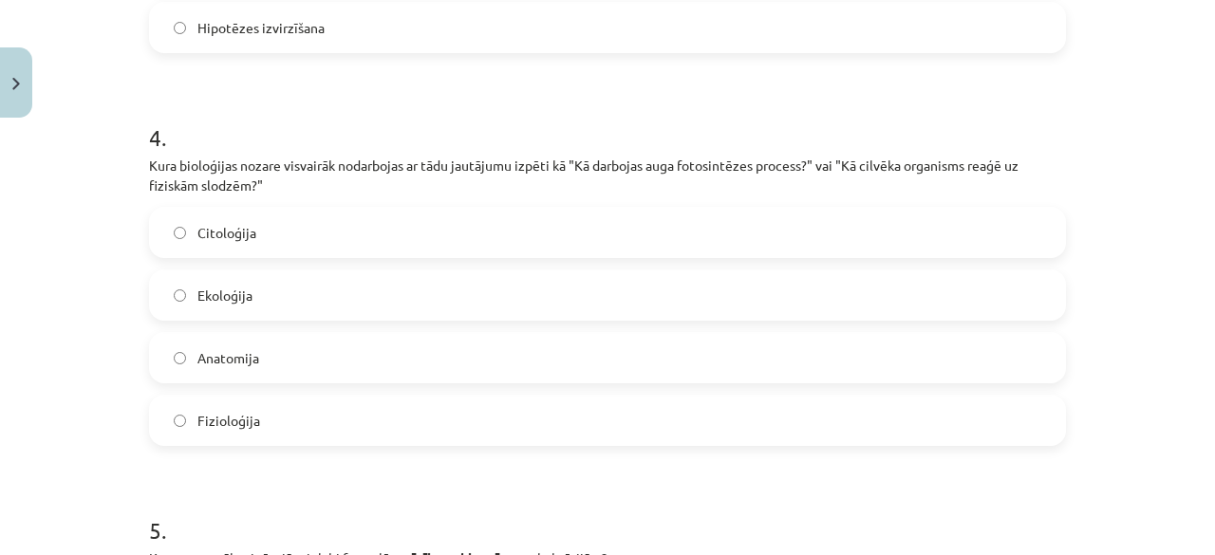
click at [482, 422] on label "Fizioloģija" at bounding box center [607, 420] width 913 height 47
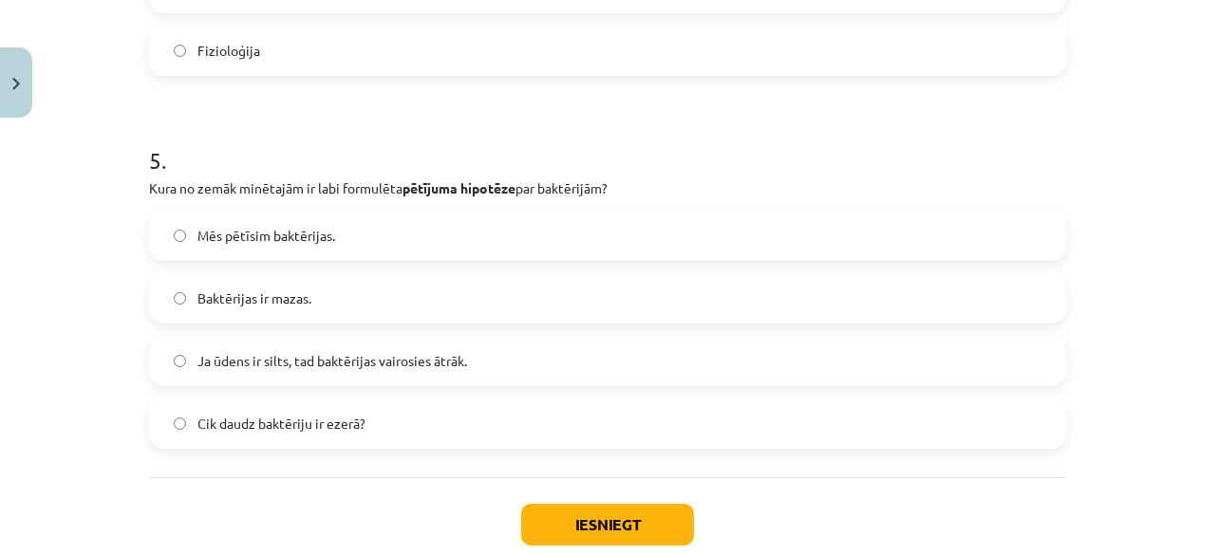
scroll to position [1802, 0]
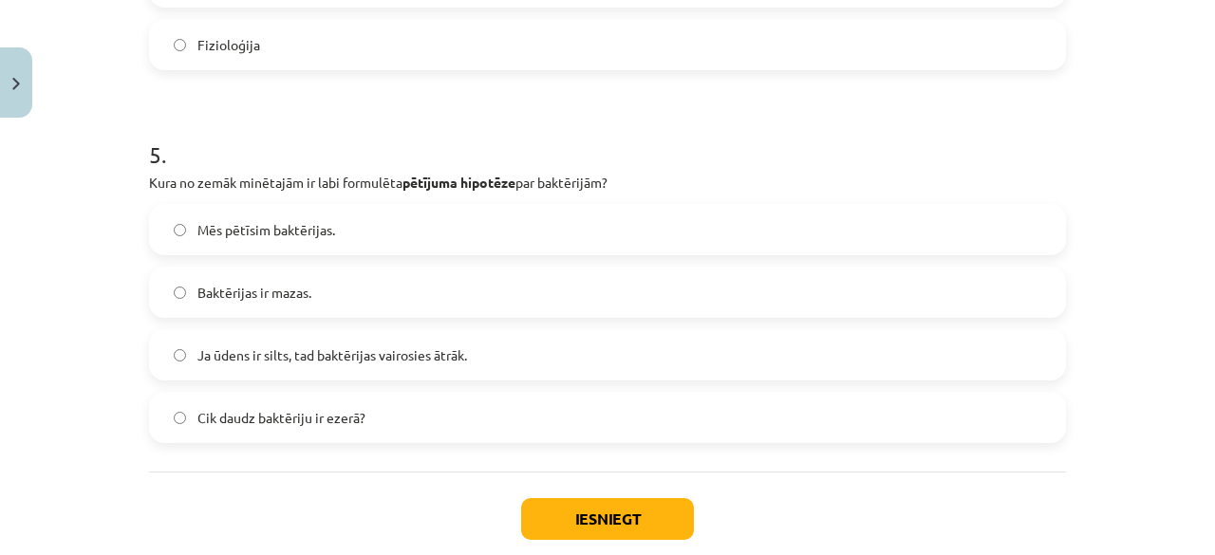
click at [674, 351] on label "Ja ūdens ir silts, tad baktērijas vairosies ātrāk." at bounding box center [607, 354] width 913 height 47
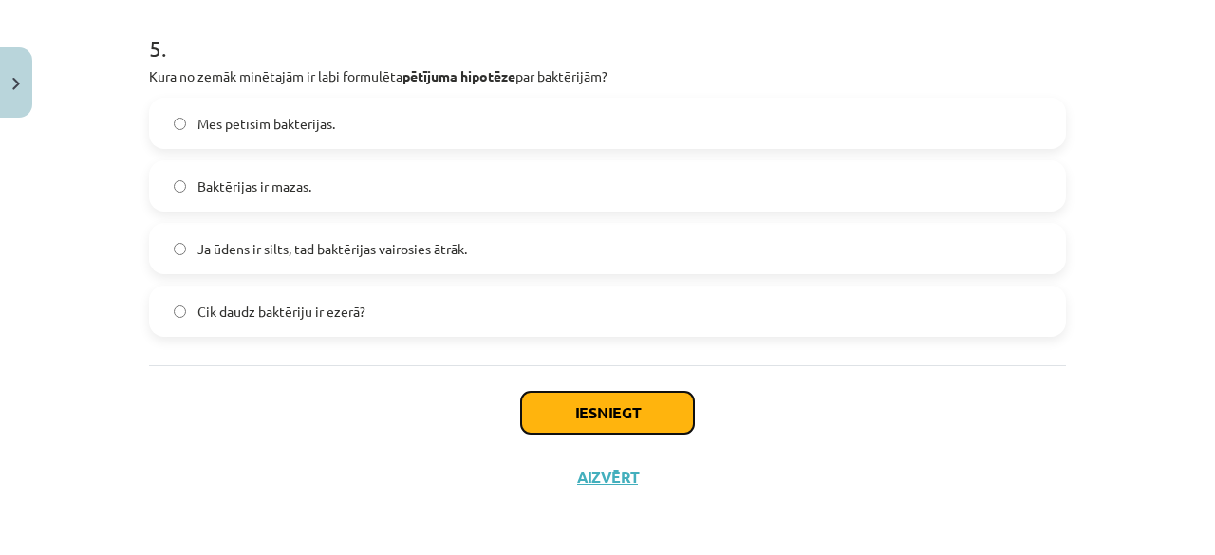
click at [589, 413] on button "Iesniegt" at bounding box center [607, 413] width 173 height 42
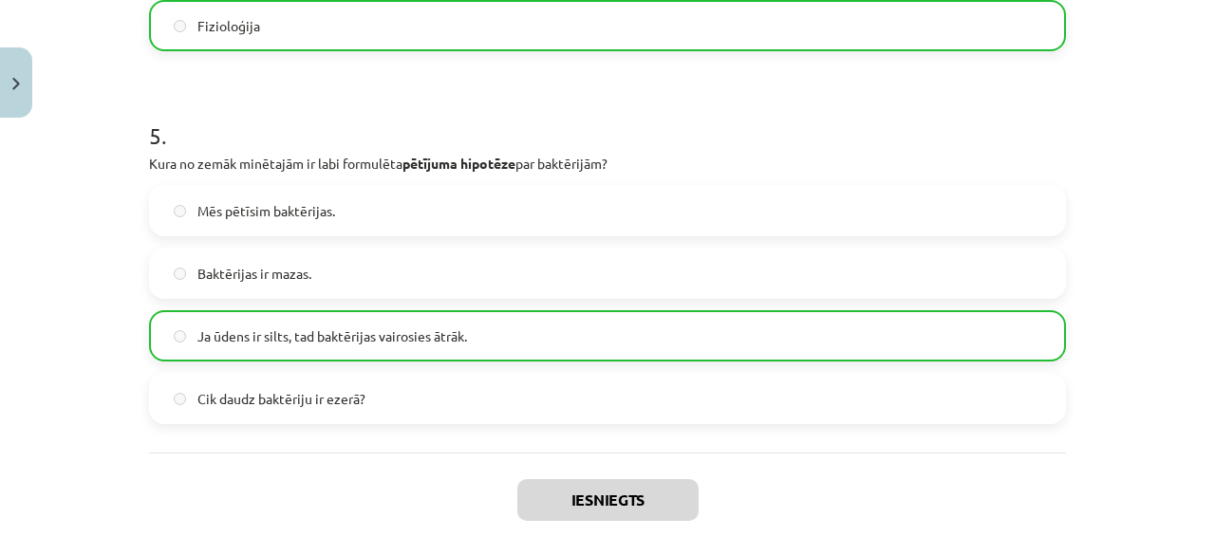
scroll to position [1968, 0]
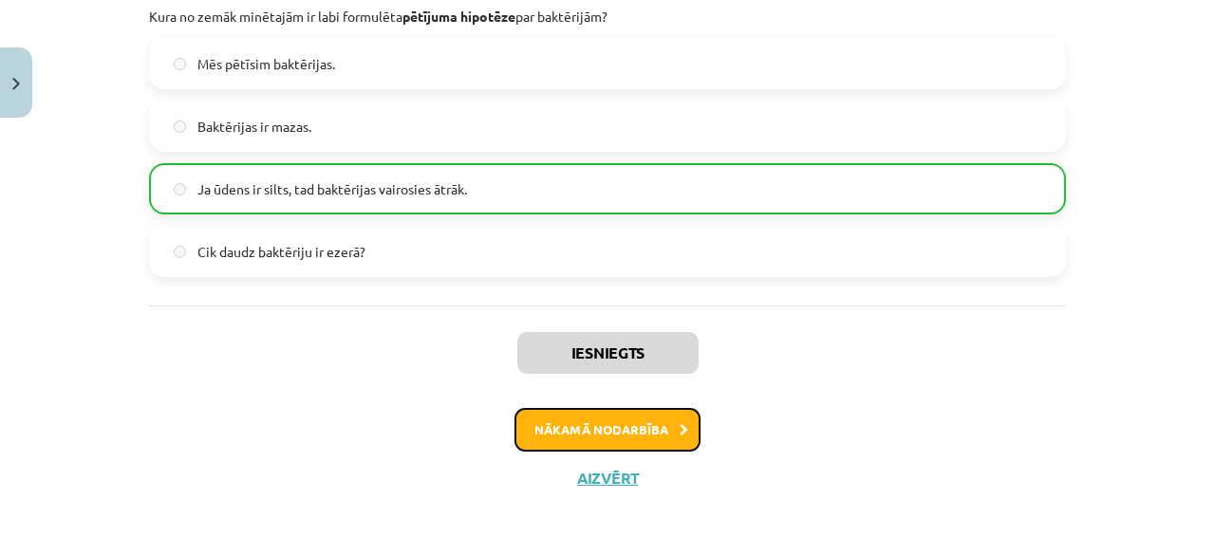
click at [604, 426] on button "Nākamā nodarbība" at bounding box center [608, 430] width 186 height 44
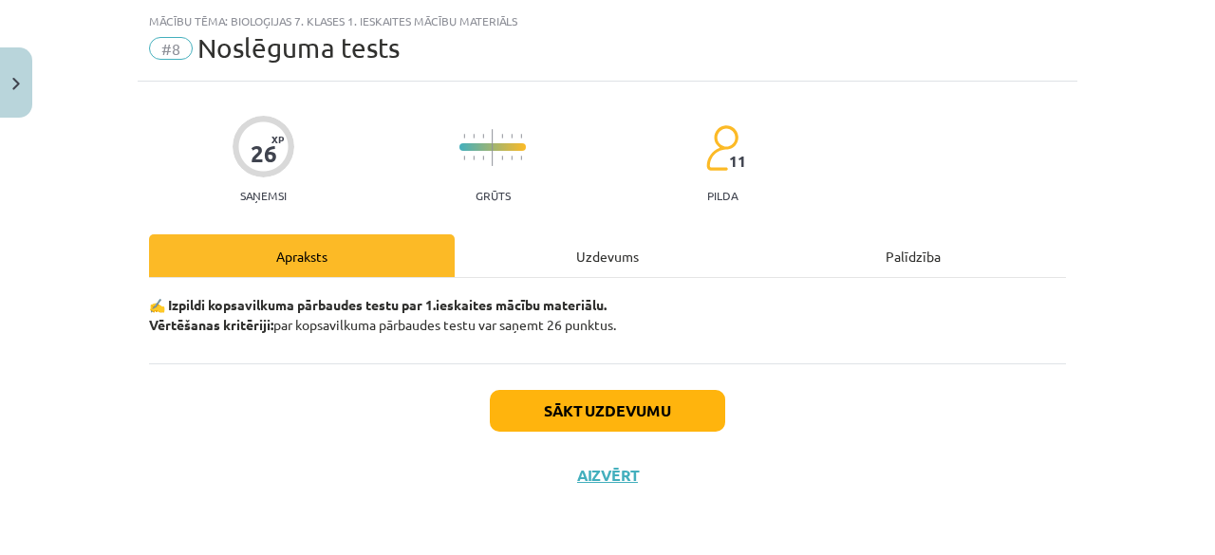
scroll to position [44, 0]
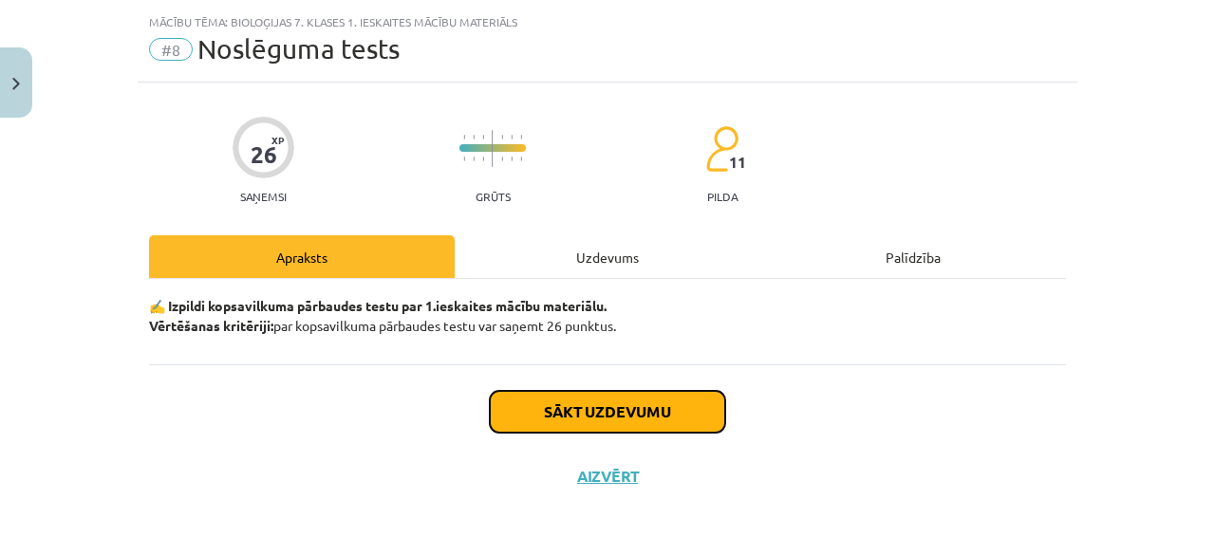
click at [627, 413] on button "Sākt uzdevumu" at bounding box center [607, 412] width 235 height 42
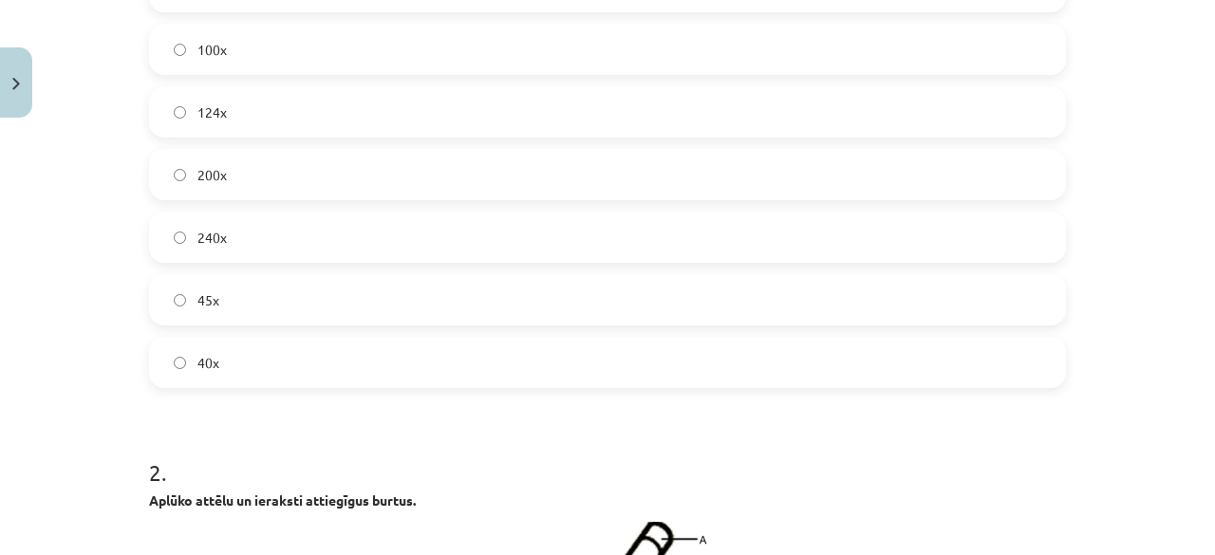
scroll to position [582, 0]
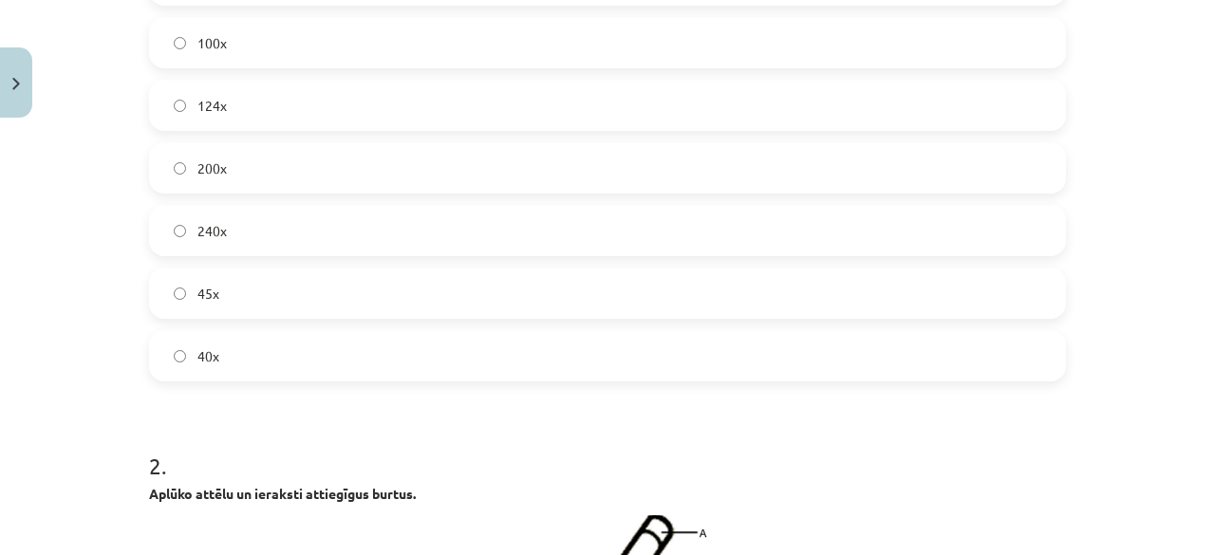
click at [681, 179] on label "200x" at bounding box center [607, 167] width 913 height 47
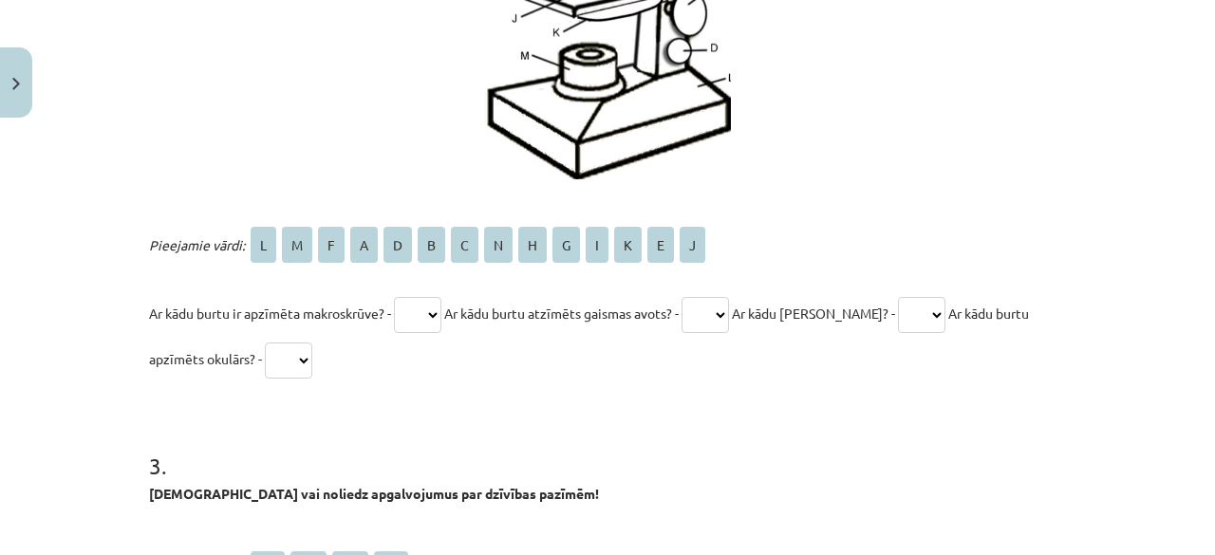
scroll to position [1328, 0]
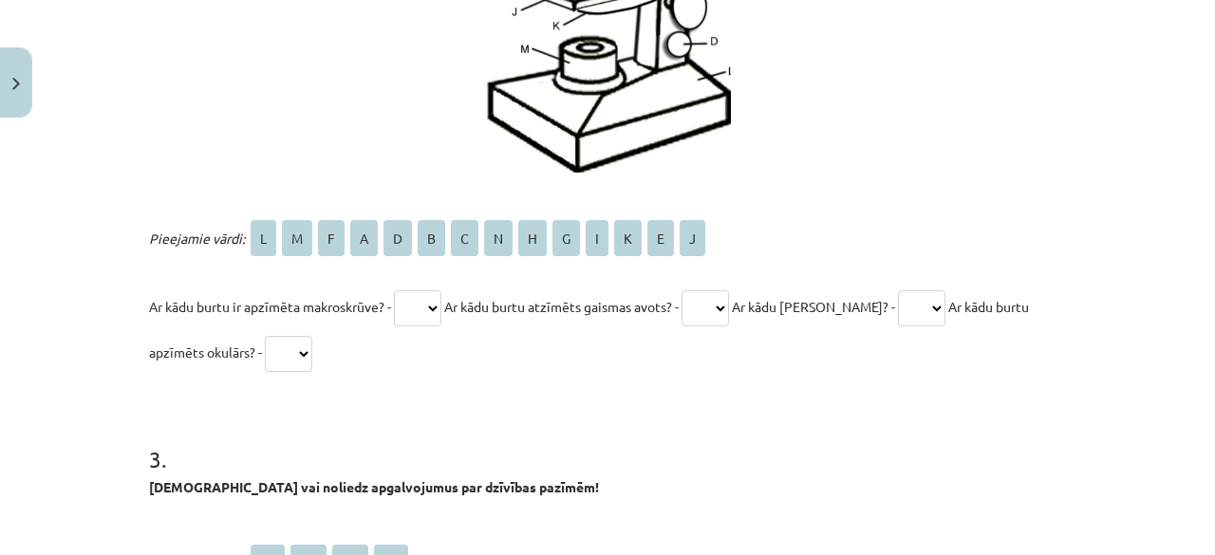
click at [422, 315] on select "* * * * * * * * * * * * * *" at bounding box center [417, 309] width 47 height 36
select select "*"
click at [394, 291] on select "* * * * * * * * * * * * * *" at bounding box center [417, 309] width 47 height 36
click at [429, 227] on span "B" at bounding box center [432, 238] width 28 height 36
click at [699, 310] on select "* * * * * * * * * * * * * *" at bounding box center [705, 309] width 47 height 36
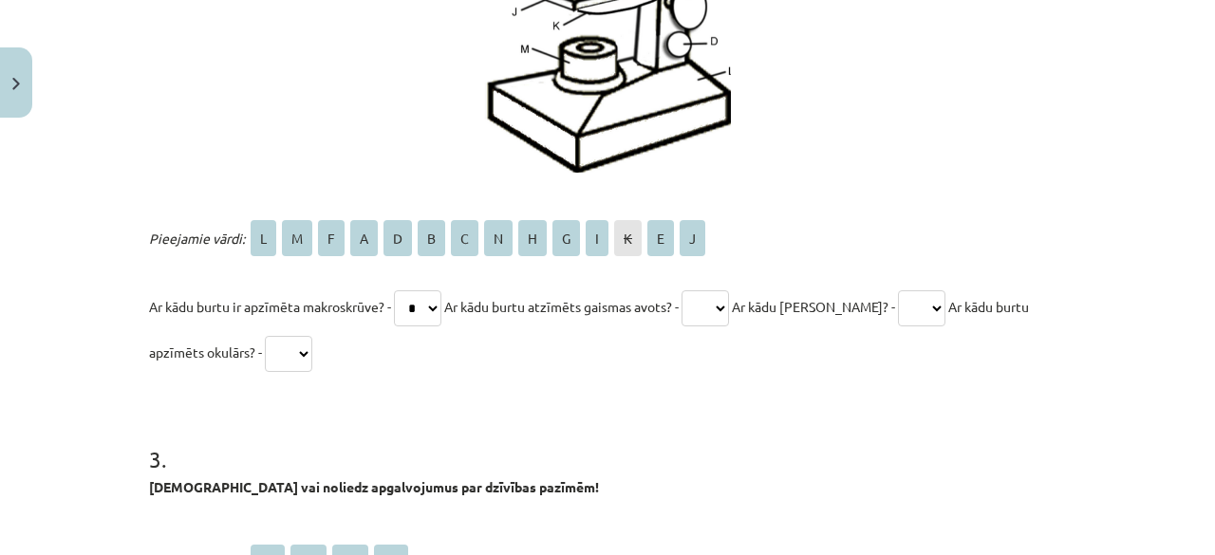
select select "*"
click at [694, 291] on select "* * * * * * * * * * * * * *" at bounding box center [705, 309] width 47 height 36
click at [909, 319] on select "* * * * * * * * * * * * * *" at bounding box center [921, 309] width 47 height 36
select select "*"
click at [898, 291] on select "* * * * * * * * * * * * * *" at bounding box center [921, 309] width 47 height 36
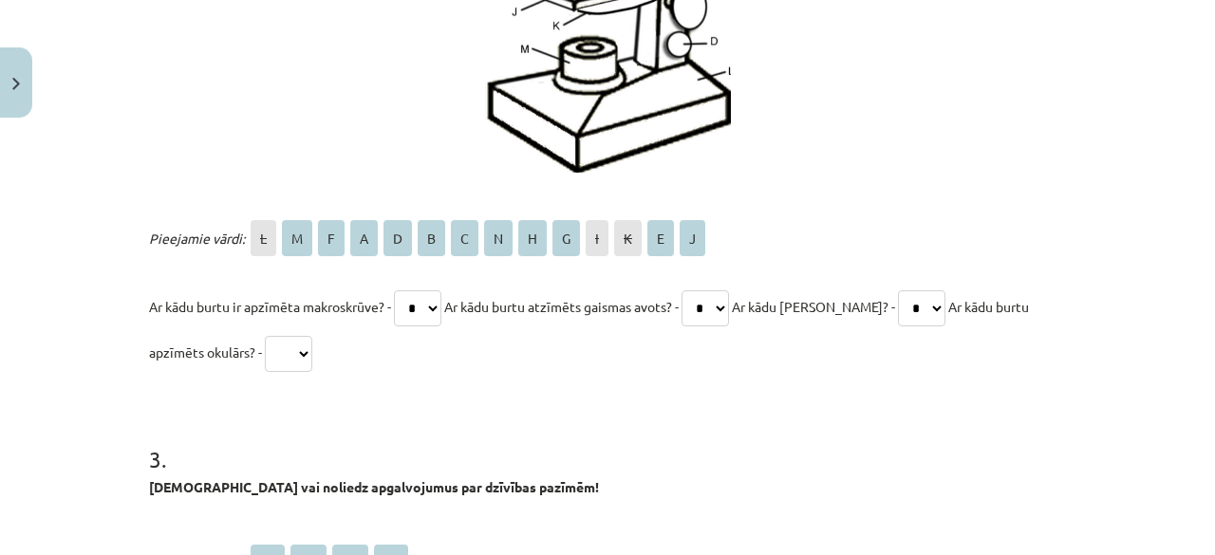
click at [288, 359] on select "* * * * * * * * * * * * * *" at bounding box center [288, 354] width 47 height 36
select select "*"
click at [265, 336] on select "* * * * * * * * * * * * * *" at bounding box center [288, 354] width 47 height 36
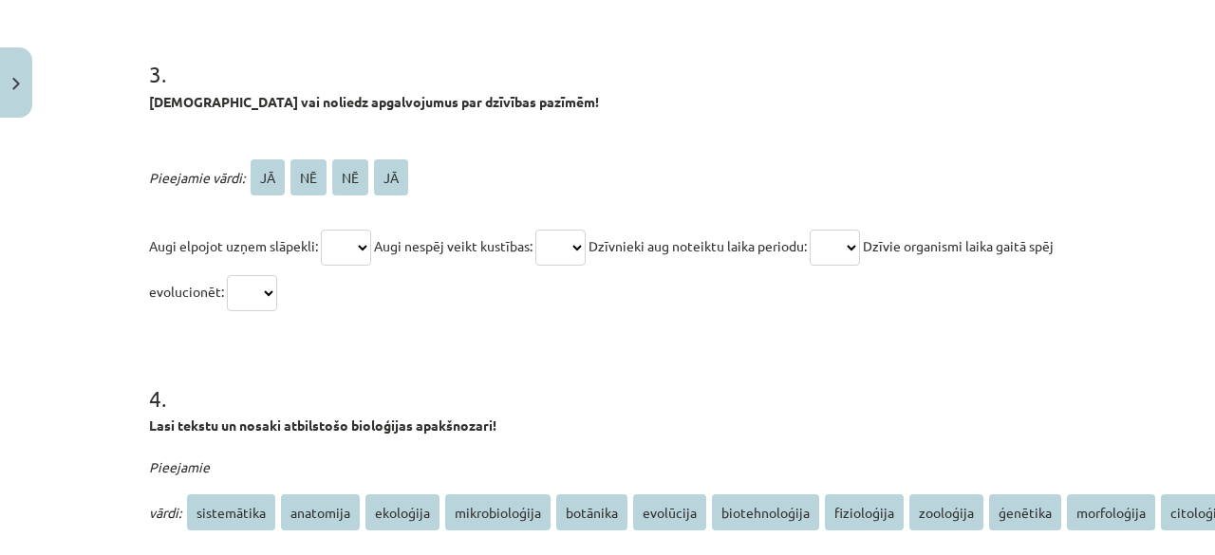
scroll to position [1754, 0]
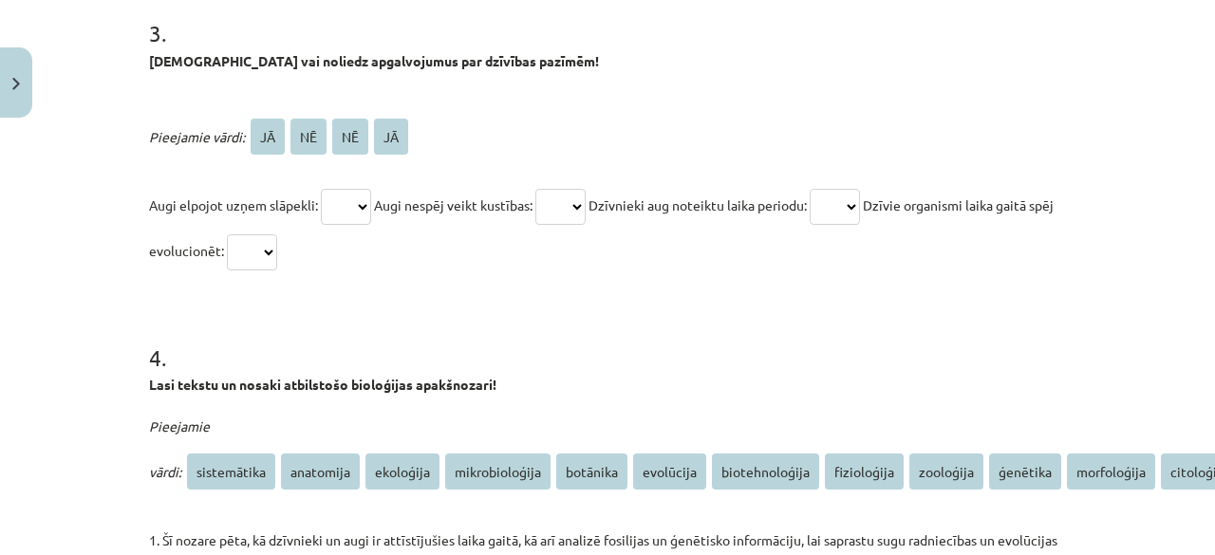
click at [340, 195] on select "** ** ** **" at bounding box center [346, 207] width 50 height 36
drag, startPoint x: 353, startPoint y: 202, endPoint x: 348, endPoint y: 285, distance: 82.7
select select "**"
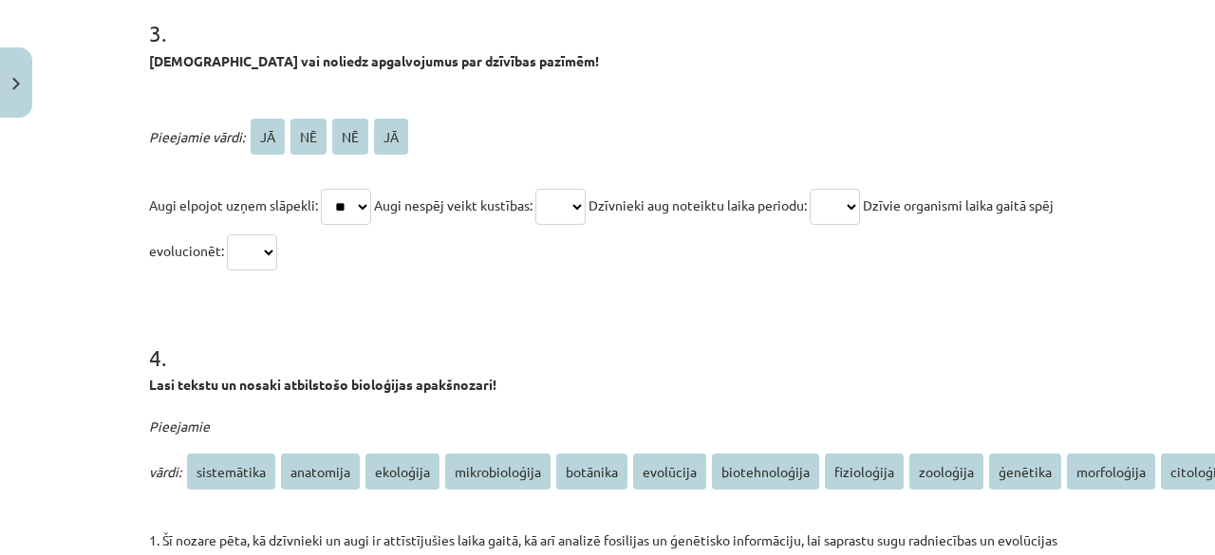
click at [321, 189] on select "** ** ** **" at bounding box center [346, 207] width 50 height 36
click at [277, 241] on select "** ** ** **" at bounding box center [252, 252] width 50 height 36
select select "**"
click at [249, 234] on select "** ** ** **" at bounding box center [252, 252] width 50 height 36
click at [562, 204] on select "** ** ** **" at bounding box center [560, 207] width 50 height 36
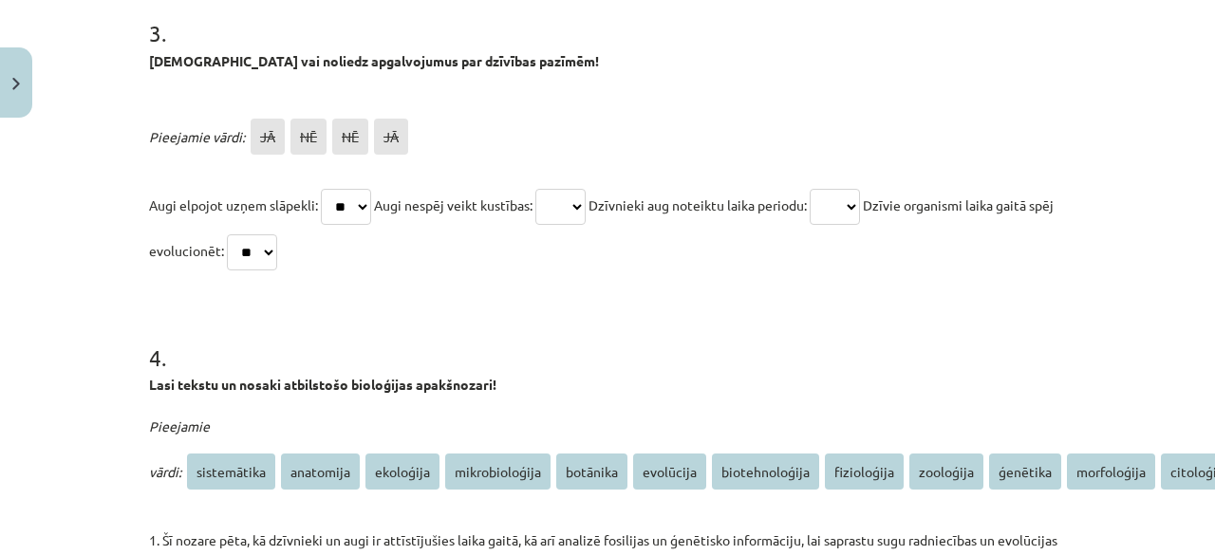
click at [562, 204] on select "** ** ** **" at bounding box center [560, 207] width 50 height 36
select select "**"
click at [544, 189] on select "** ** ** **" at bounding box center [560, 207] width 50 height 36
click at [860, 216] on select "** ** ** **" at bounding box center [835, 207] width 50 height 36
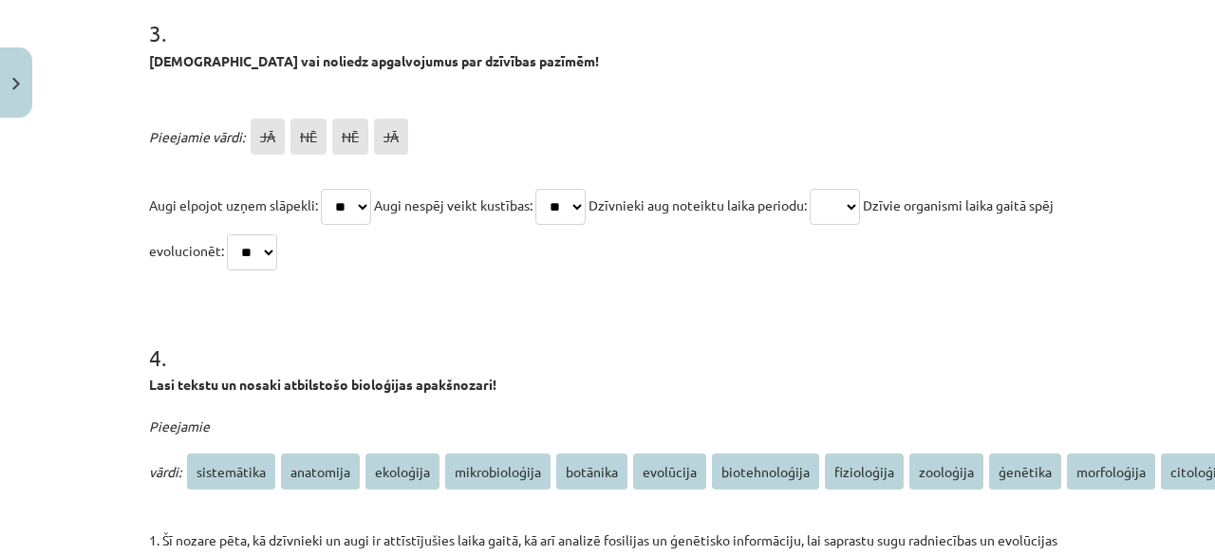
select select "**"
click at [832, 189] on select "** ** ** **" at bounding box center [835, 207] width 50 height 36
drag, startPoint x: 864, startPoint y: 257, endPoint x: 1075, endPoint y: 249, distance: 210.9
click at [1075, 249] on div "Mācību tēma: Bioloģijas 7. klases 1. ieskaites mācību materiāls #8 Noslēguma te…" at bounding box center [607, 277] width 1215 height 555
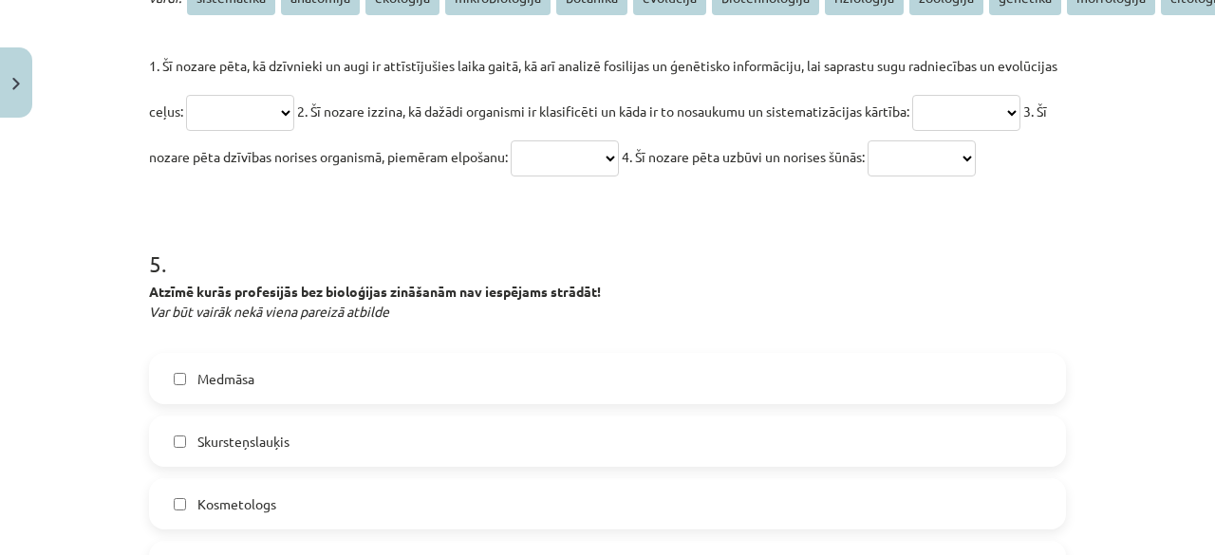
scroll to position [2236, 0]
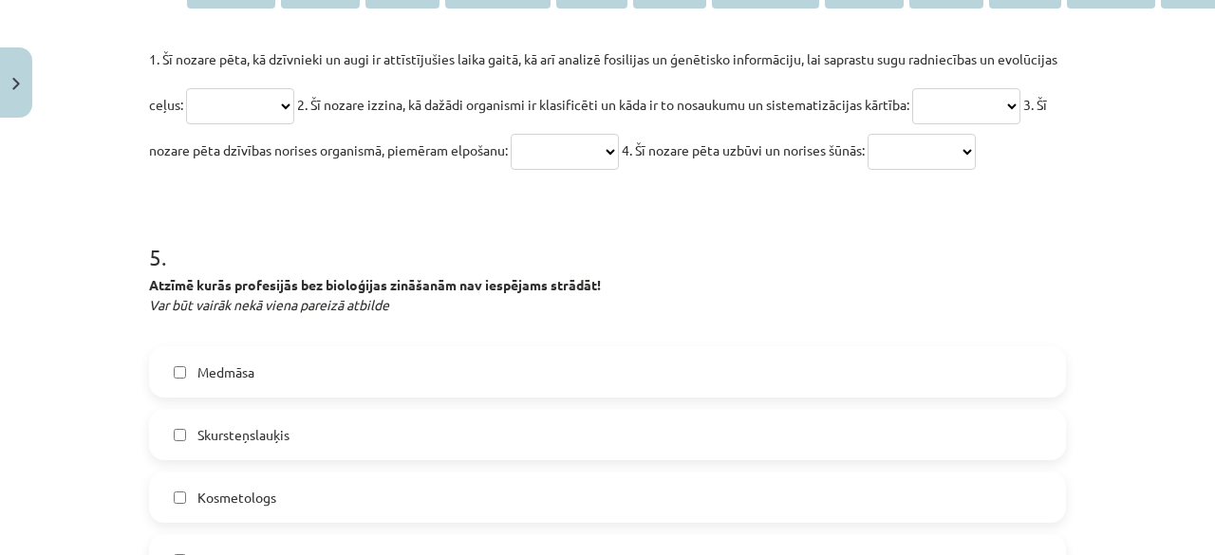
click at [619, 141] on select "**********" at bounding box center [565, 152] width 108 height 36
select select "*********"
click at [619, 134] on select "**********" at bounding box center [565, 152] width 108 height 36
click at [278, 103] on select "**********" at bounding box center [240, 106] width 108 height 36
select select "********"
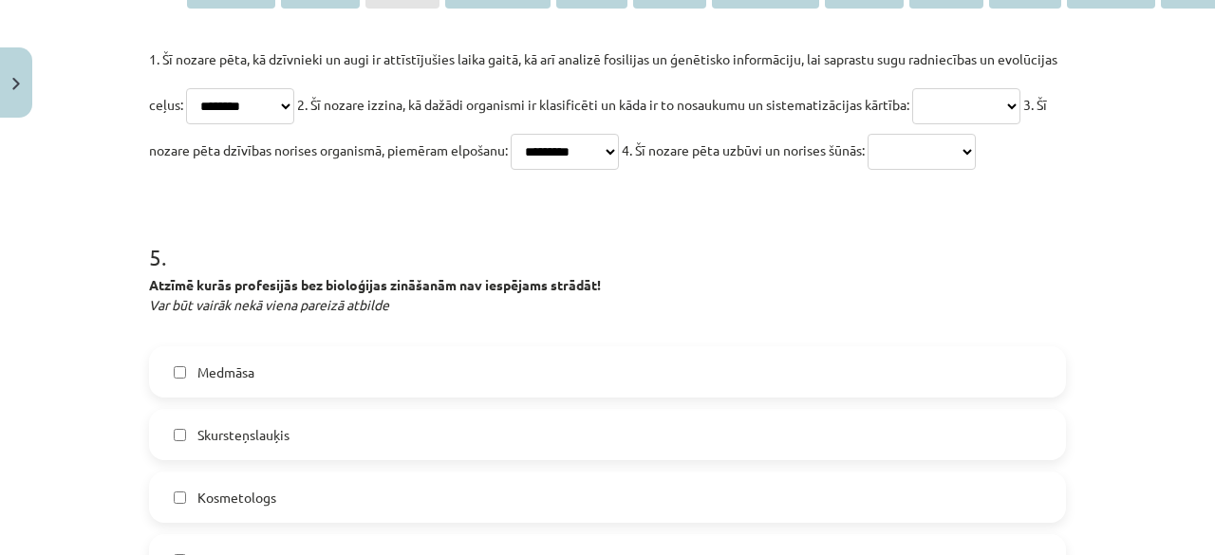
click at [186, 88] on select "**********" at bounding box center [240, 106] width 108 height 36
click at [868, 170] on select "**********" at bounding box center [922, 152] width 108 height 36
select select "*********"
click at [868, 170] on select "**********" at bounding box center [922, 152] width 108 height 36
click at [912, 124] on select "**********" at bounding box center [966, 106] width 108 height 36
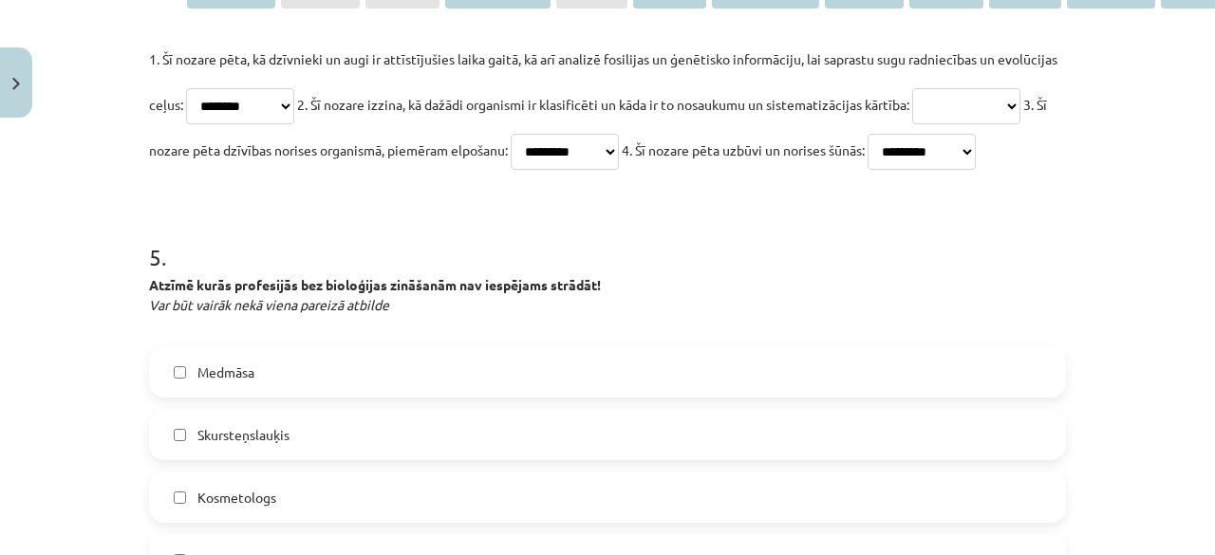
select select "**********"
click at [912, 124] on select "**********" at bounding box center [966, 106] width 108 height 36
drag, startPoint x: 228, startPoint y: 159, endPoint x: 253, endPoint y: 458, distance: 300.1
click at [253, 458] on label "Skursteņslauķis" at bounding box center [607, 434] width 913 height 47
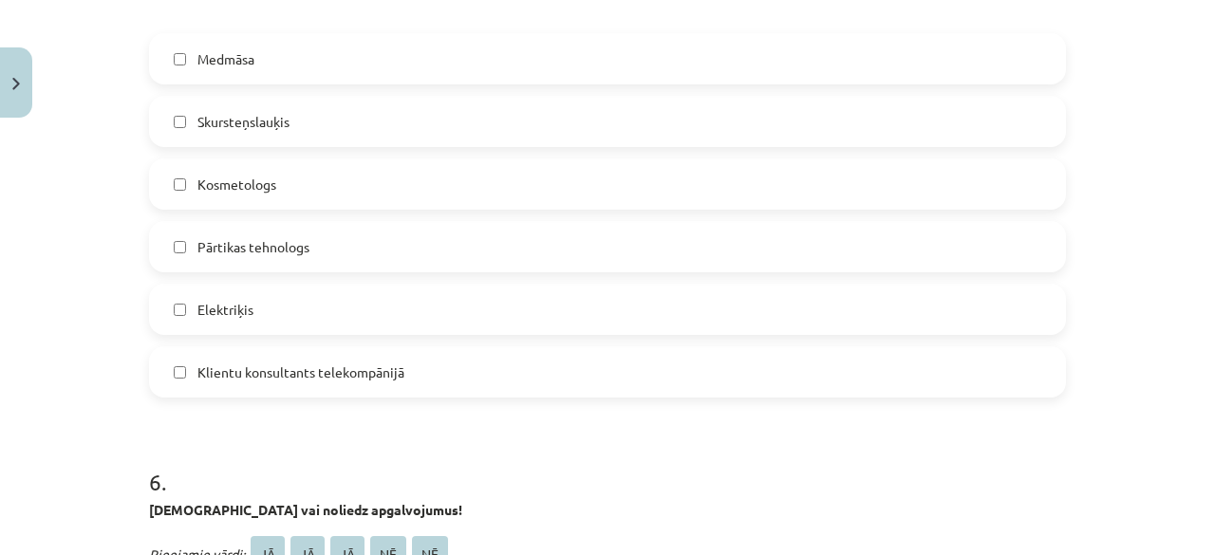
scroll to position [2570, 0]
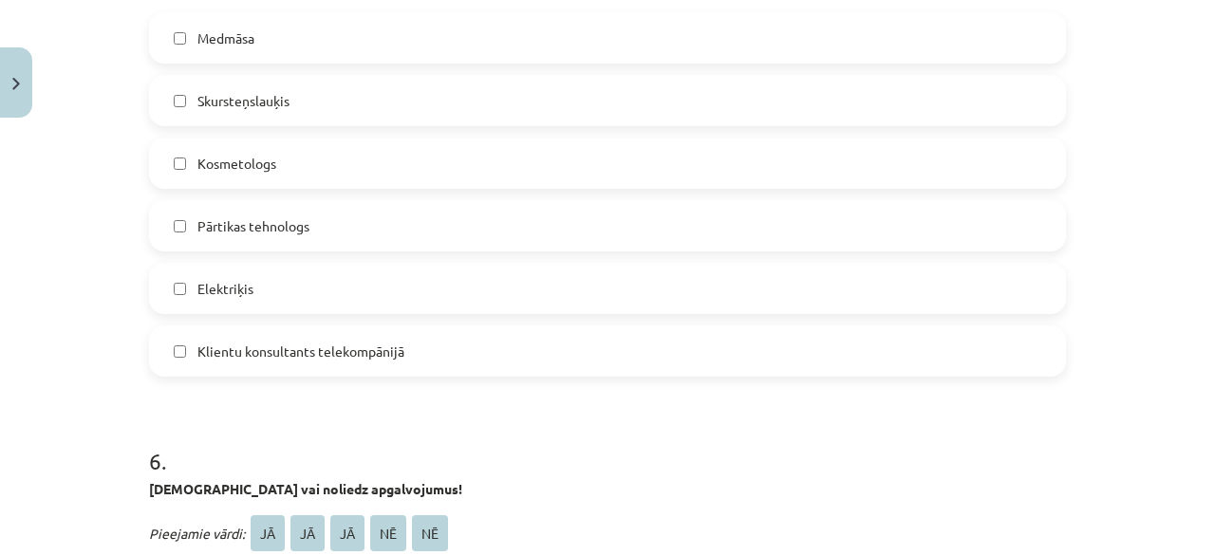
click at [570, 62] on label "Medmāsa" at bounding box center [607, 37] width 913 height 47
click at [300, 236] on span "Pārtikas tehnologs" at bounding box center [253, 226] width 112 height 20
click at [296, 187] on label "Kosmetologs" at bounding box center [607, 163] width 913 height 47
click at [302, 124] on label "Skursteņslauķis" at bounding box center [607, 100] width 913 height 47
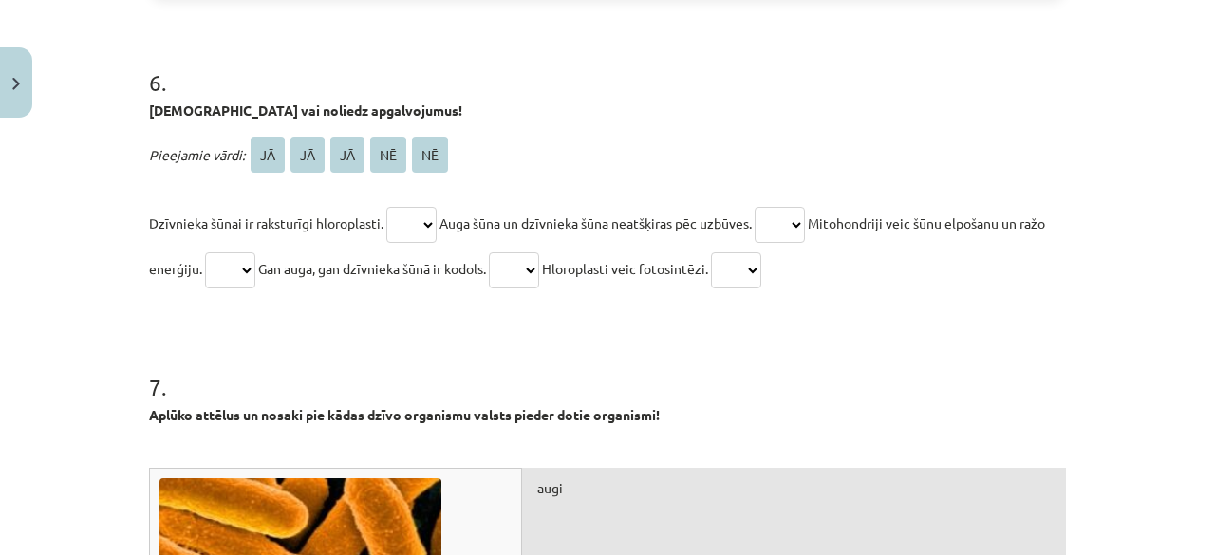
scroll to position [2954, 0]
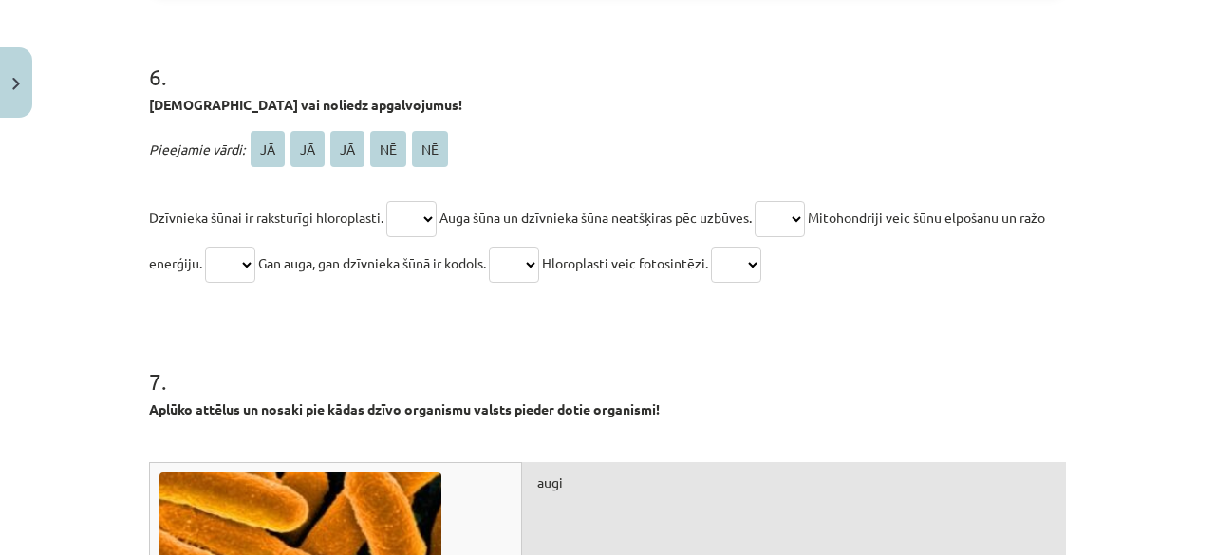
click at [778, 237] on select "** ** ** ** **" at bounding box center [780, 219] width 50 height 36
select select "**"
click at [768, 237] on select "** ** ** ** **" at bounding box center [780, 219] width 50 height 36
click at [761, 283] on select "** ** ** ** **" at bounding box center [736, 265] width 50 height 36
select select "**"
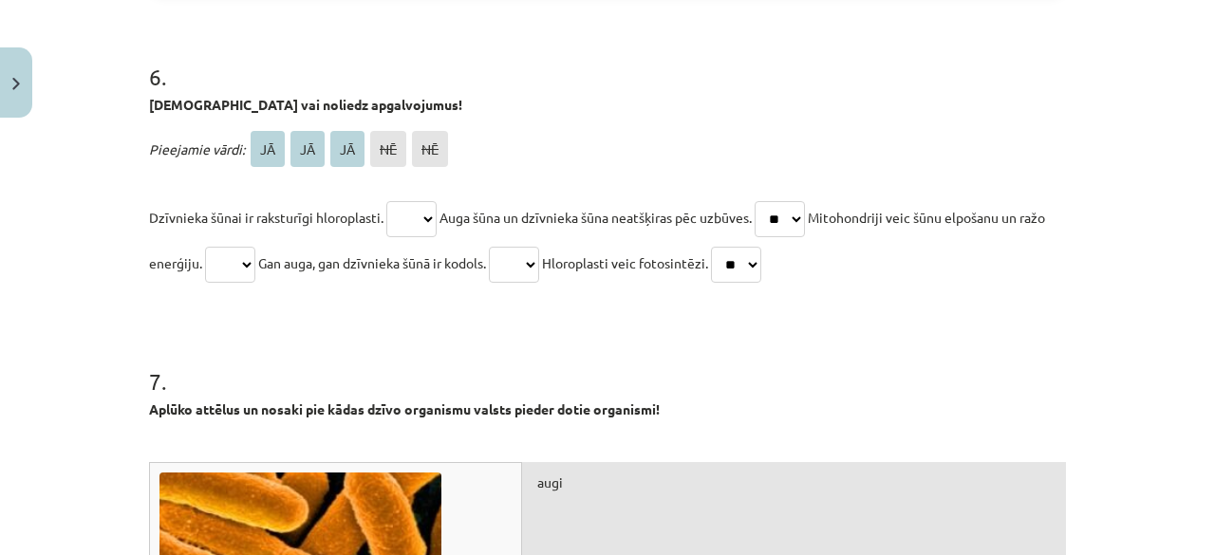
click at [761, 283] on select "** ** ** ** **" at bounding box center [736, 265] width 50 height 36
click at [403, 237] on select "** ** ** ** **" at bounding box center [411, 219] width 50 height 36
click at [386, 237] on select "** ** ** ** **" at bounding box center [411, 219] width 50 height 36
drag, startPoint x: 415, startPoint y: 265, endPoint x: 410, endPoint y: 394, distance: 129.2
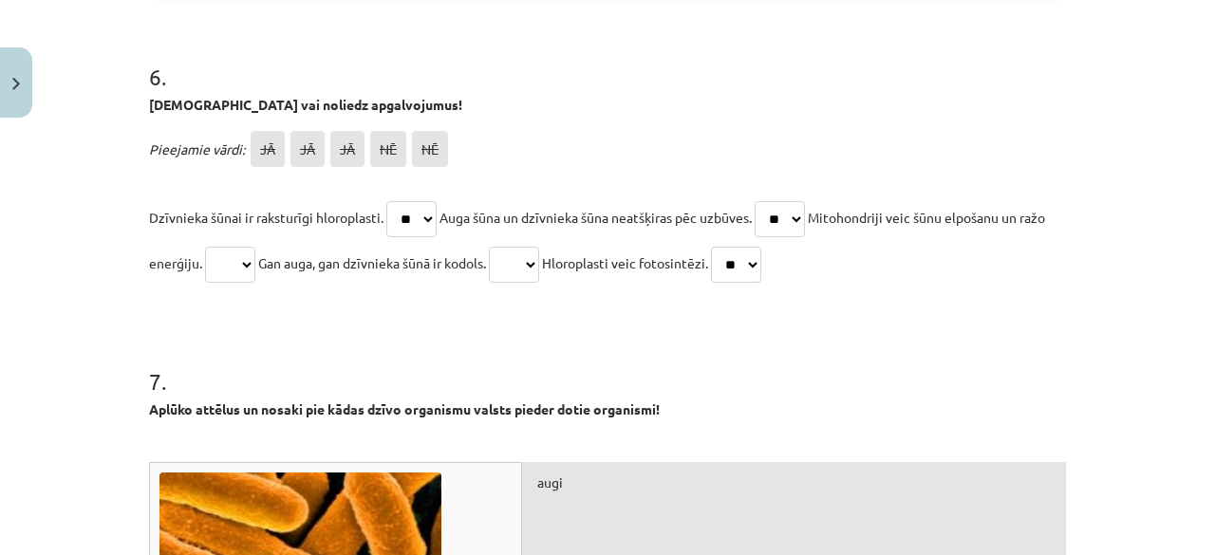
select select "**"
click at [386, 237] on select "** ** ** ** **" at bounding box center [411, 219] width 50 height 36
click at [539, 283] on select "** ** ** ** **" at bounding box center [514, 265] width 50 height 36
select select "**"
click at [531, 283] on select "** ** ** ** **" at bounding box center [514, 265] width 50 height 36
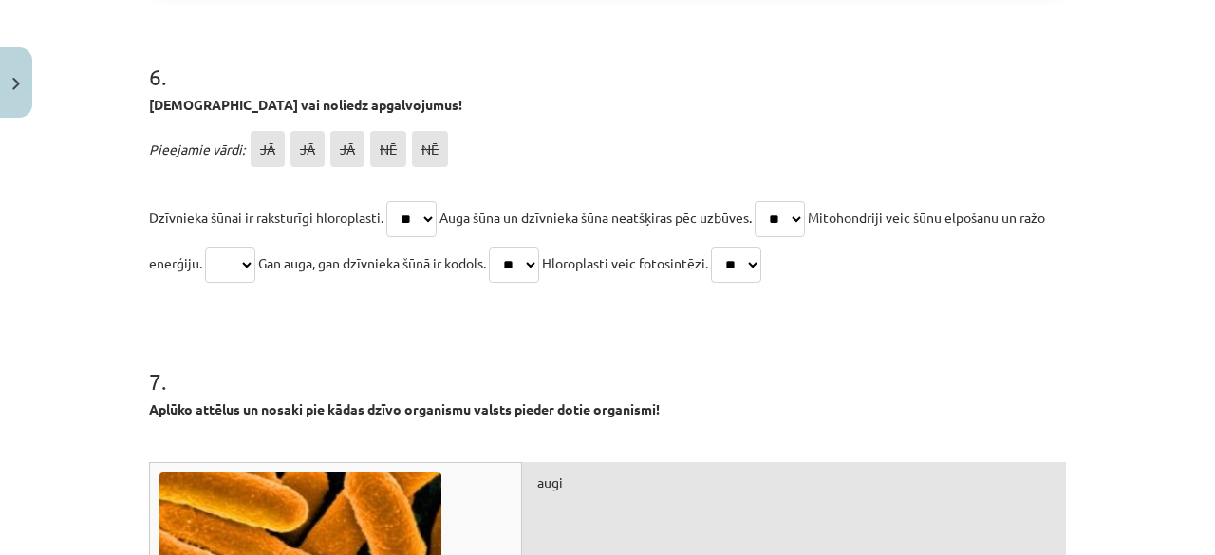
click at [251, 283] on select "** ** ** ** **" at bounding box center [230, 265] width 50 height 36
select select "**"
click at [230, 283] on select "** ** ** ** **" at bounding box center [230, 265] width 50 height 36
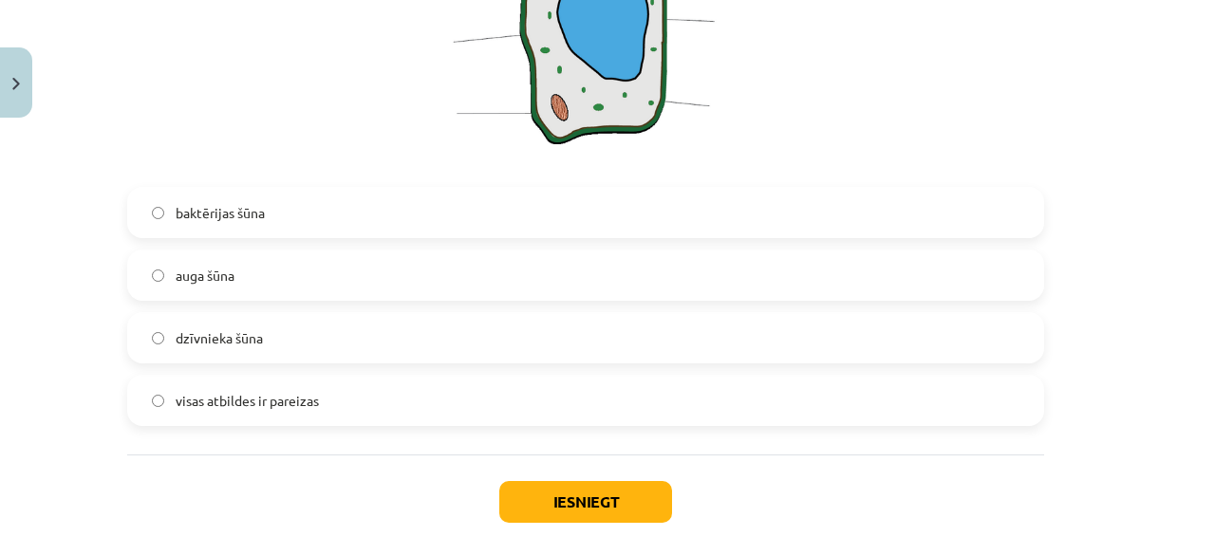
scroll to position [4754, 25]
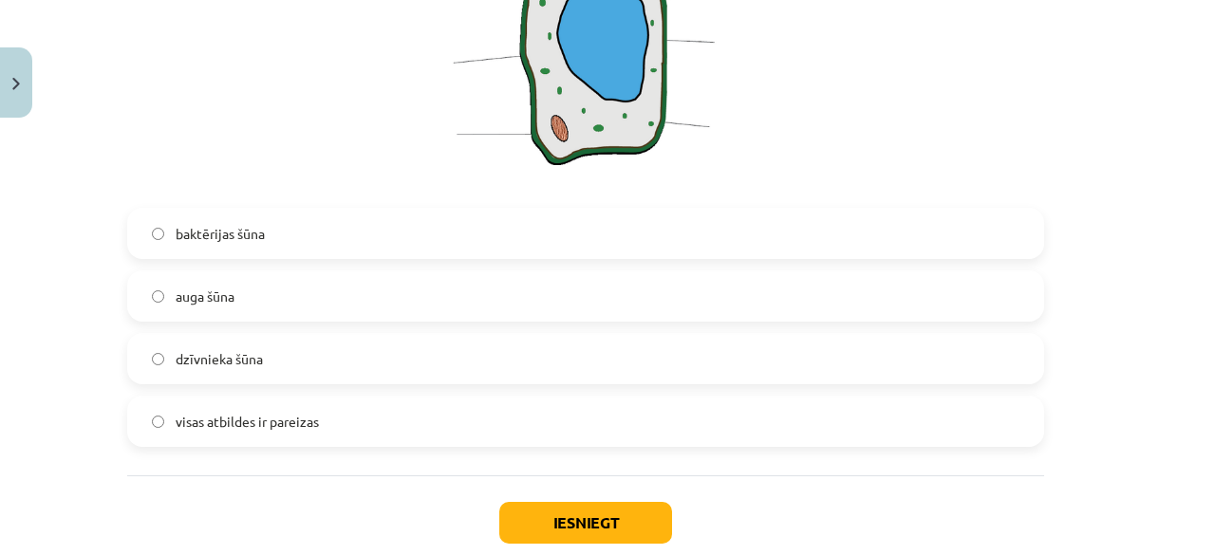
click at [627, 320] on label "auga šūna" at bounding box center [585, 295] width 913 height 47
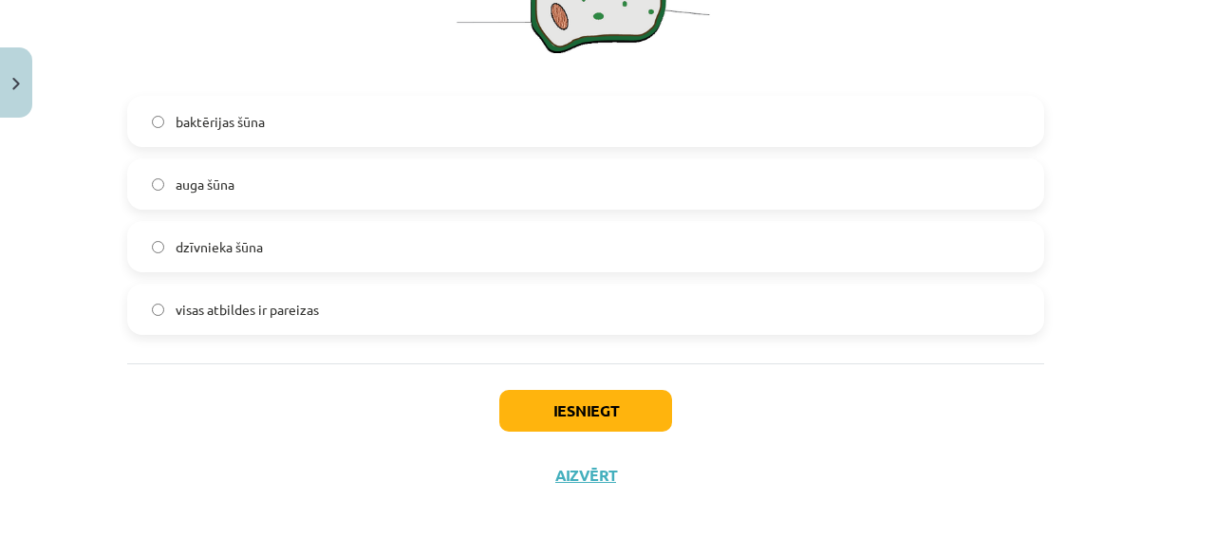
scroll to position [4923, 25]
click at [535, 399] on button "Iesniegt" at bounding box center [585, 411] width 173 height 42
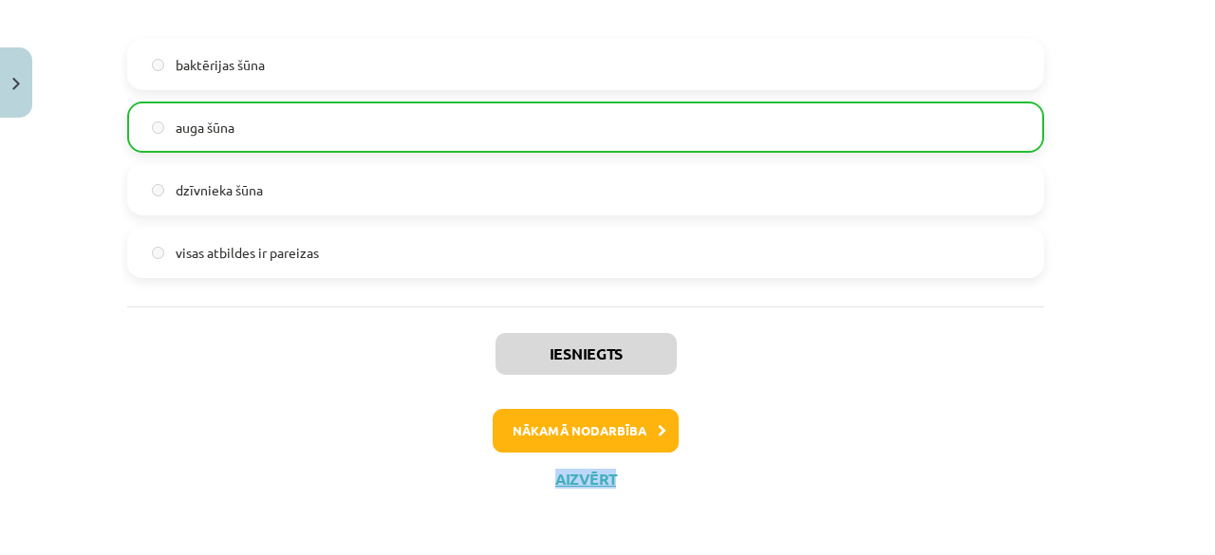
drag, startPoint x: 1198, startPoint y: 500, endPoint x: 1206, endPoint y: 487, distance: 15.3
click at [1206, 487] on div "Mācību tēma: Bioloģijas 7. klases 1. ieskaites mācību materiāls #8 Noslēguma te…" at bounding box center [607, 277] width 1215 height 555
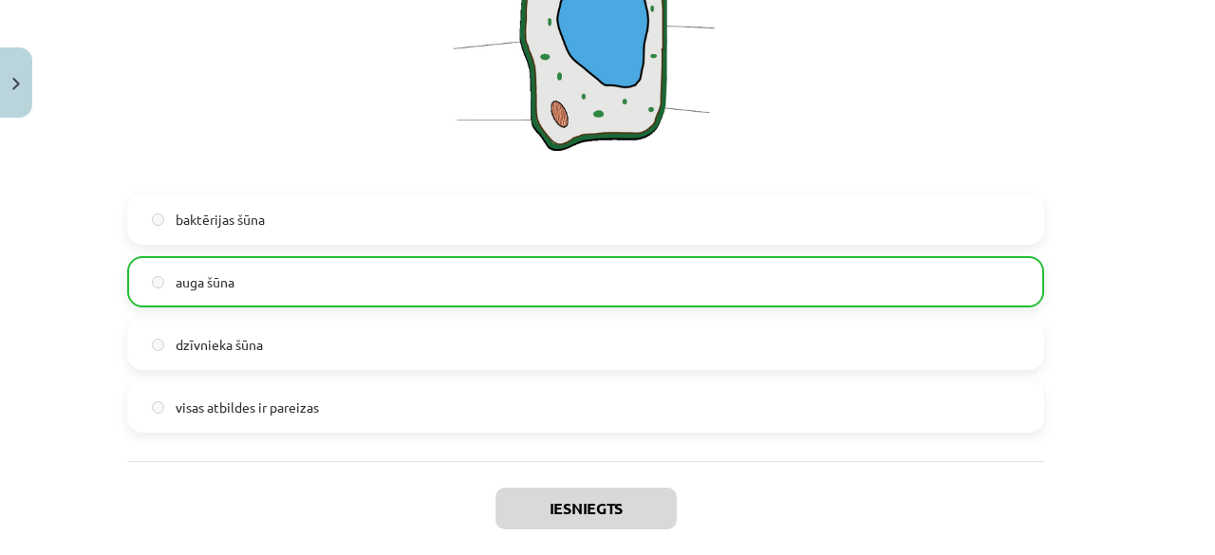
scroll to position [4983, 25]
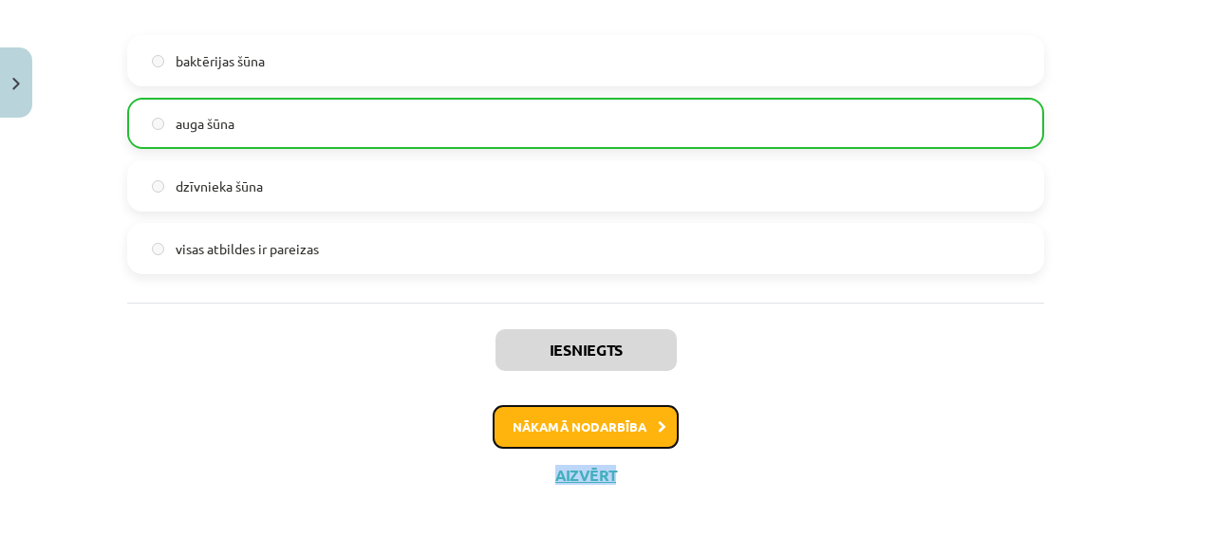
click at [615, 405] on button "Nākamā nodarbība" at bounding box center [586, 427] width 186 height 44
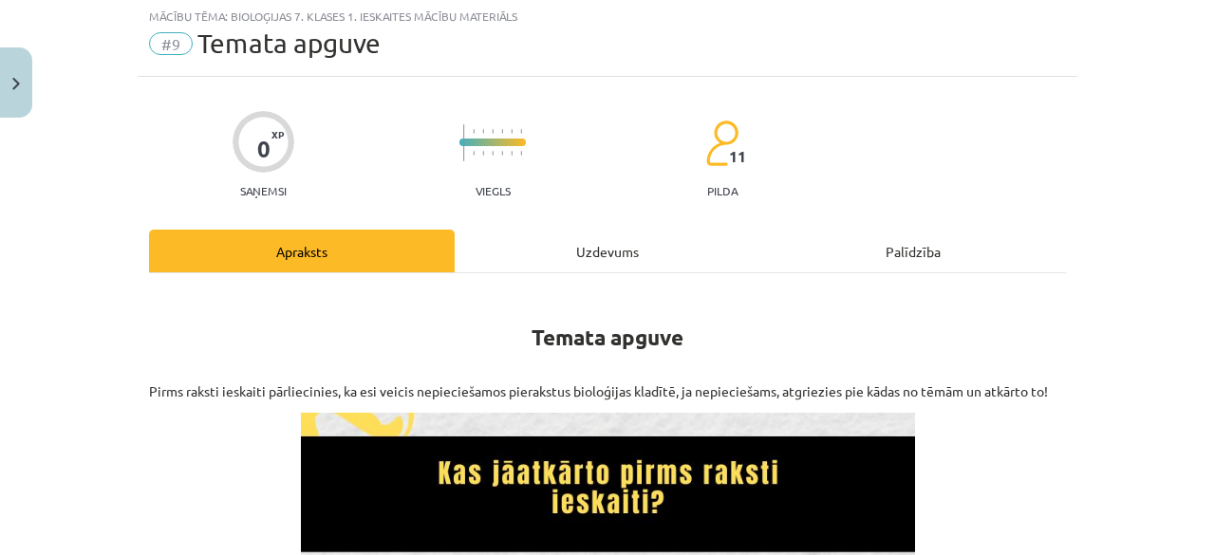
scroll to position [47, 0]
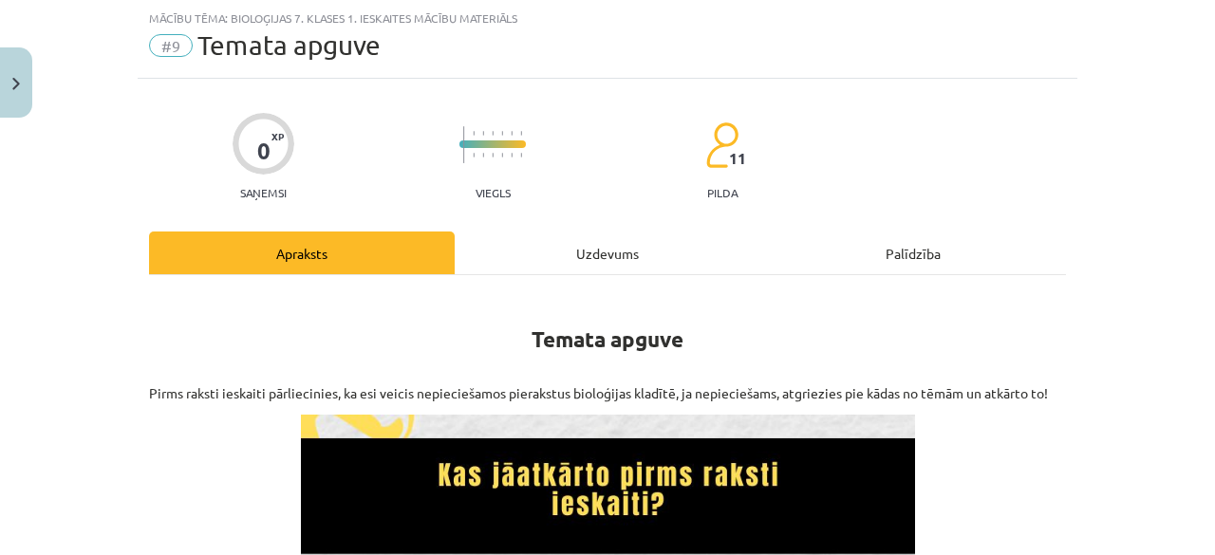
click at [571, 269] on div "Uzdevums" at bounding box center [608, 253] width 306 height 43
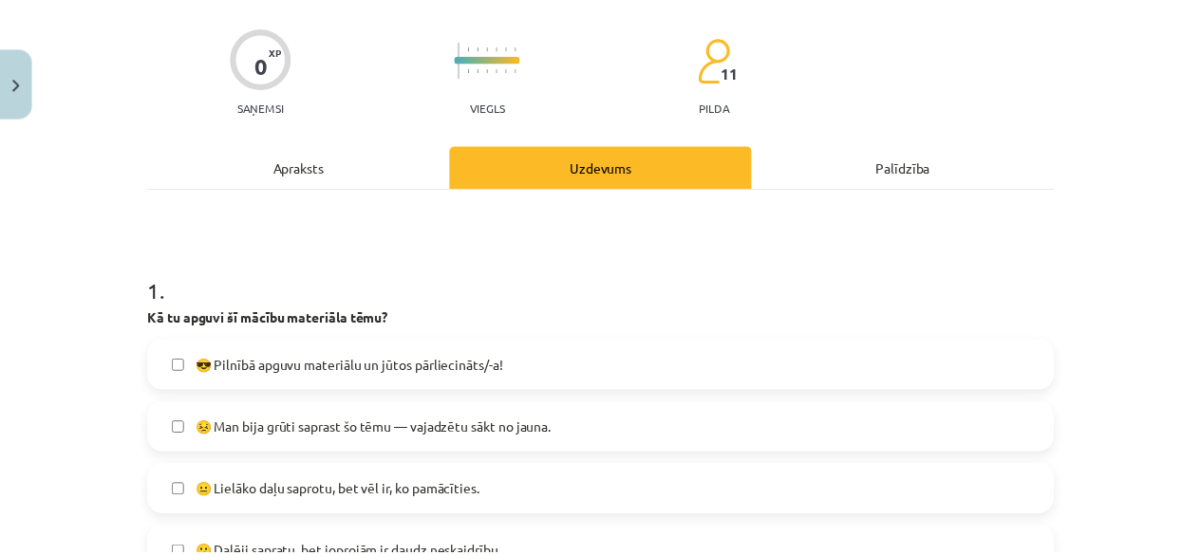
scroll to position [1008, 0]
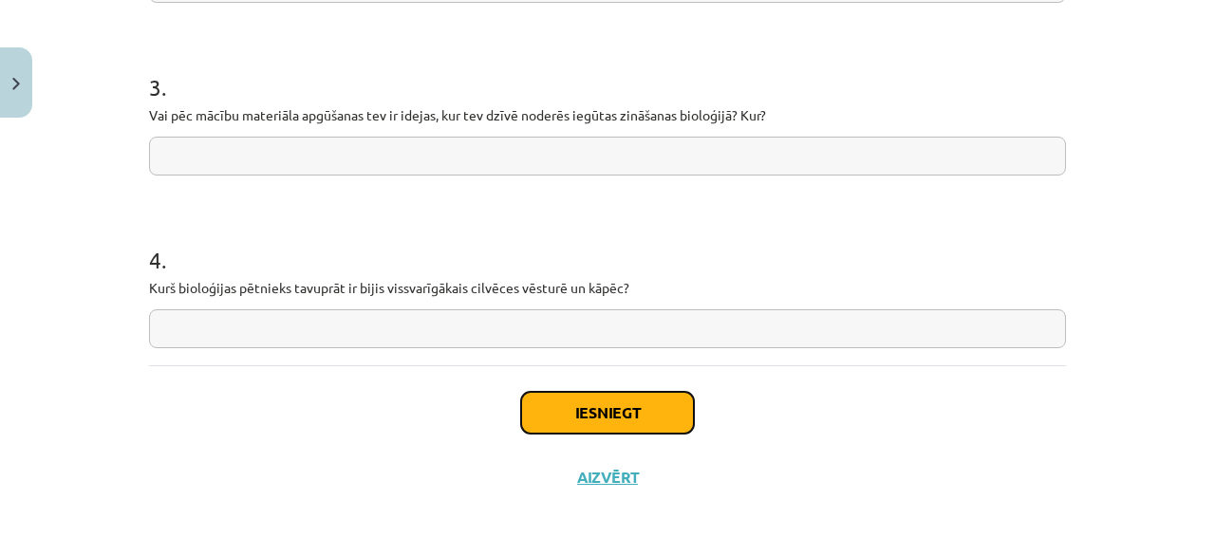
click at [626, 409] on button "Iesniegt" at bounding box center [607, 413] width 173 height 42
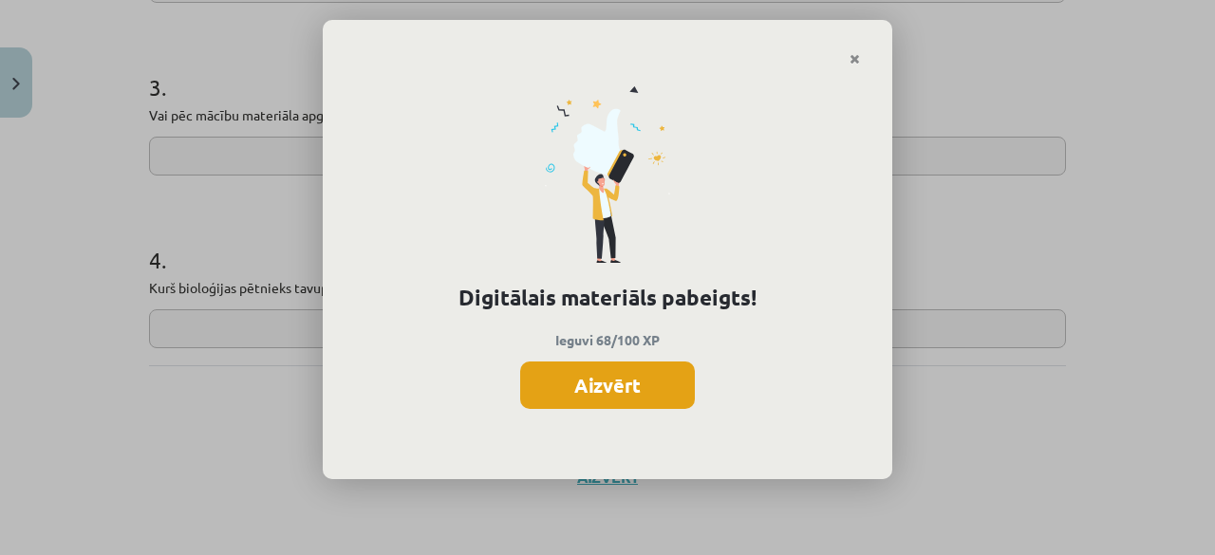
click at [636, 394] on button "Aizvērt" at bounding box center [607, 385] width 175 height 47
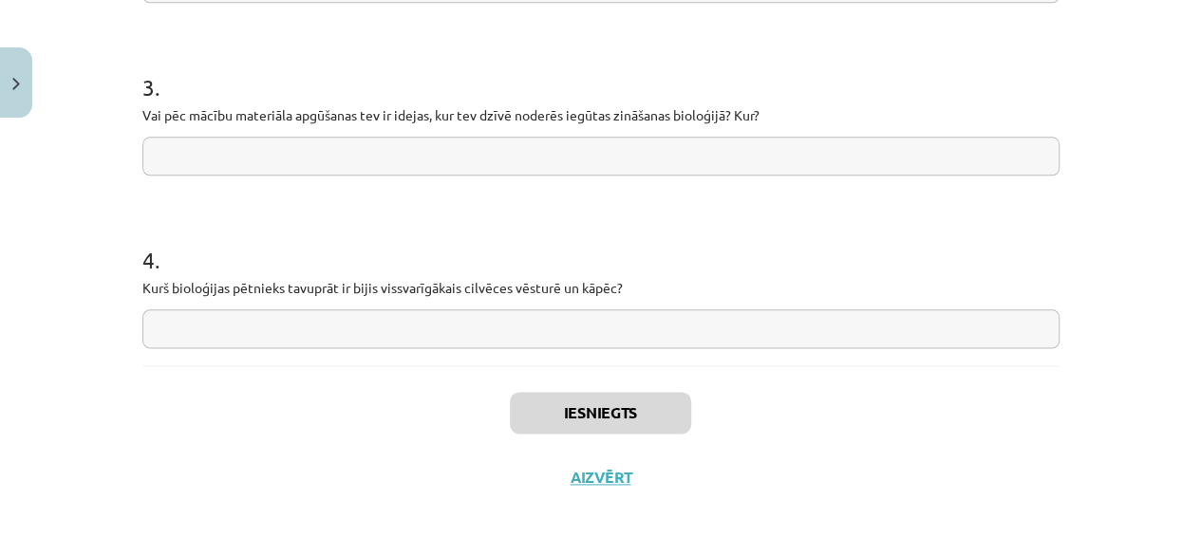
click at [611, 470] on div "Iesniegts Aizvērt" at bounding box center [600, 432] width 917 height 133
click at [611, 470] on button "Aizvērt" at bounding box center [601, 477] width 72 height 19
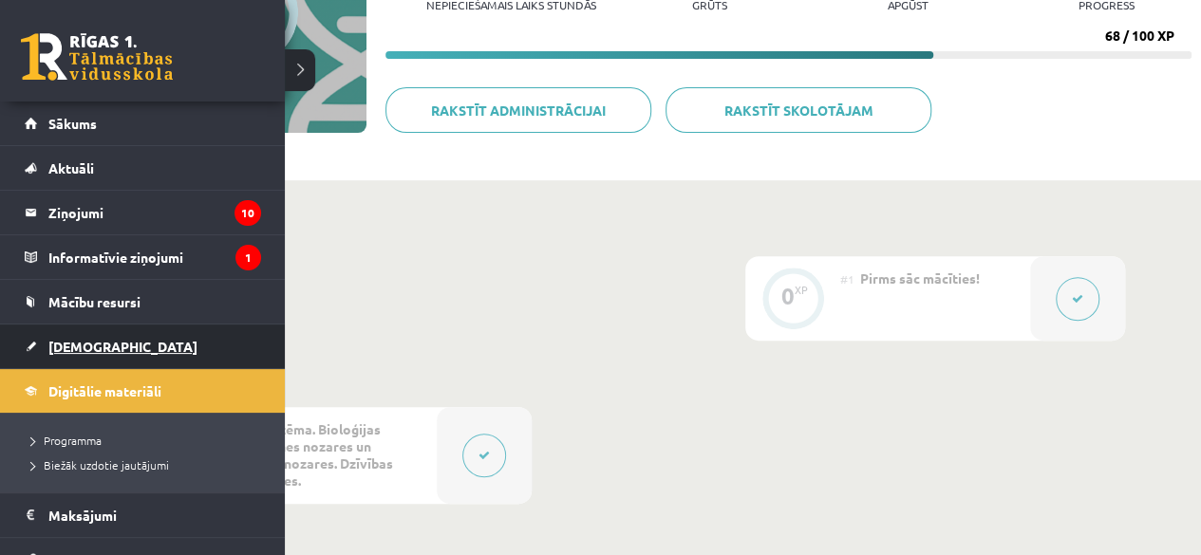
click at [67, 340] on span "[DEMOGRAPHIC_DATA]" at bounding box center [122, 346] width 149 height 17
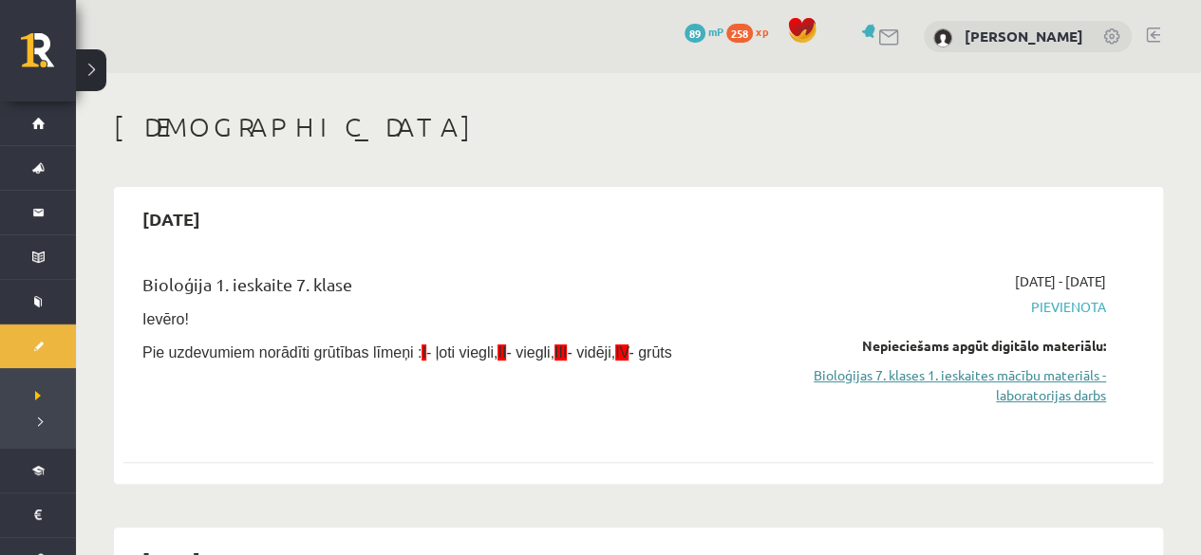
click at [1039, 388] on link "Bioloģijas 7. klases 1. ieskaites mācību materiāls - laboratorijas darbs" at bounding box center [955, 386] width 302 height 40
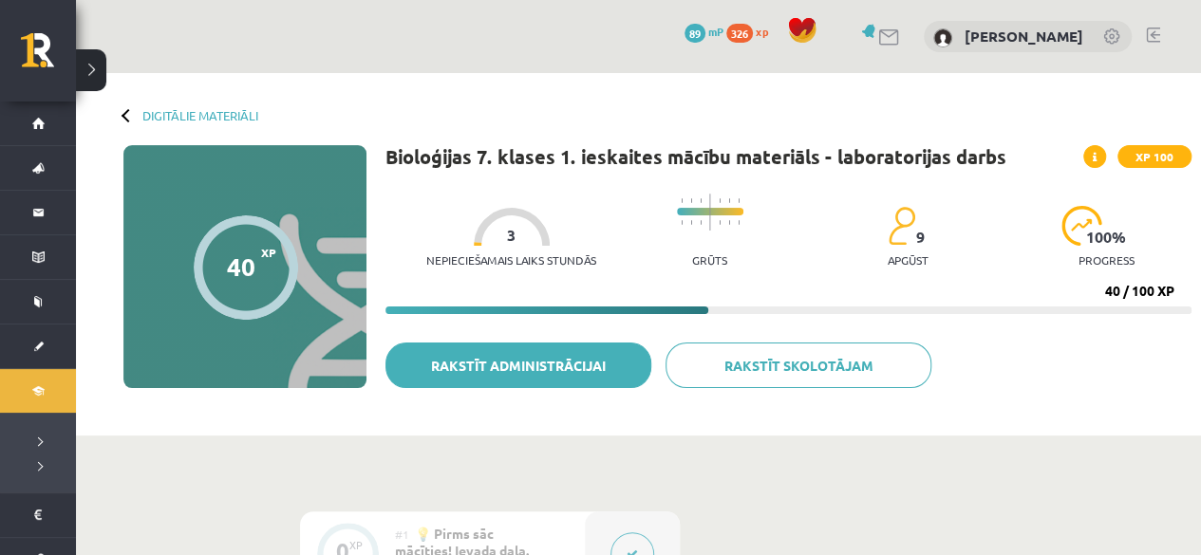
click at [595, 384] on link "Rakstīt administrācijai" at bounding box center [518, 366] width 266 height 46
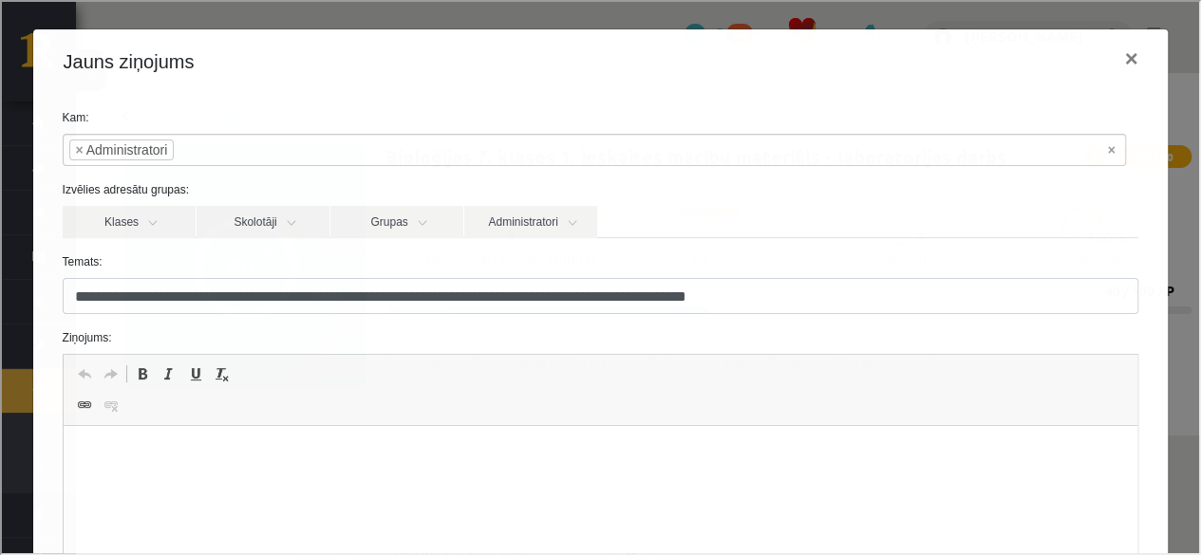
drag, startPoint x: 198, startPoint y: 797, endPoint x: 112, endPoint y: 477, distance: 331.4
click at [112, 477] on html at bounding box center [600, 455] width 1075 height 58
drag, startPoint x: 1200, startPoint y: 253, endPoint x: 1190, endPoint y: 286, distance: 33.9
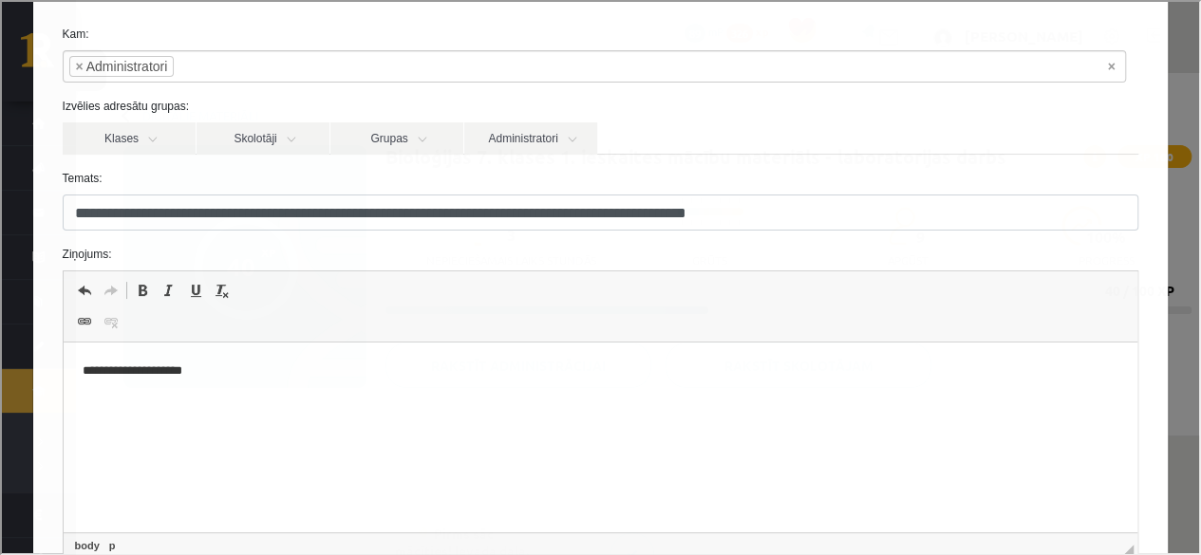
scroll to position [287, 0]
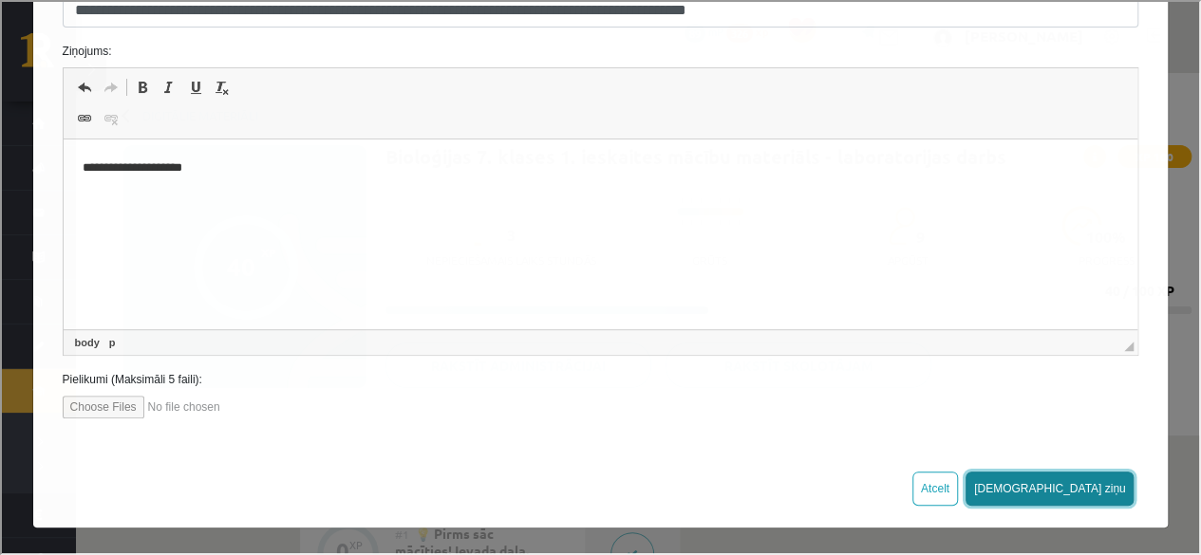
click at [1075, 474] on button "Sūtīt ziņu" at bounding box center [1048, 487] width 169 height 34
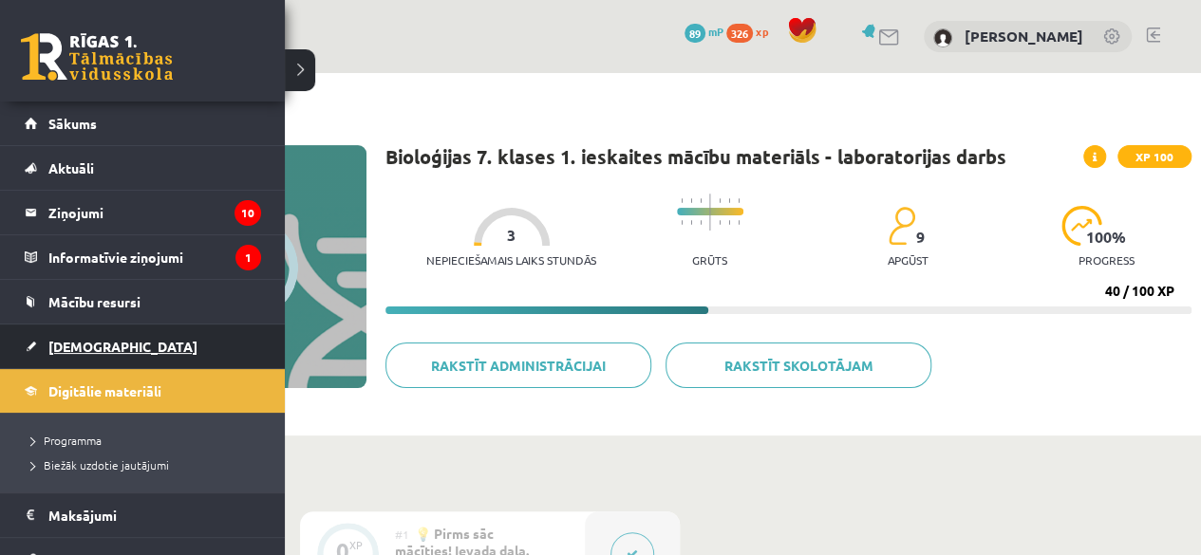
click at [93, 333] on link "[DEMOGRAPHIC_DATA]" at bounding box center [143, 347] width 236 height 44
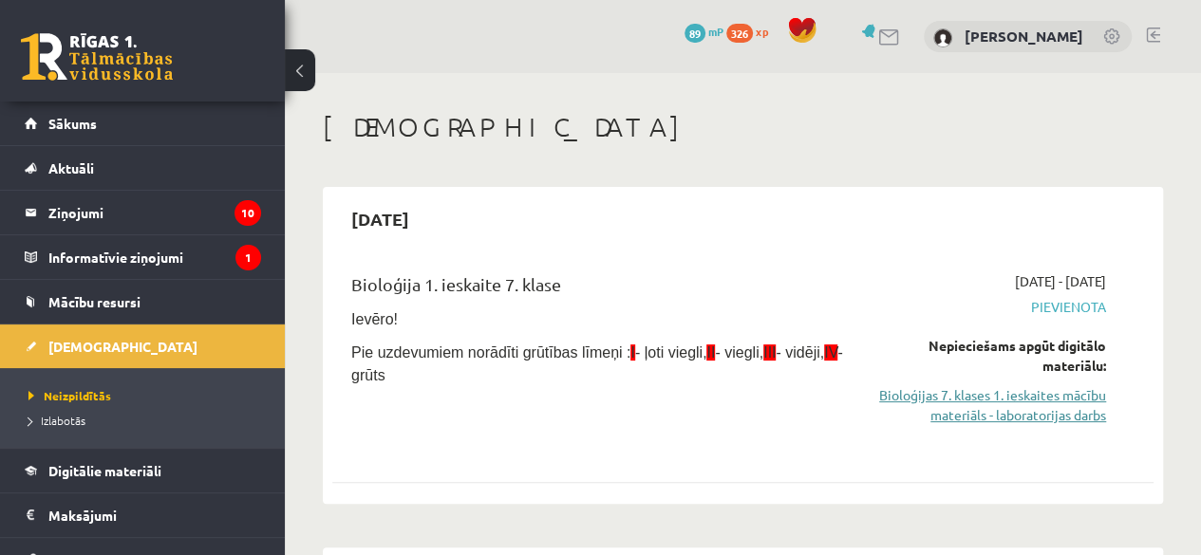
click at [1023, 421] on link "Bioloģijas 7. klases 1. ieskaites mācību materiāls - laboratorijas darbs" at bounding box center [989, 405] width 233 height 40
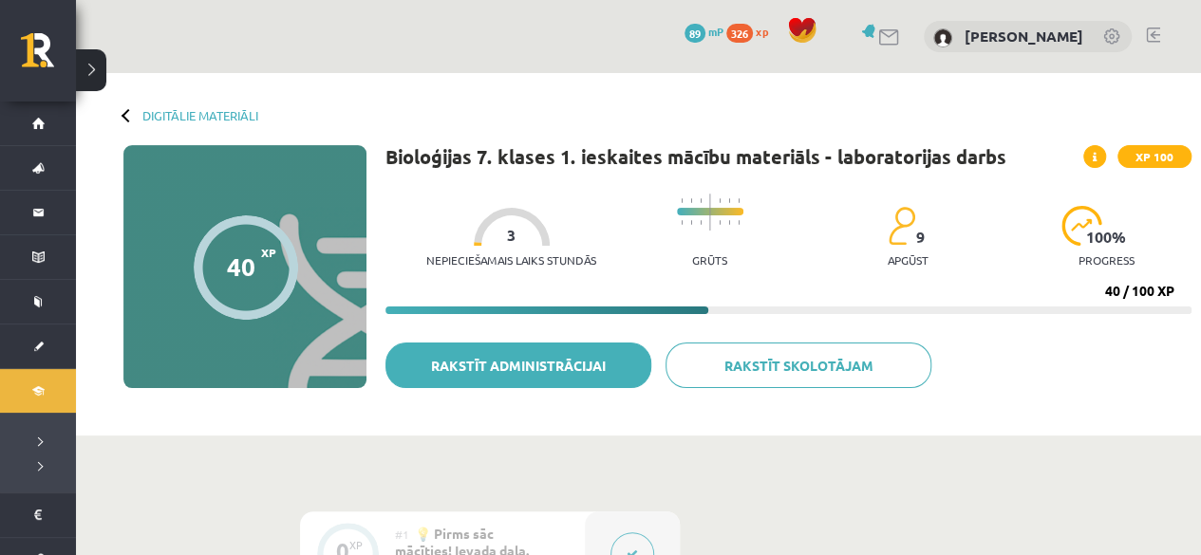
click at [571, 360] on link "Rakstīt administrācijai" at bounding box center [518, 366] width 266 height 46
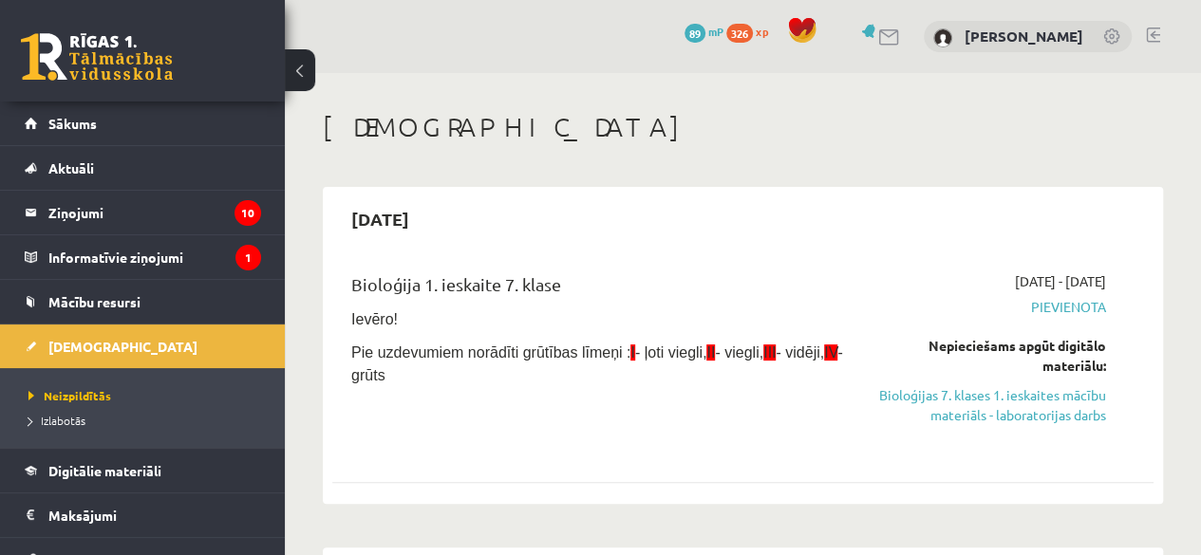
drag, startPoint x: 895, startPoint y: 511, endPoint x: 907, endPoint y: 182, distance: 328.7
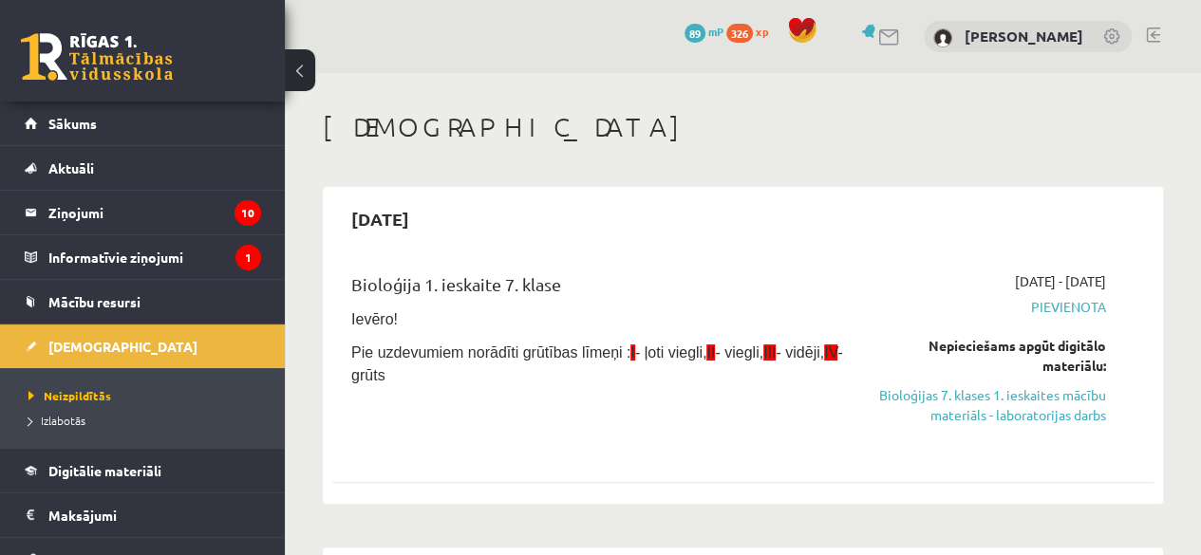
click at [905, 207] on div "2025-09-15" at bounding box center [742, 219] width 821 height 45
drag, startPoint x: 905, startPoint y: 206, endPoint x: 752, endPoint y: 265, distance: 163.8
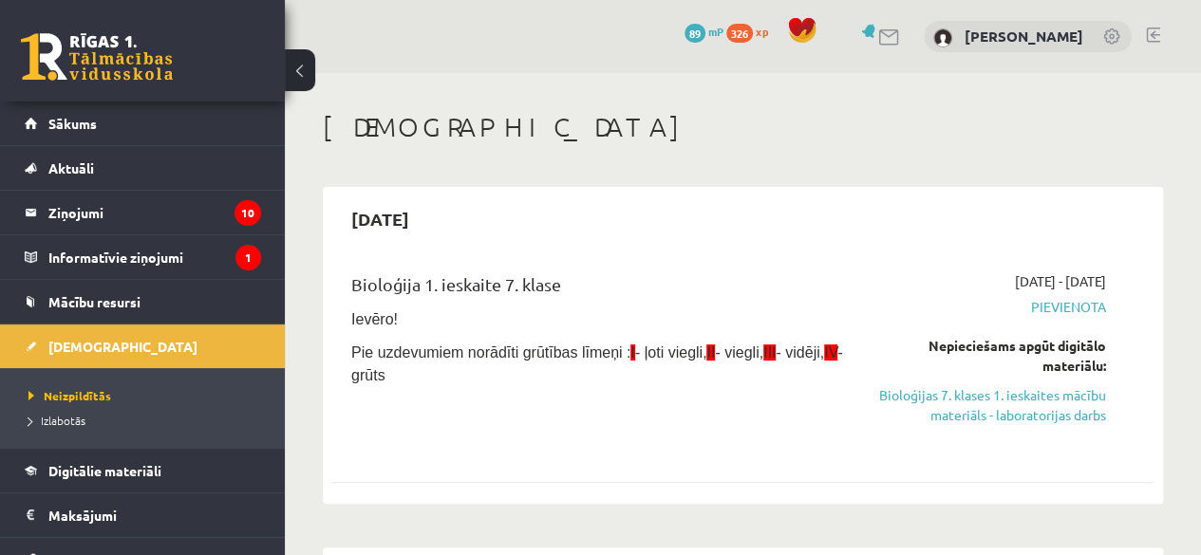
click at [752, 265] on div "2025-09-15 Bioloģija 1. ieskaite 7. klase Ievēro! Pie uzdevumiem norādīti grūtī…" at bounding box center [743, 345] width 840 height 317
click at [994, 389] on link "Bioloģijas 7. klases 1. ieskaites mācību materiāls - laboratorijas darbs" at bounding box center [989, 405] width 233 height 40
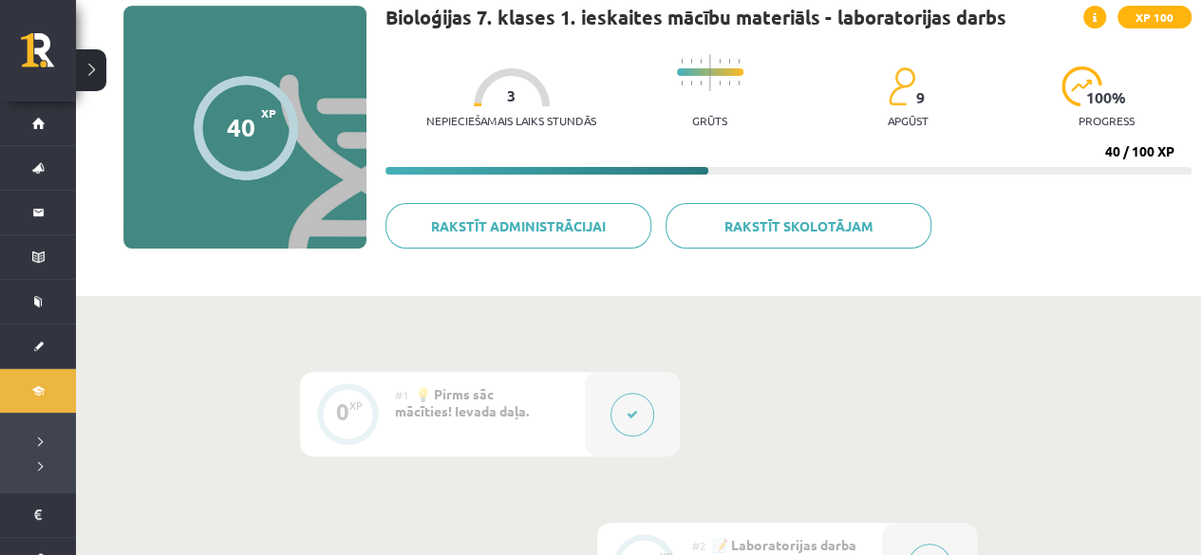
scroll to position [165, 0]
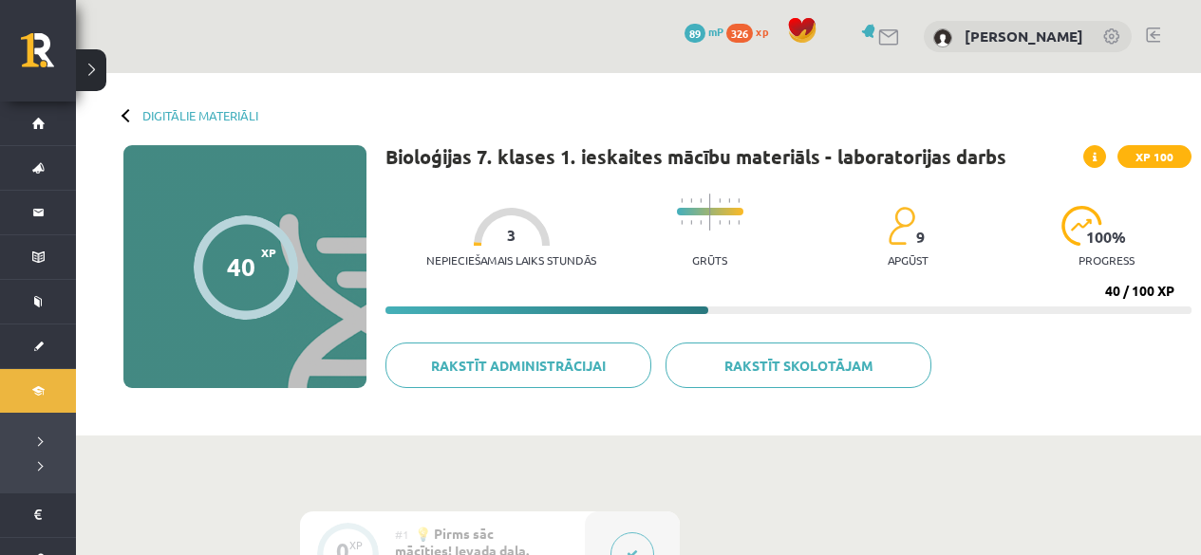
scroll to position [165, 0]
